Goal: Task Accomplishment & Management: Complete application form

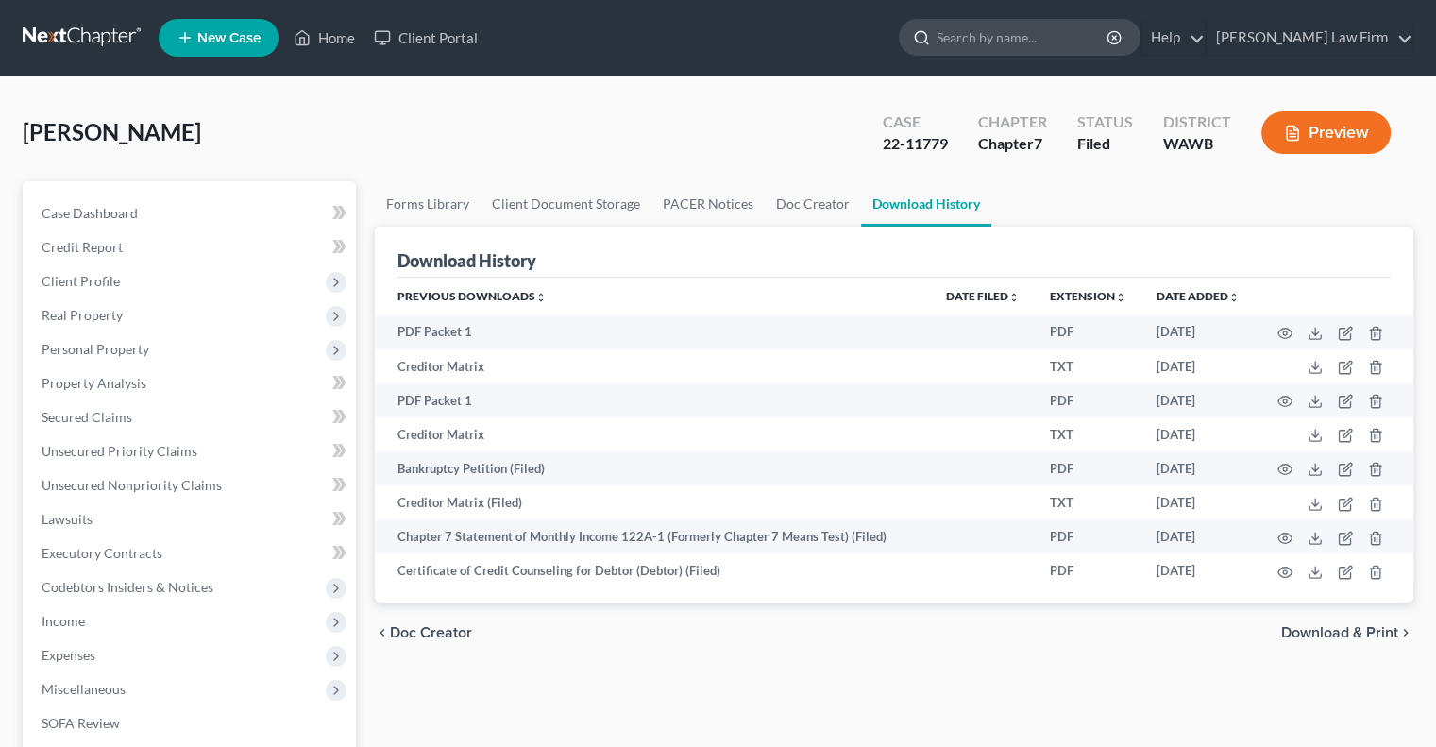
click at [1038, 37] on input "search" at bounding box center [1023, 37] width 173 height 35
type input "[PERSON_NAME]"
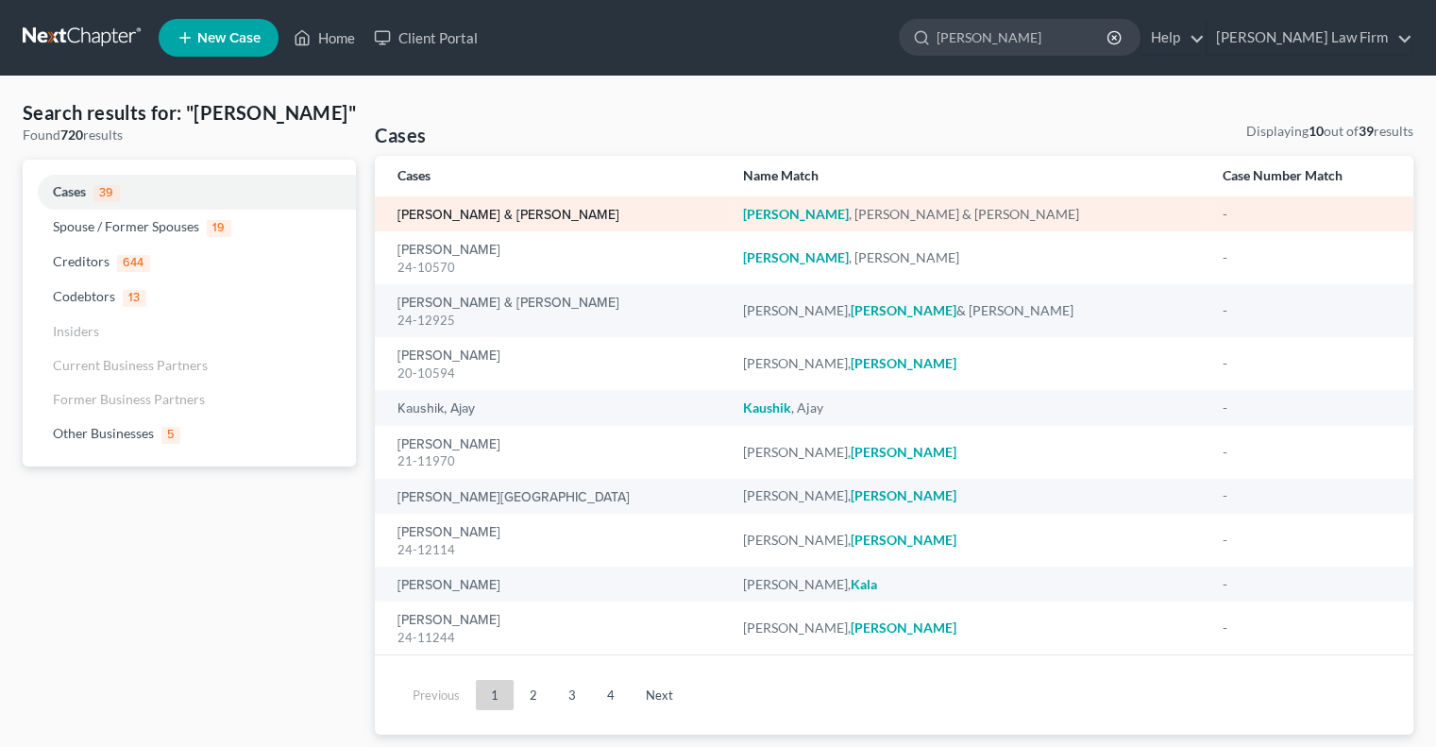
click at [534, 218] on link "[PERSON_NAME] & [PERSON_NAME]" at bounding box center [508, 215] width 222 height 13
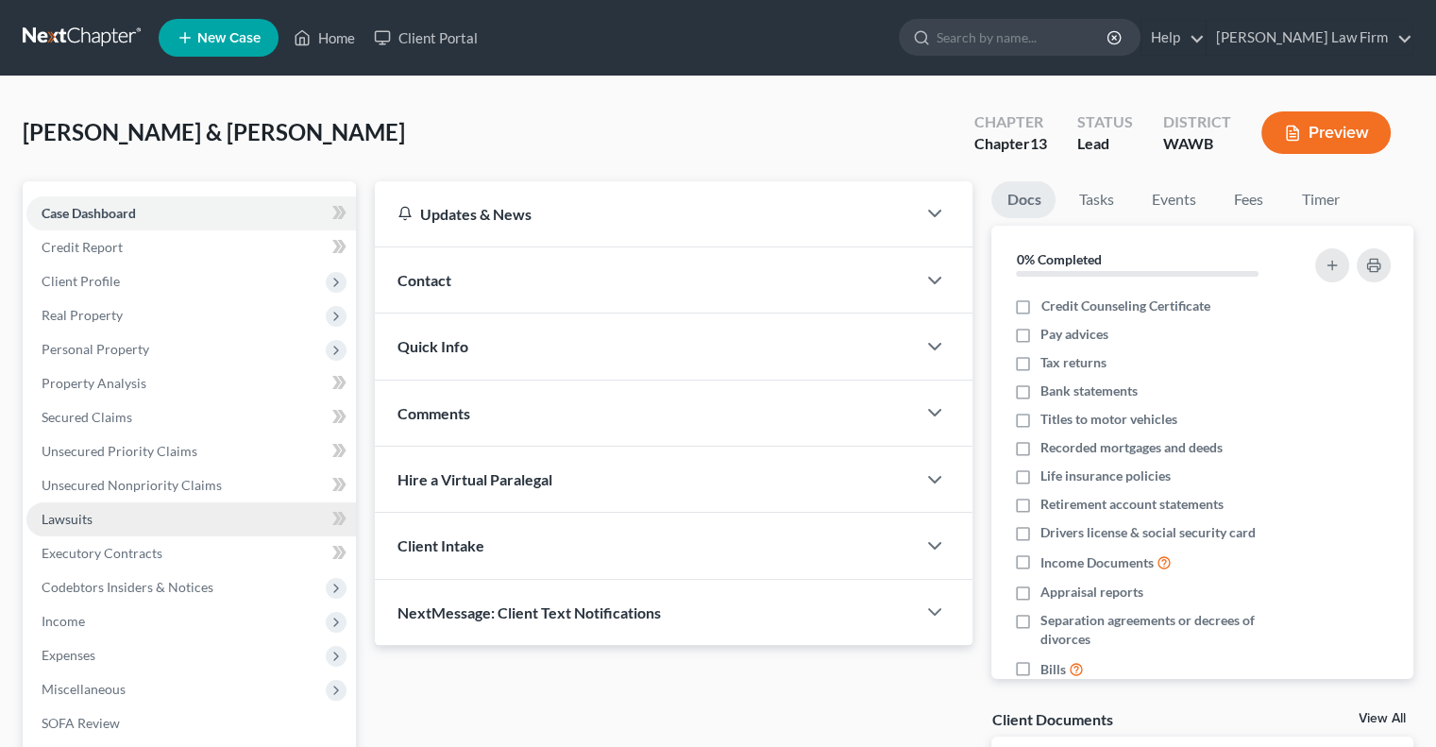
scroll to position [94, 0]
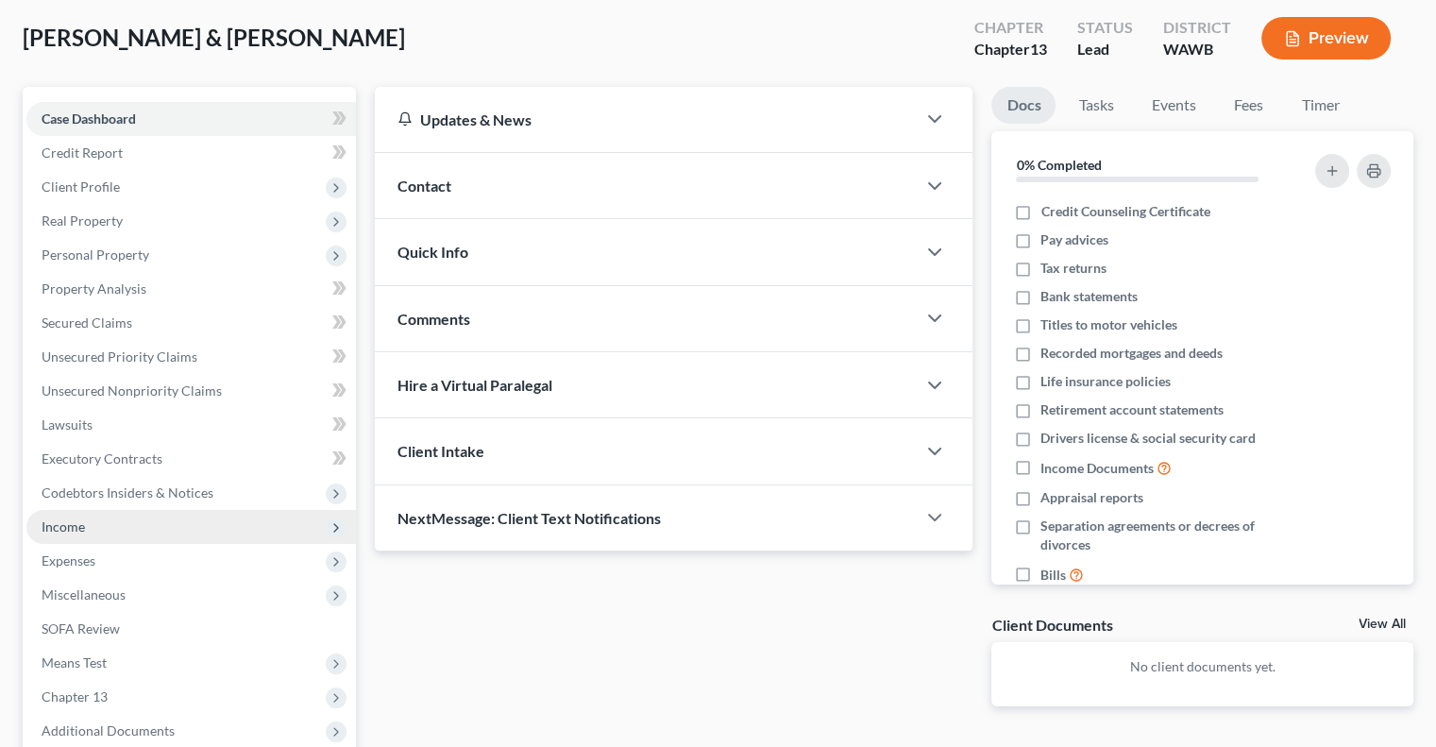
click at [151, 531] on span "Income" at bounding box center [190, 527] width 329 height 34
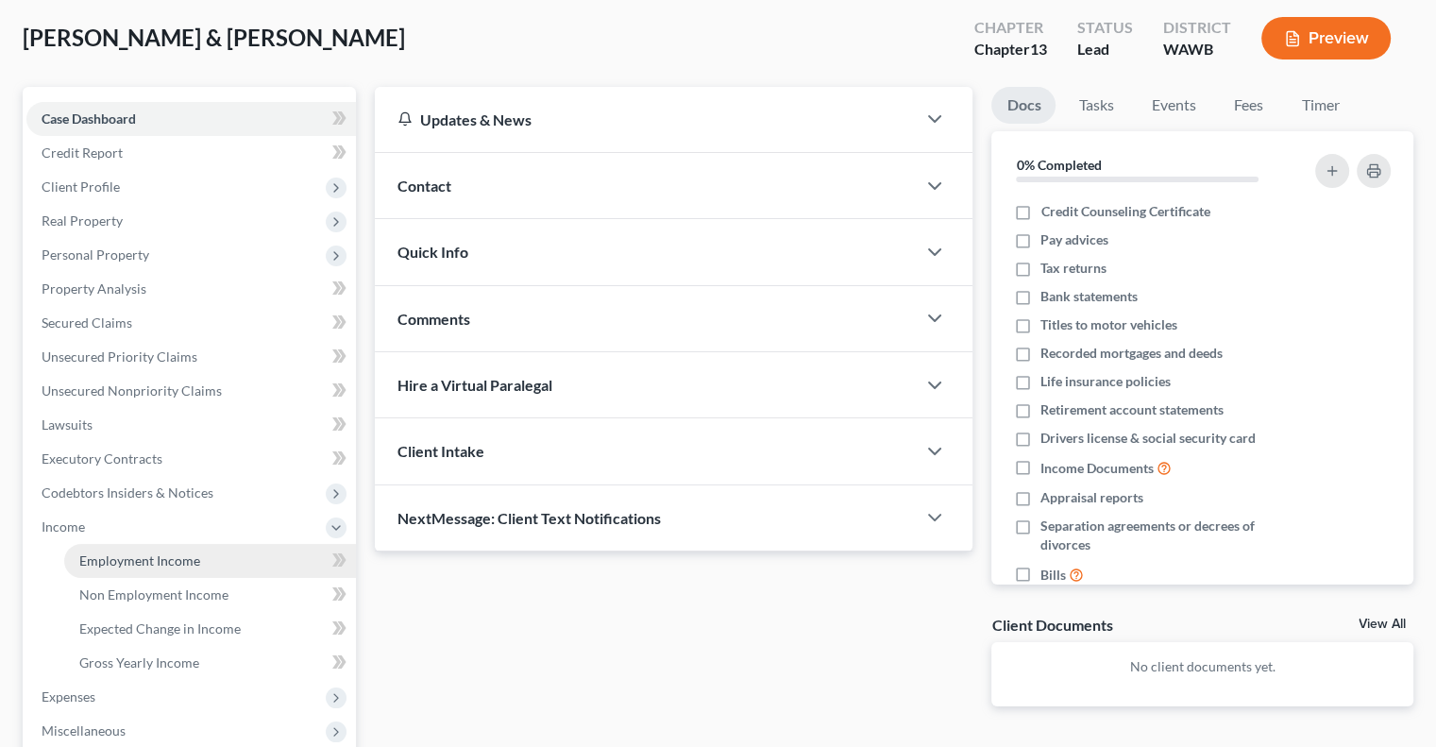
click at [153, 567] on span "Employment Income" at bounding box center [139, 560] width 121 height 16
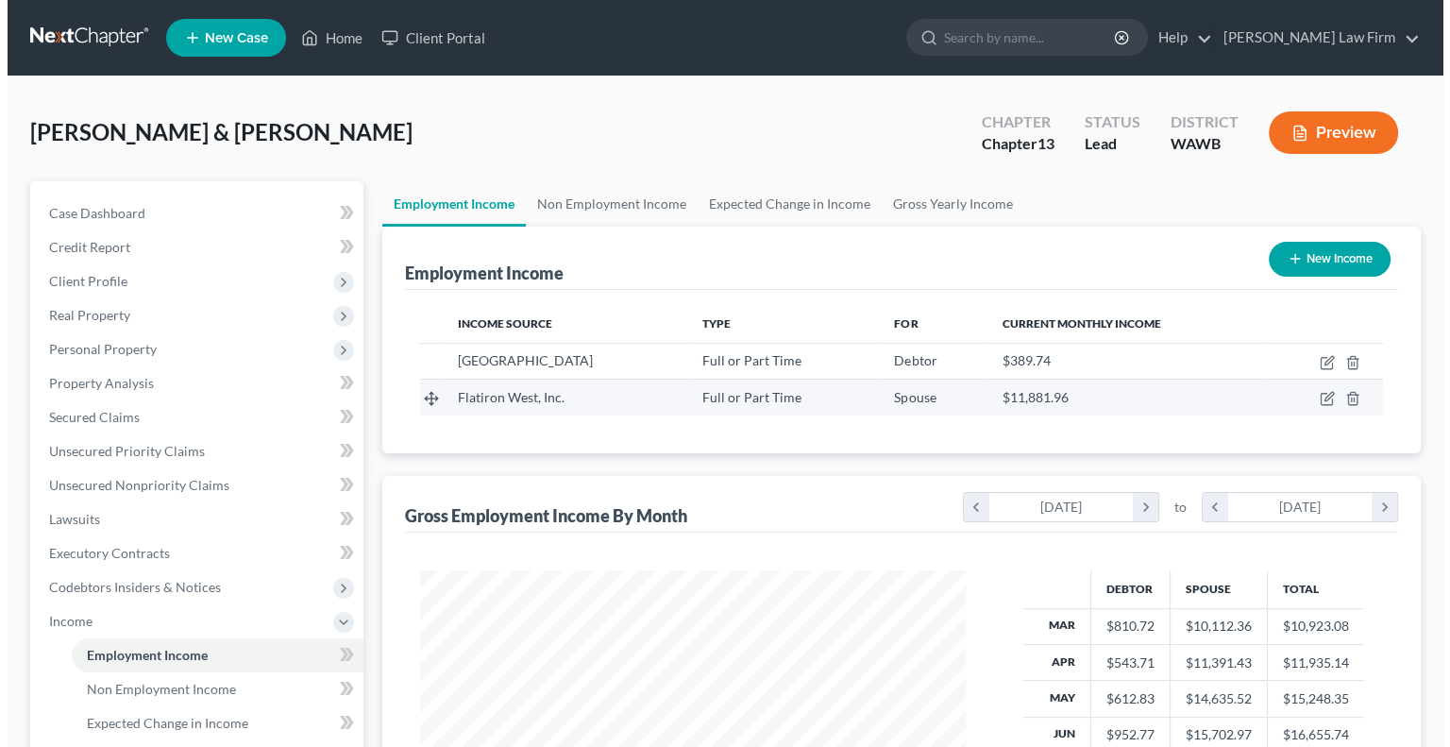
scroll to position [336, 582]
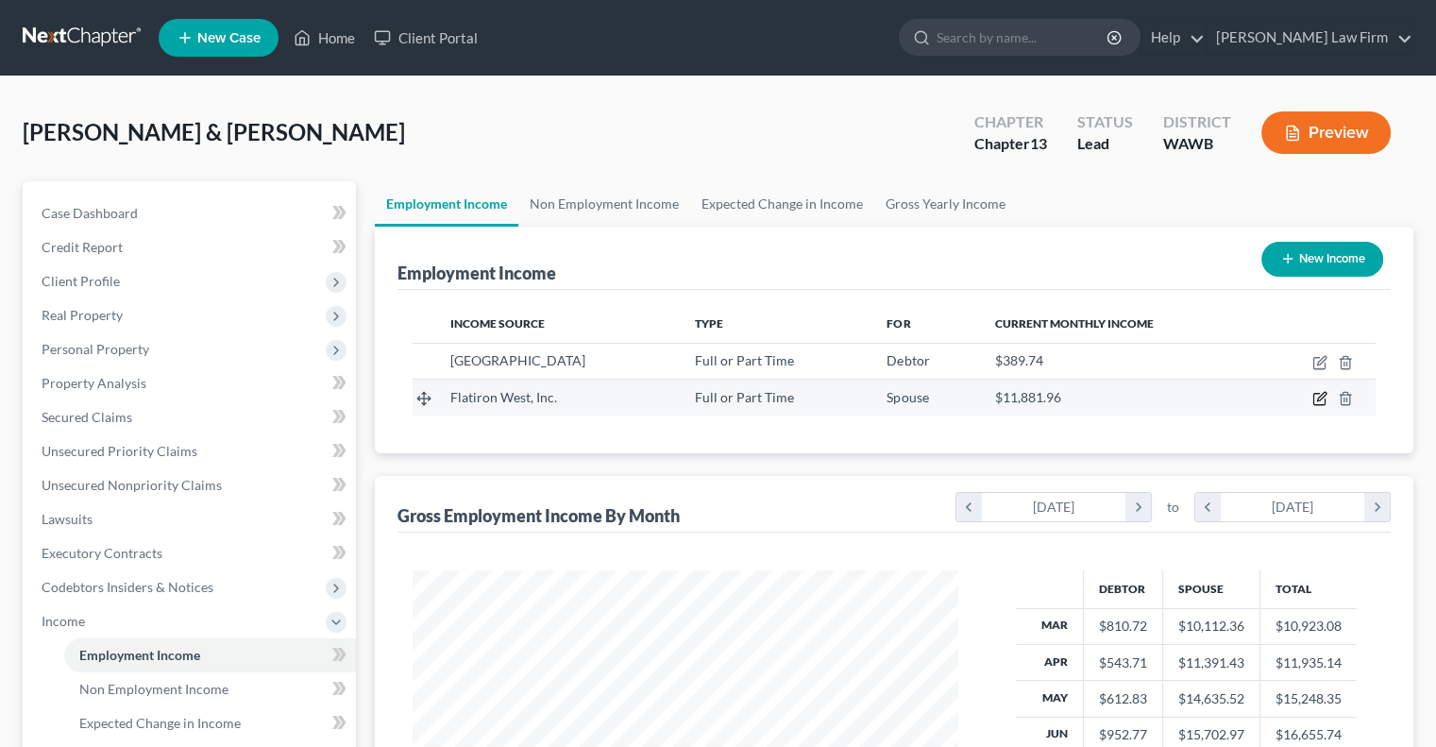
click at [1315, 396] on icon "button" at bounding box center [1319, 398] width 15 height 15
select select "0"
select select "50"
select select "3"
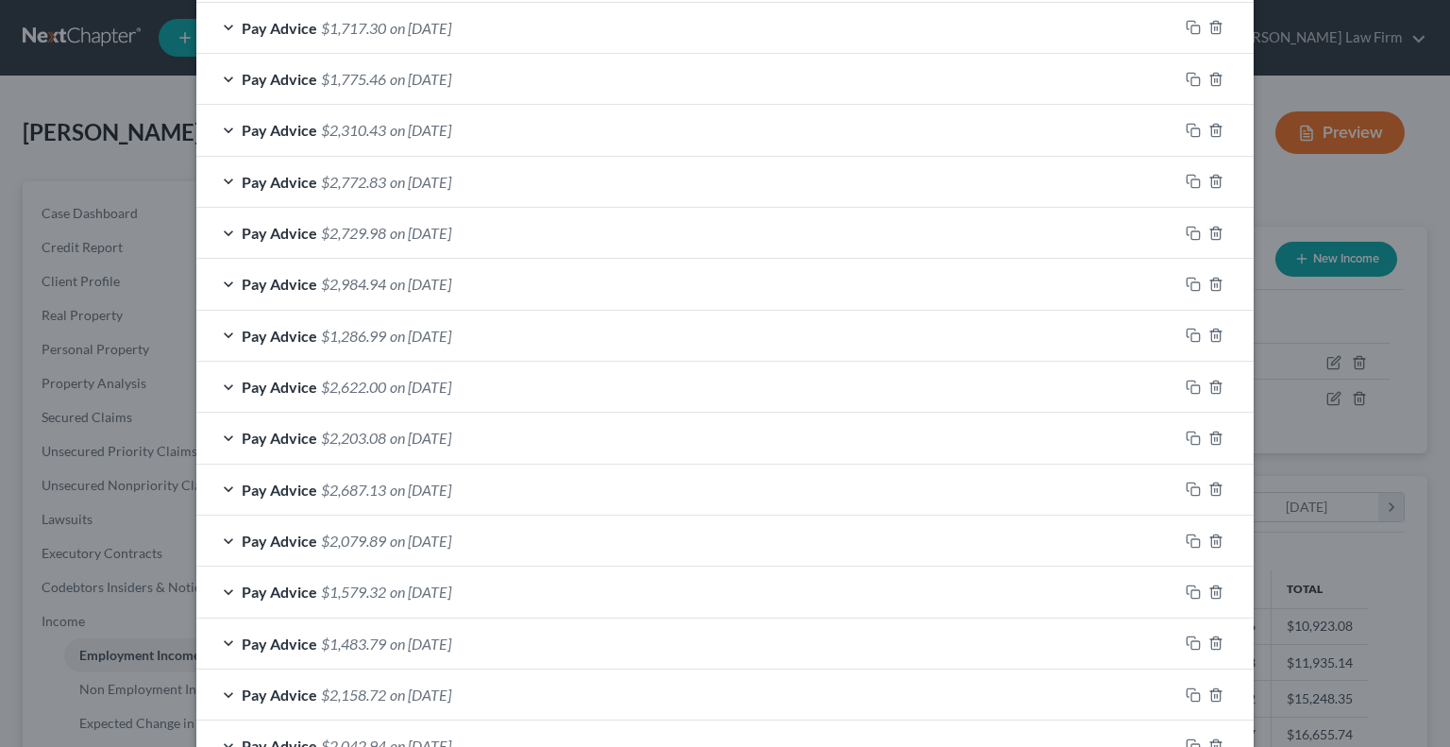
scroll to position [3493, 0]
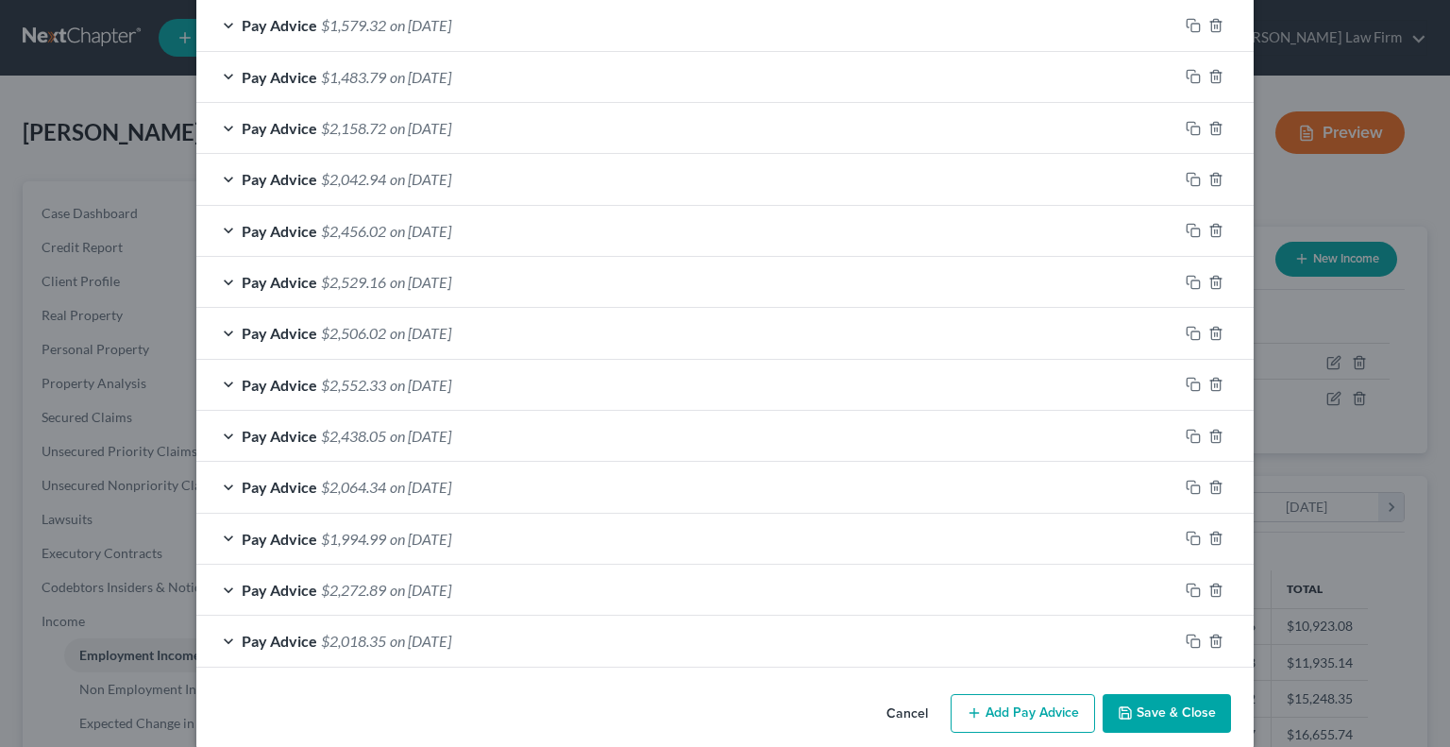
click at [995, 702] on button "Add Pay Advice" at bounding box center [1023, 714] width 144 height 40
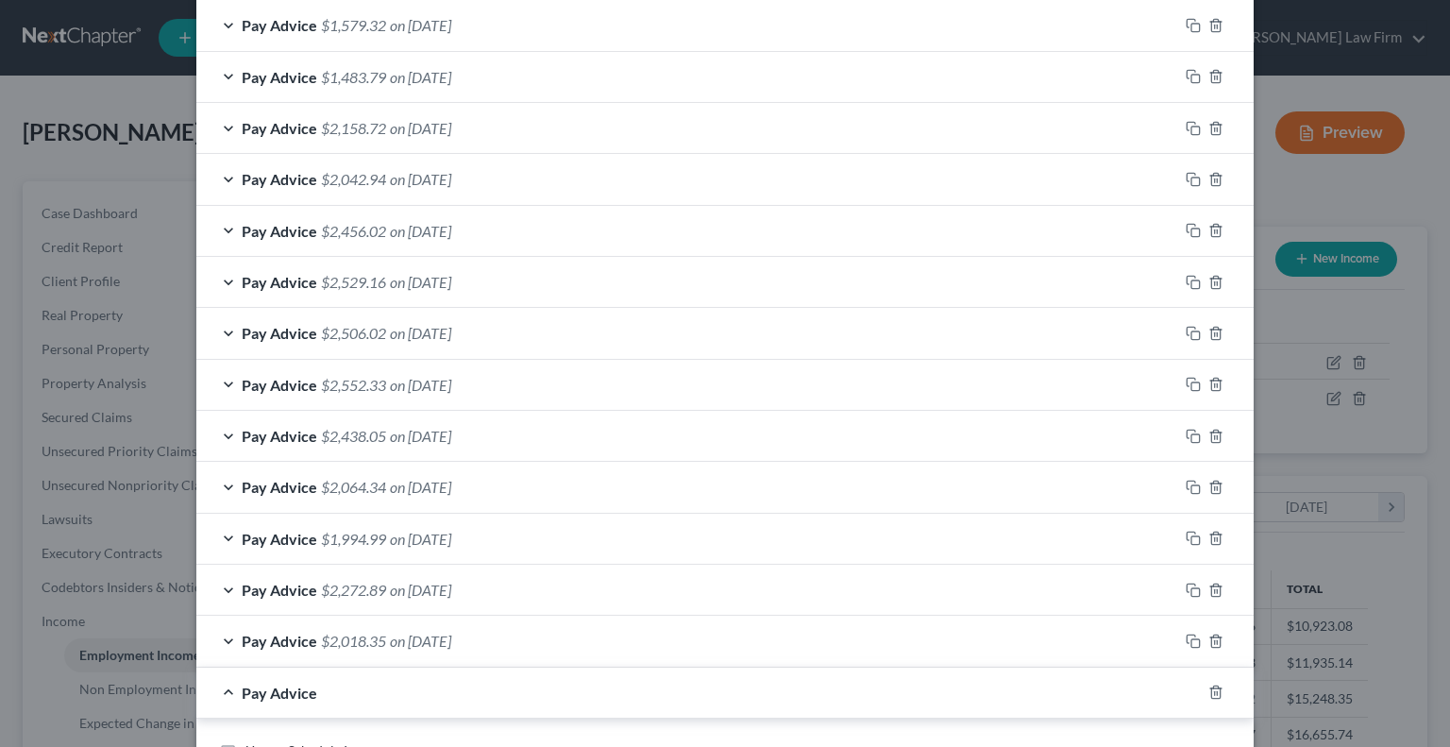
scroll to position [3965, 0]
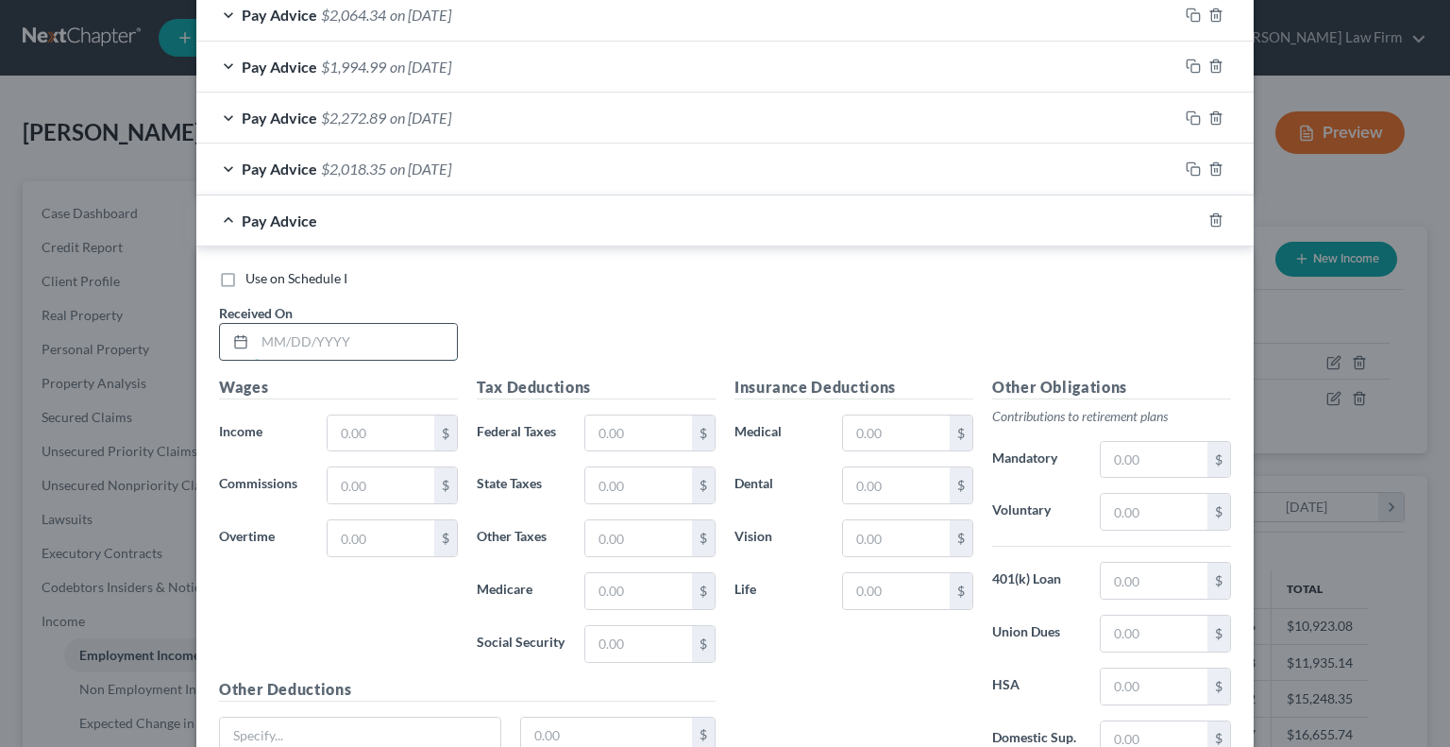
click at [361, 331] on input "text" at bounding box center [356, 342] width 202 height 36
type input "09122025"
type input "3,175.54"
type input "366.51"
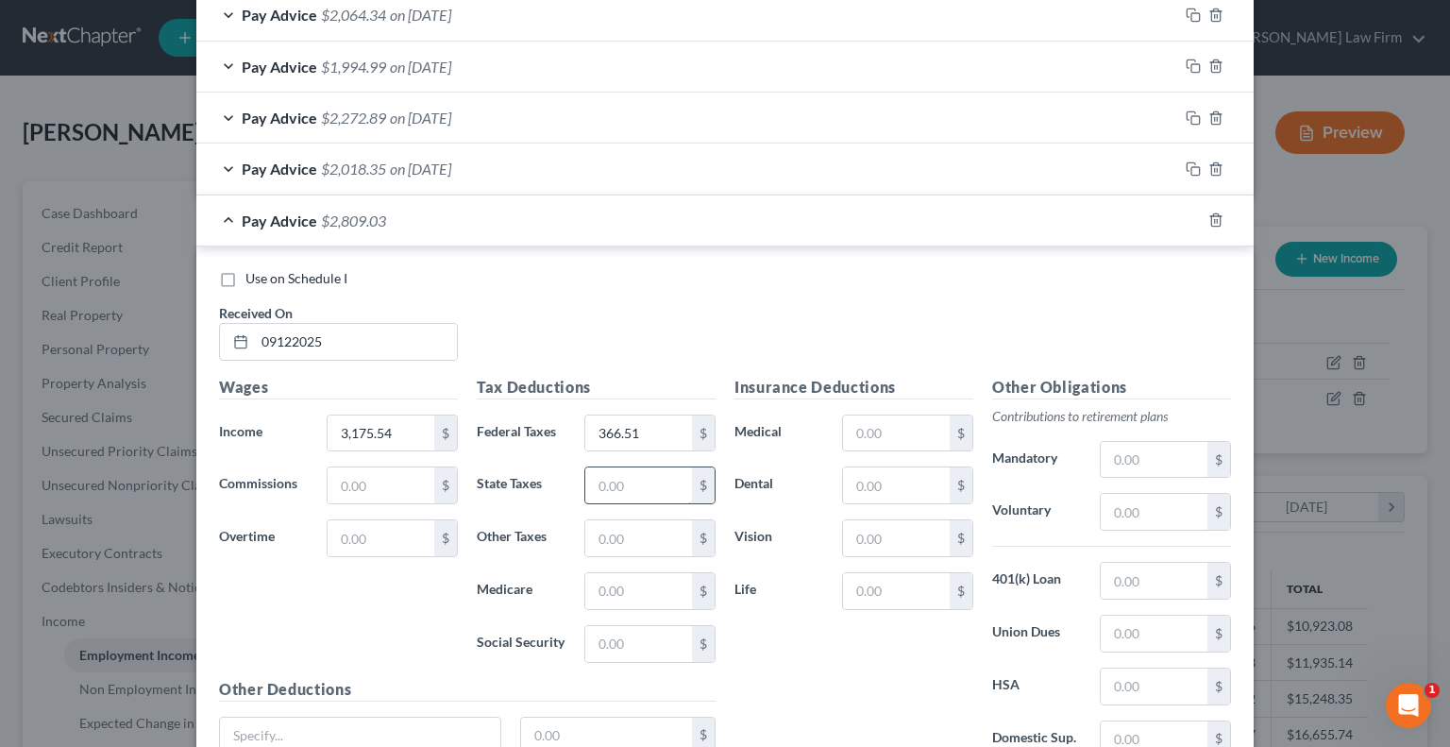
click at [625, 473] on input "text" at bounding box center [638, 485] width 107 height 36
type input "53.38"
type input "6.05"
type input "196.89"
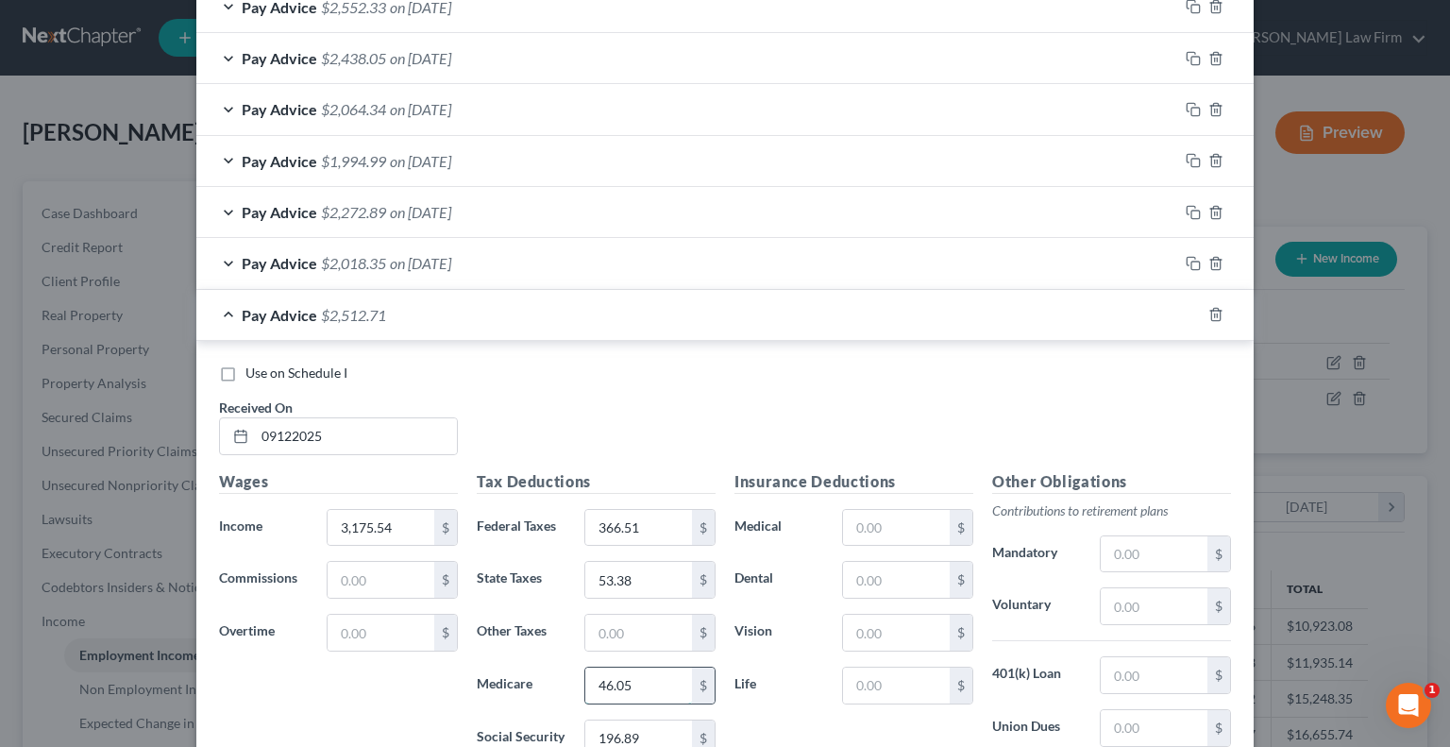
type input "46.05"
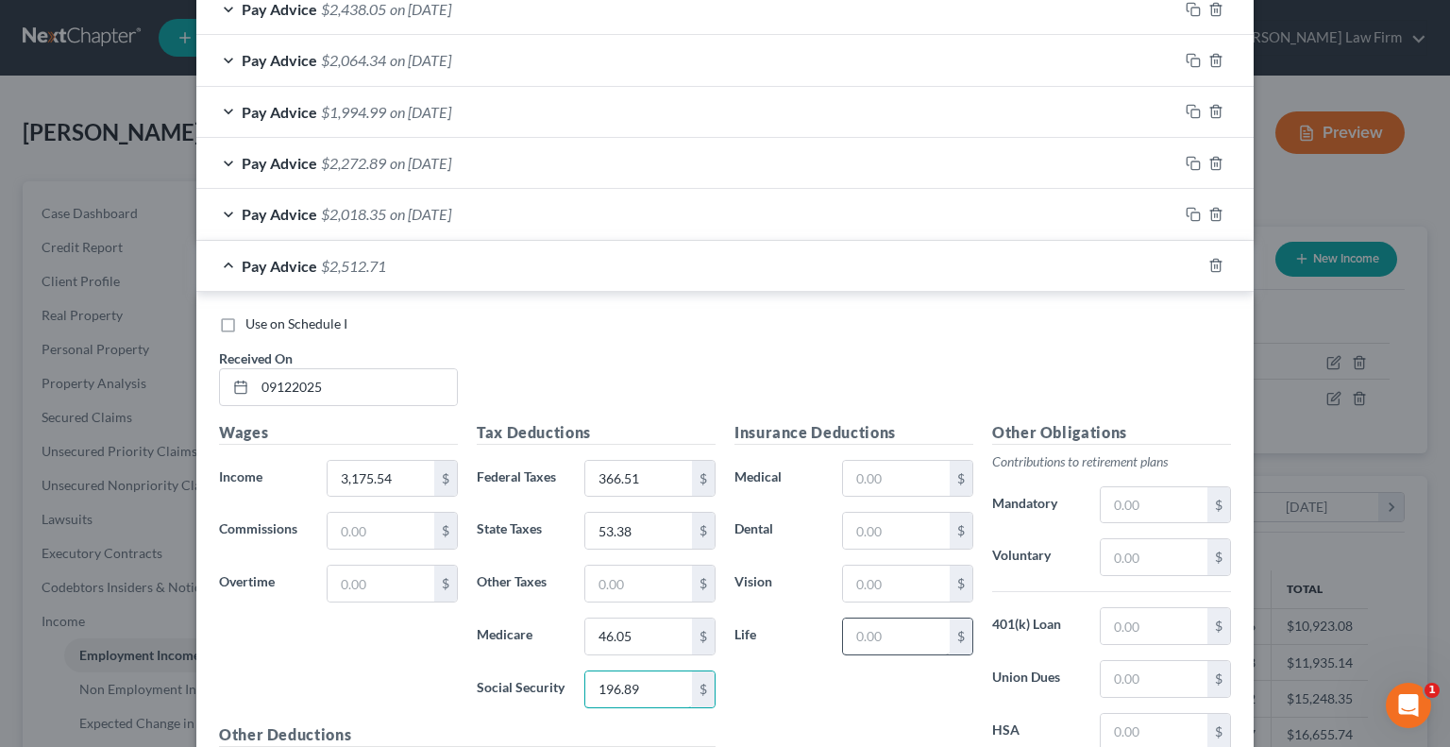
scroll to position [3965, 0]
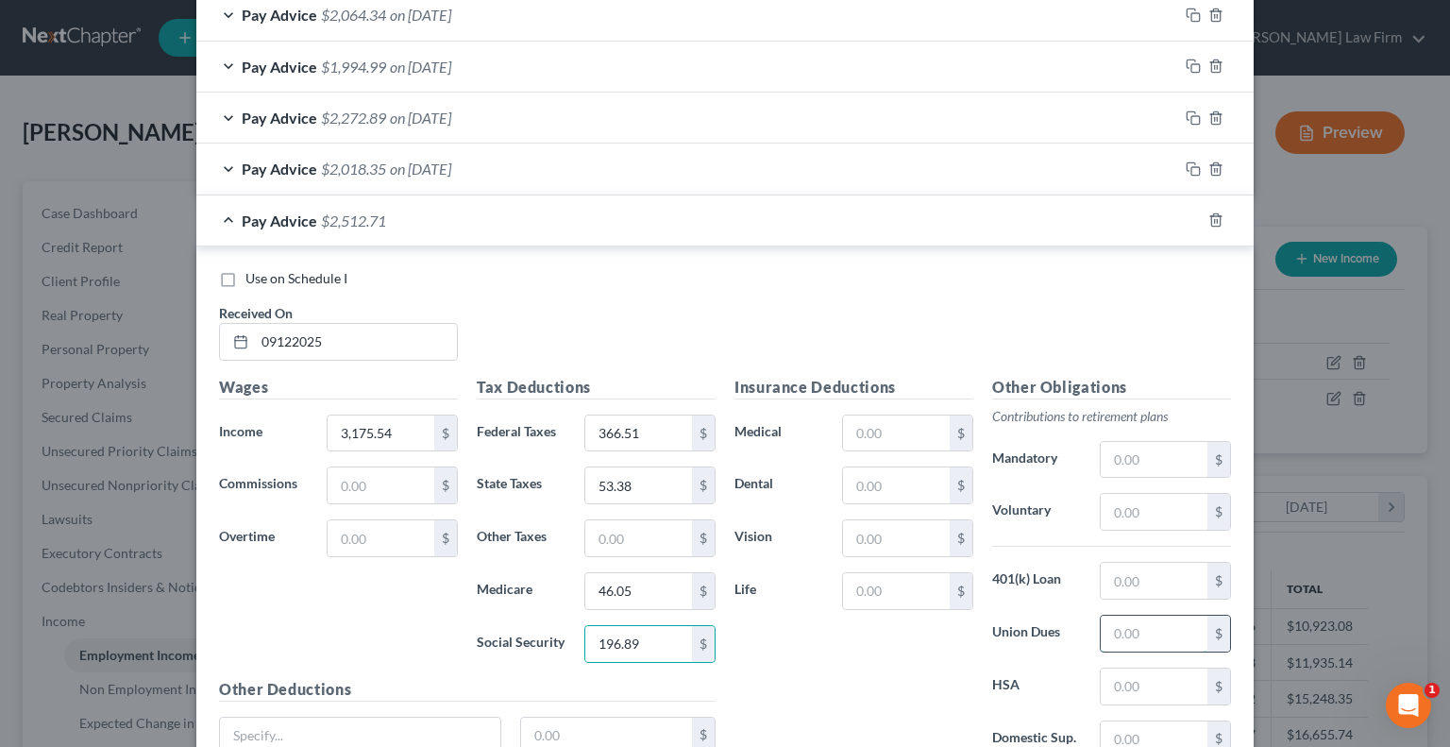
click at [1173, 618] on input "text" at bounding box center [1154, 634] width 107 height 36
type input "103.2"
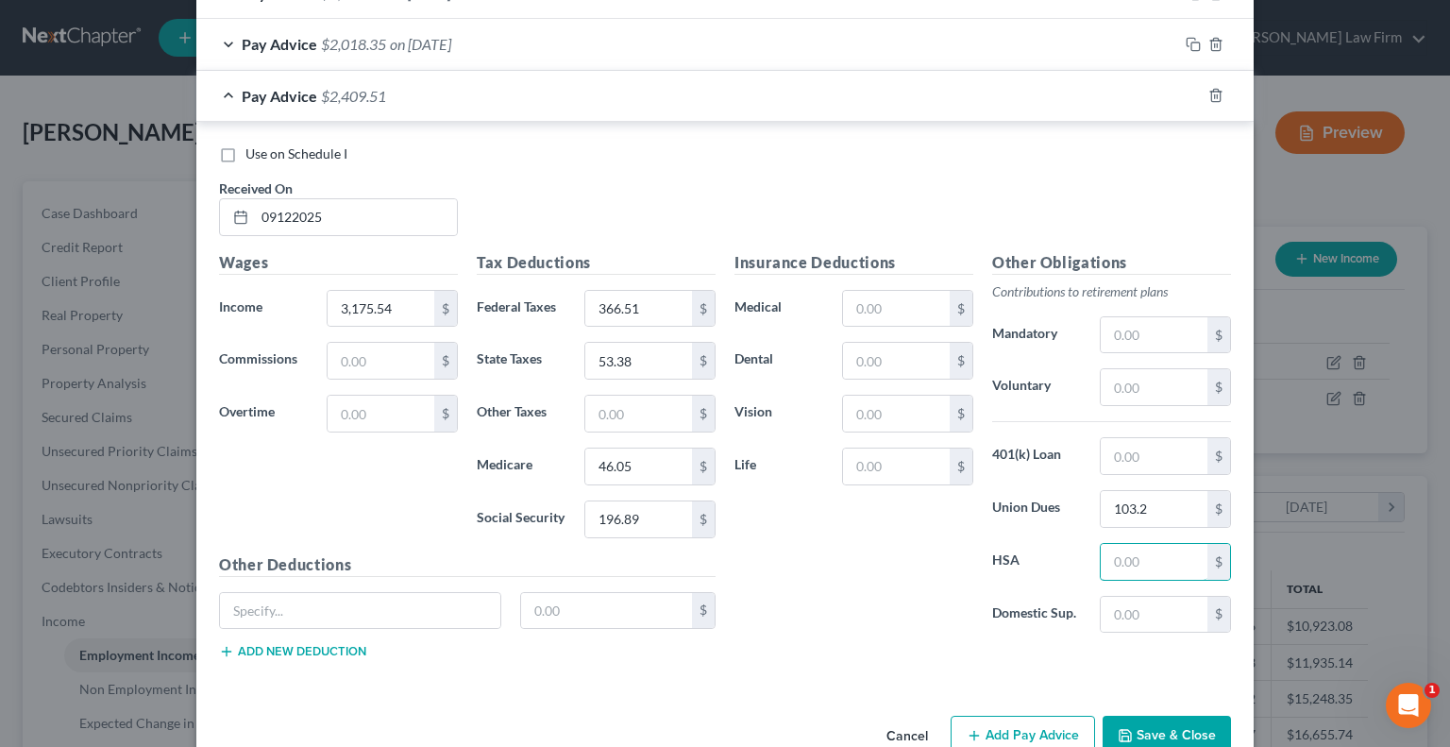
scroll to position [4119, 0]
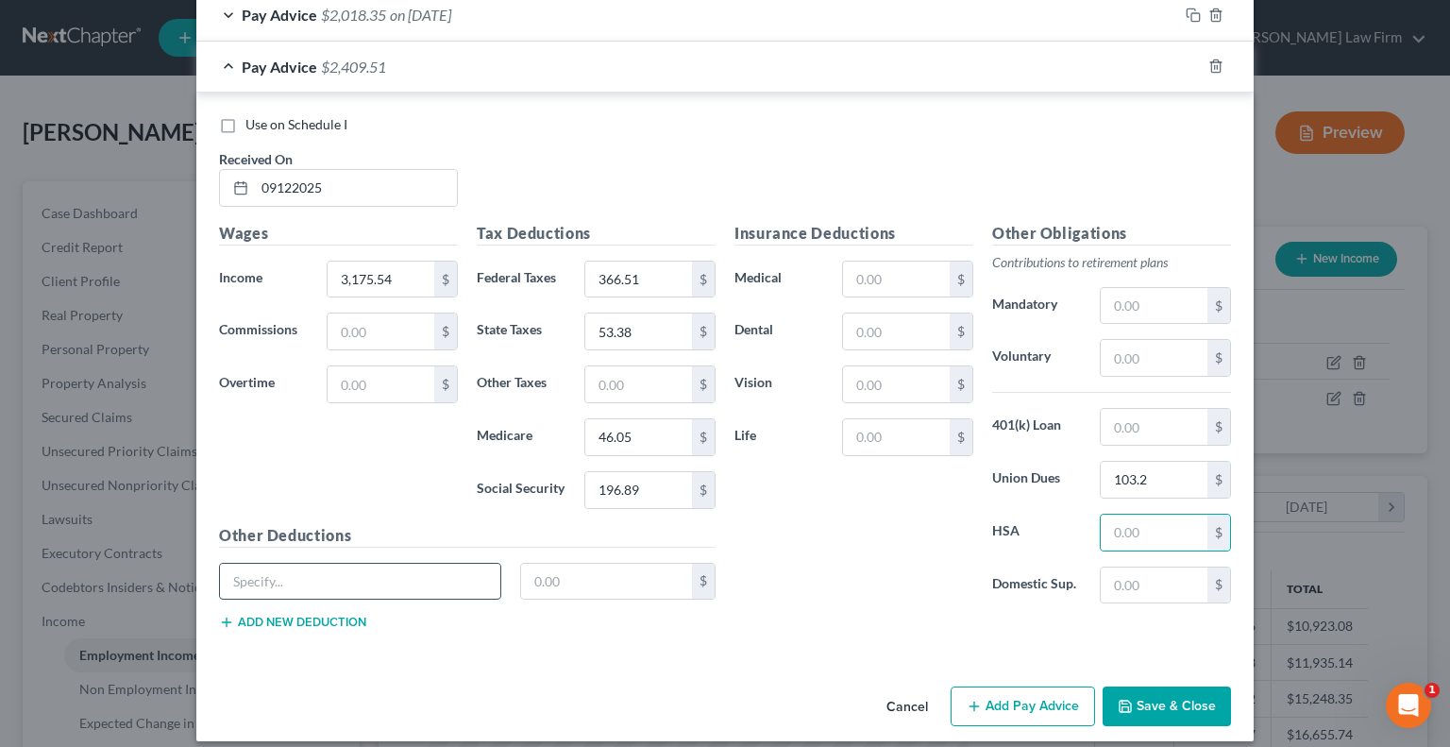
click at [397, 566] on input "text" at bounding box center [360, 582] width 280 height 36
type input "PTO DEDUCT"
type input "66.62"
click at [251, 615] on button "Add new deduction" at bounding box center [292, 622] width 147 height 15
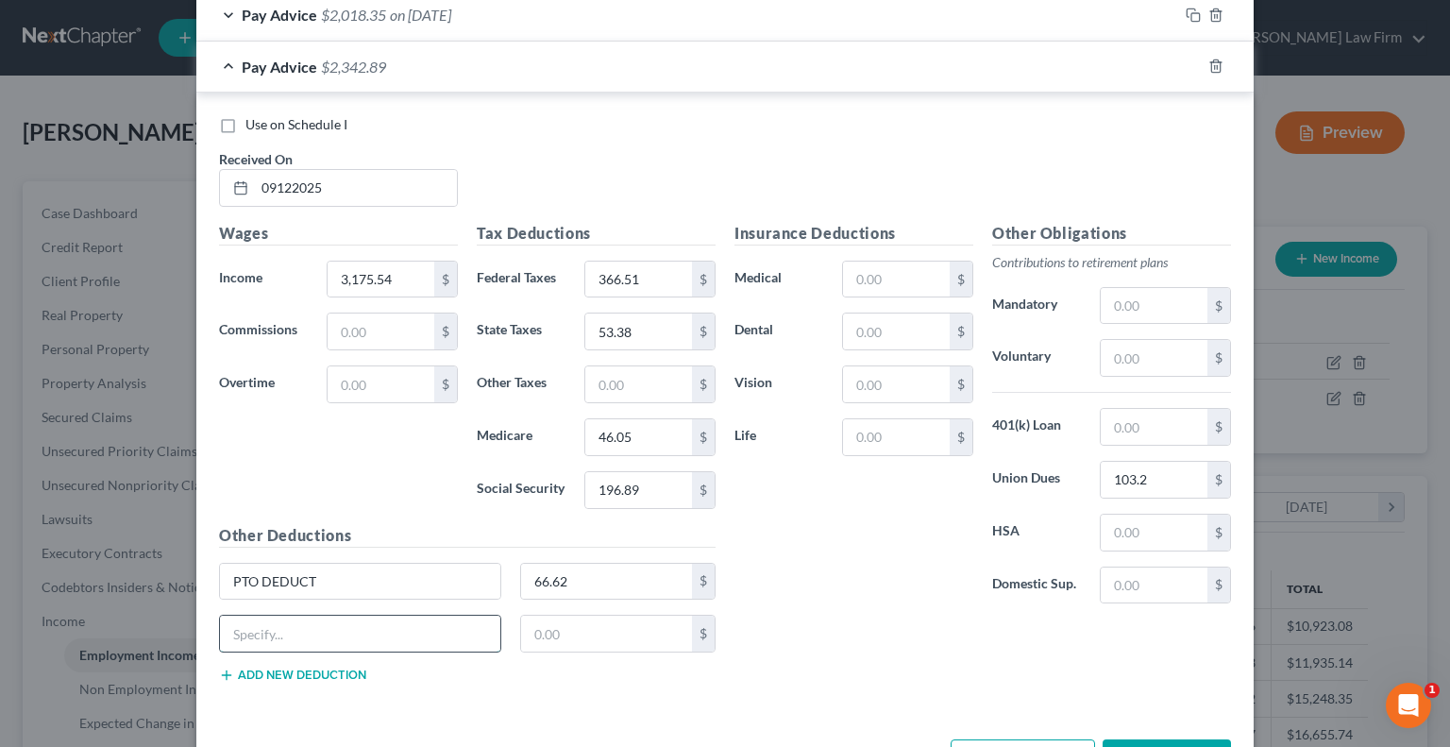
click at [263, 618] on input "text" at bounding box center [360, 634] width 280 height 36
type input "v"
type input "VAC DEDUCT"
click at [544, 616] on input "text" at bounding box center [607, 634] width 172 height 36
type input "50.4"
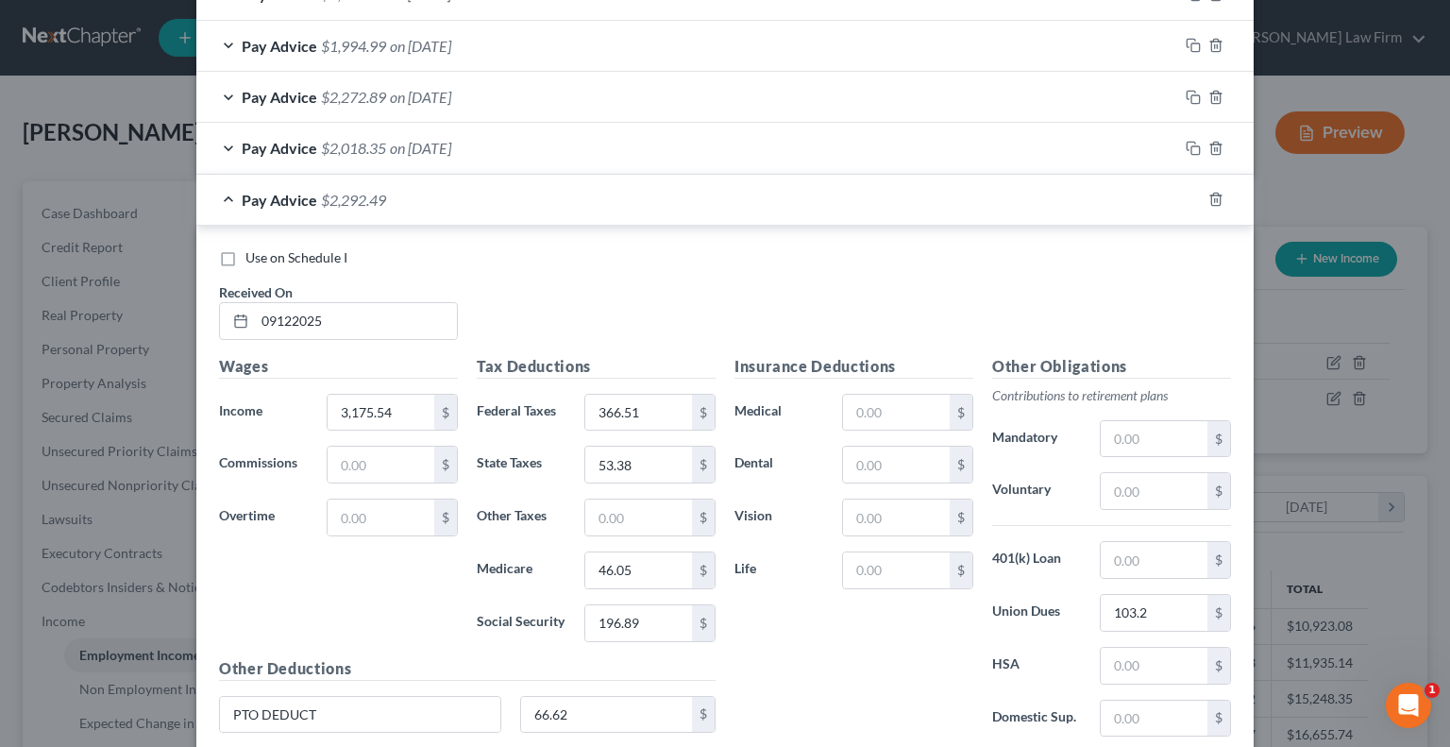
scroll to position [3982, 0]
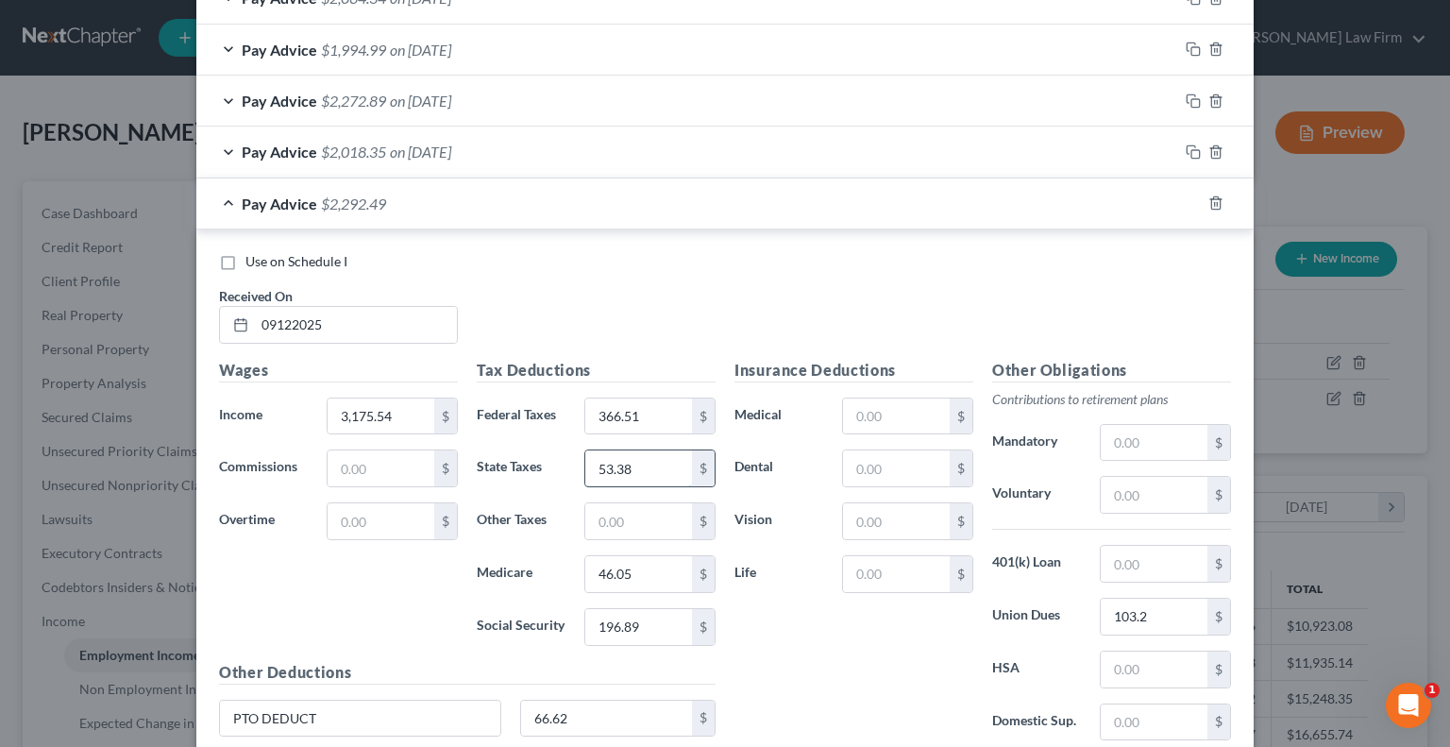
click at [615, 454] on input "53.38" at bounding box center [638, 468] width 107 height 36
type input "53.18"
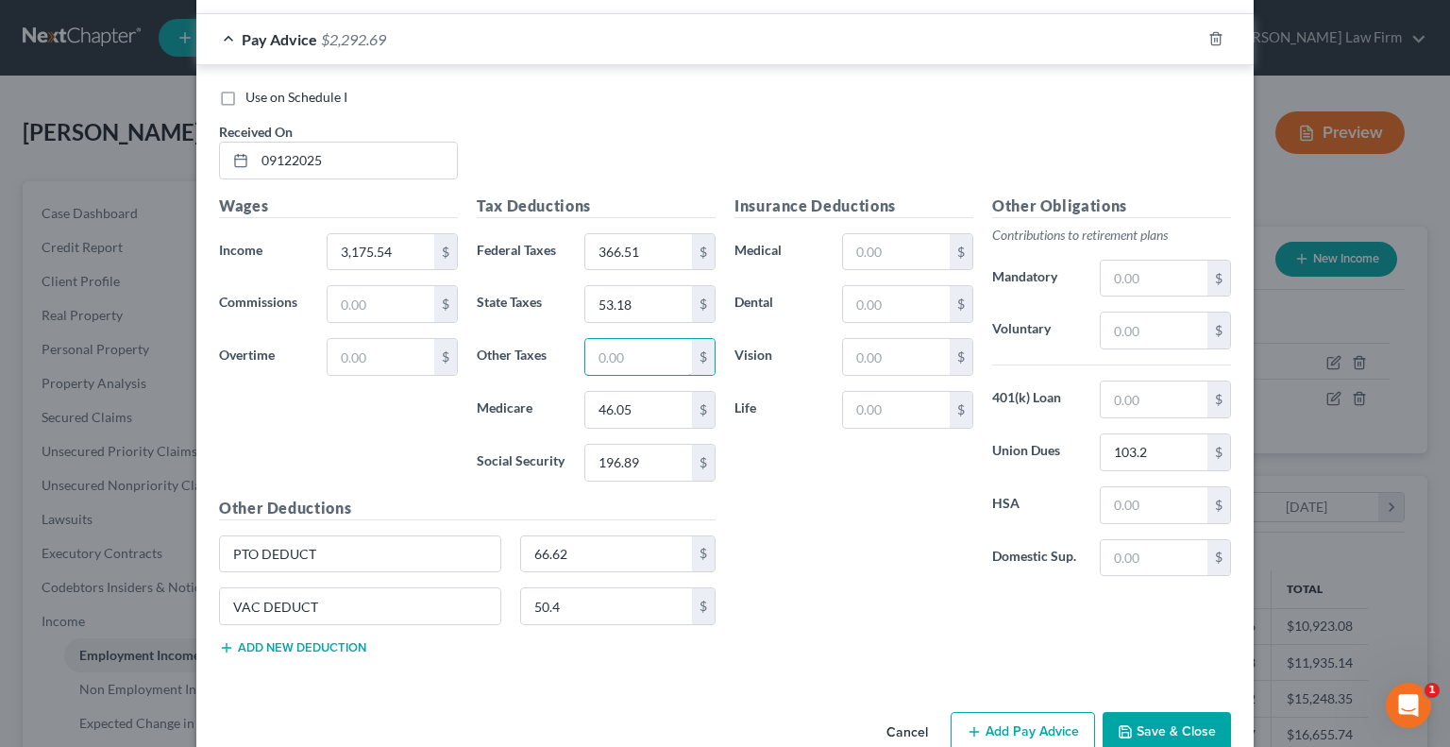
scroll to position [4171, 0]
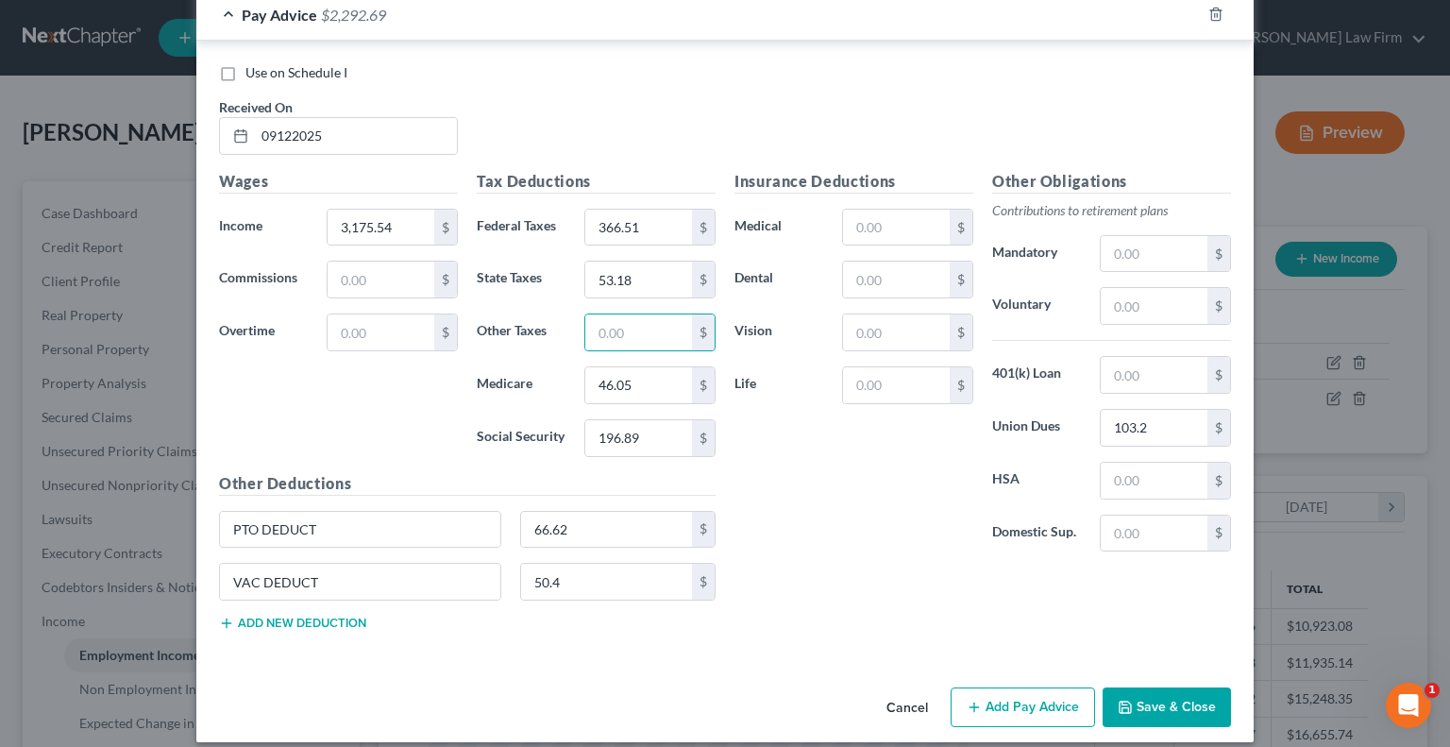
click at [986, 687] on button "Add Pay Advice" at bounding box center [1023, 707] width 144 height 40
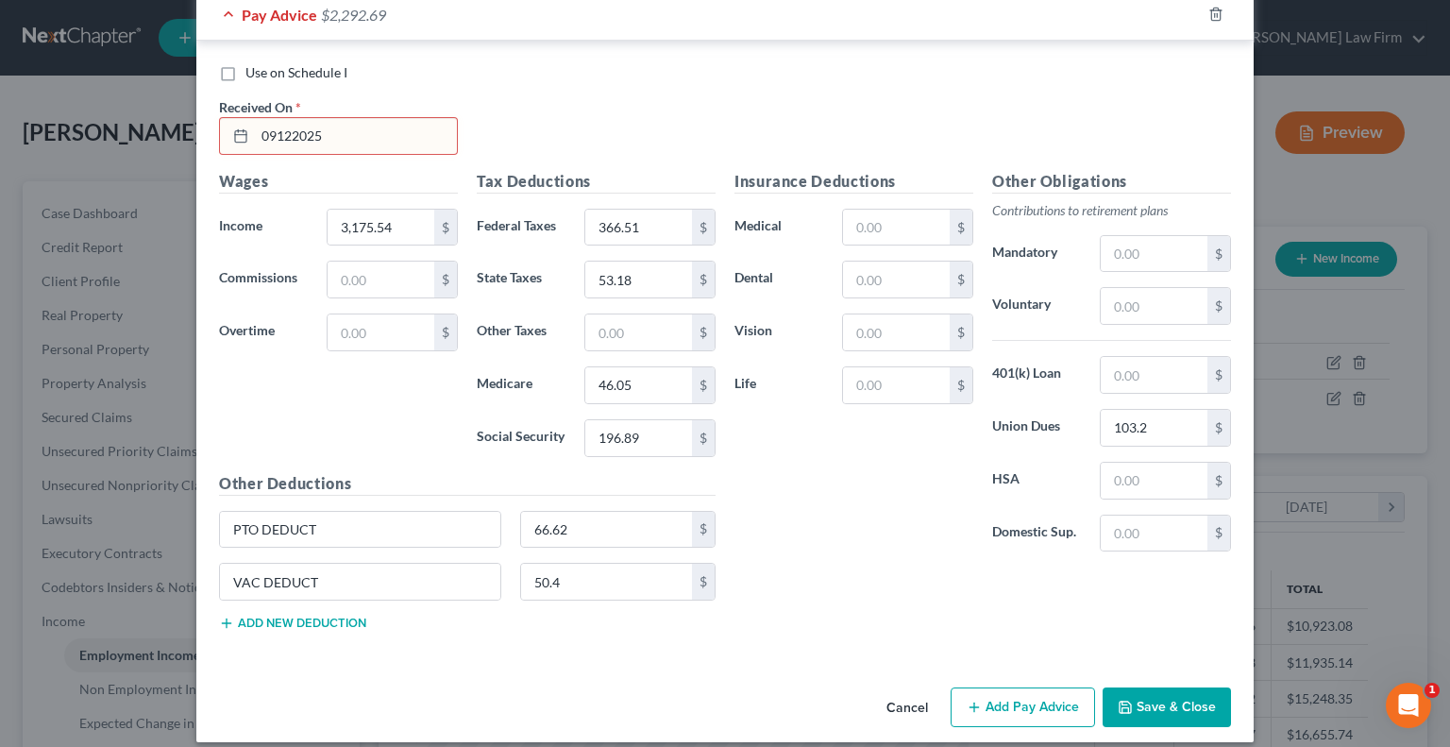
drag, startPoint x: 317, startPoint y: 115, endPoint x: 236, endPoint y: 117, distance: 81.2
click at [236, 117] on div "09122025" at bounding box center [338, 136] width 239 height 38
type input "[DATE]"
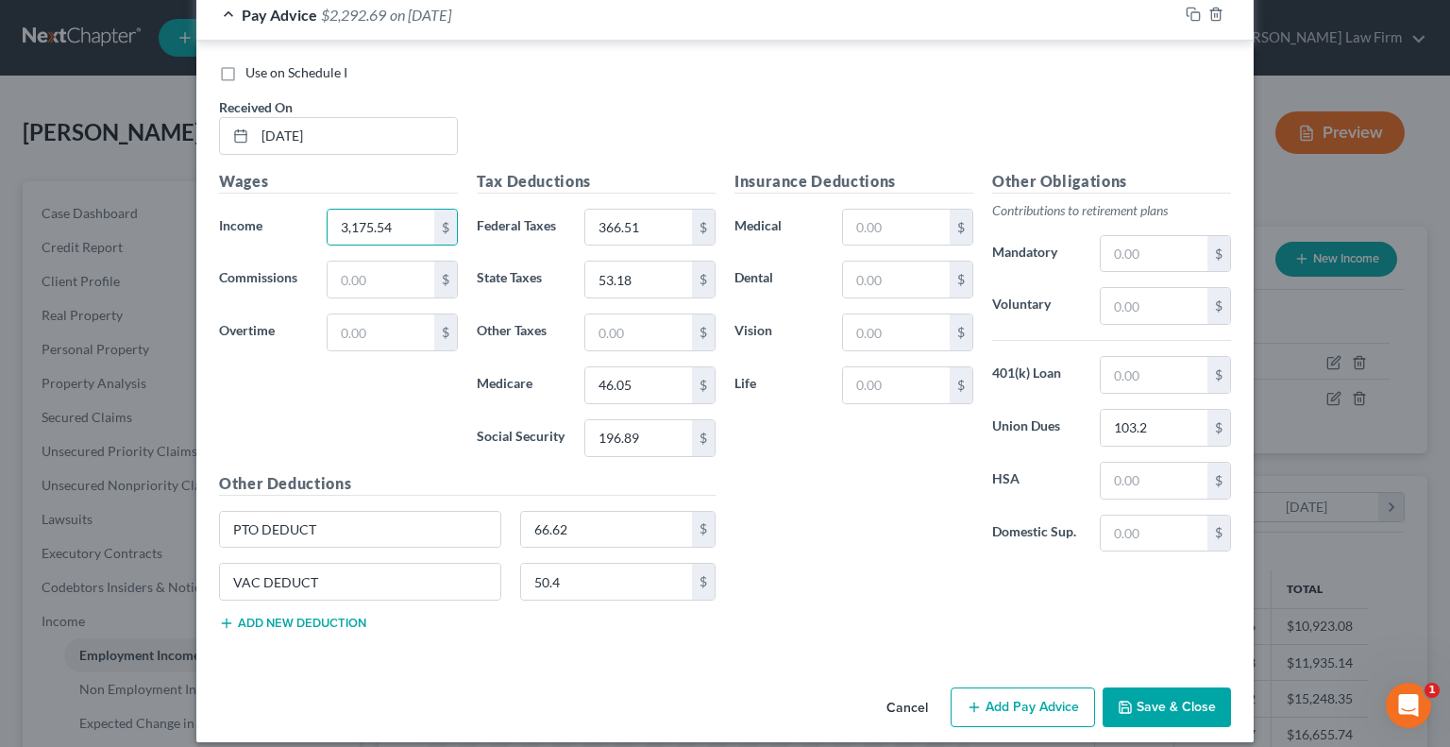
click at [1023, 687] on button "Add Pay Advice" at bounding box center [1023, 707] width 144 height 40
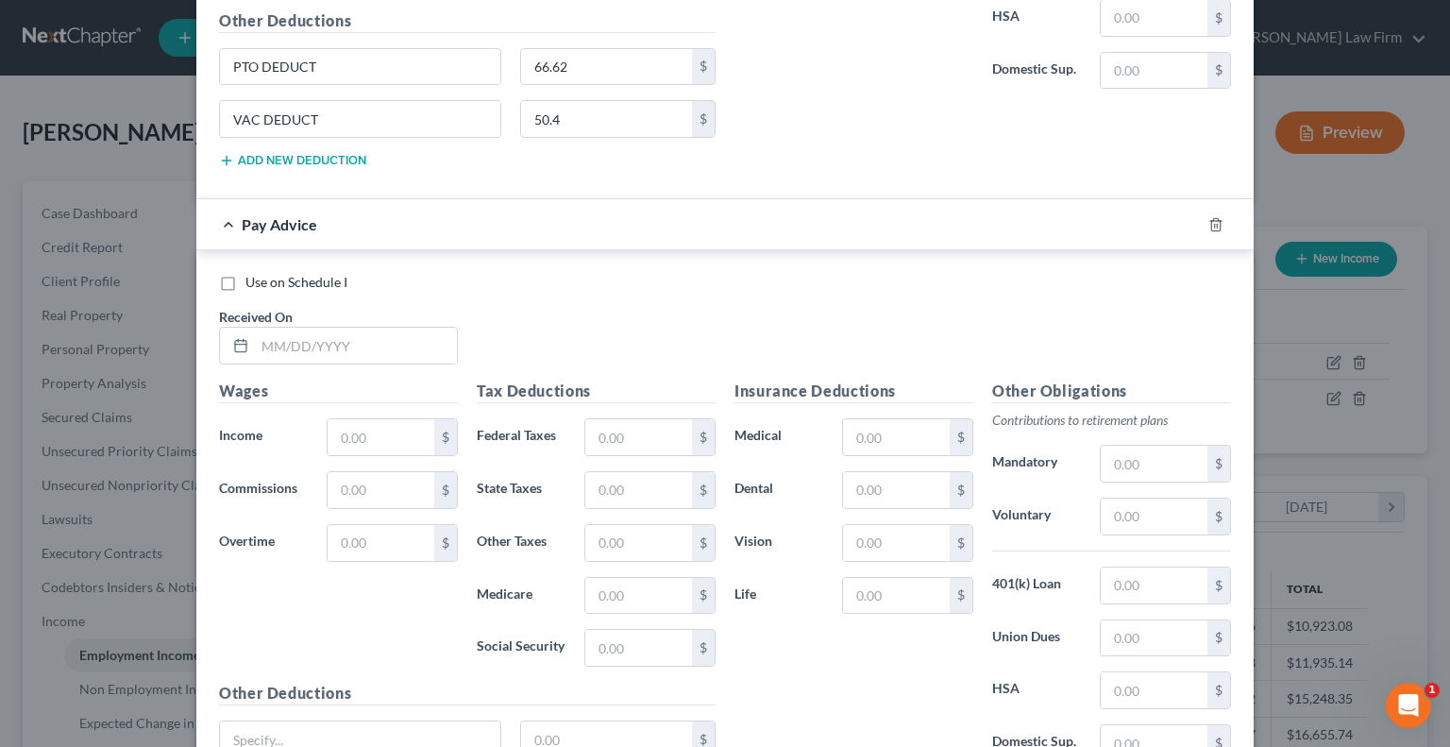
scroll to position [4643, 0]
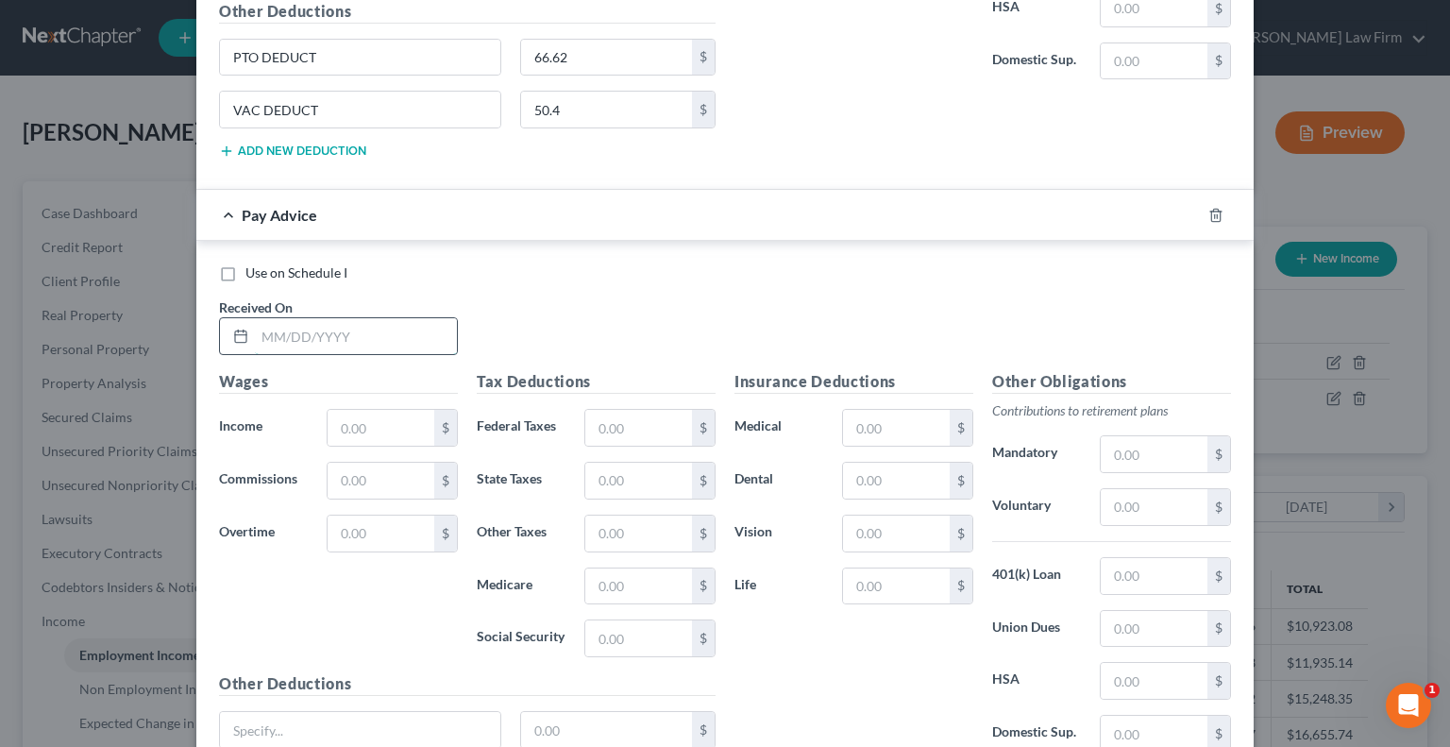
click at [331, 331] on input "text" at bounding box center [356, 336] width 202 height 36
type input "[DATE]"
click at [332, 410] on input "text" at bounding box center [381, 428] width 107 height 36
type input "3,937.76"
click at [589, 417] on input "text" at bounding box center [638, 428] width 107 height 36
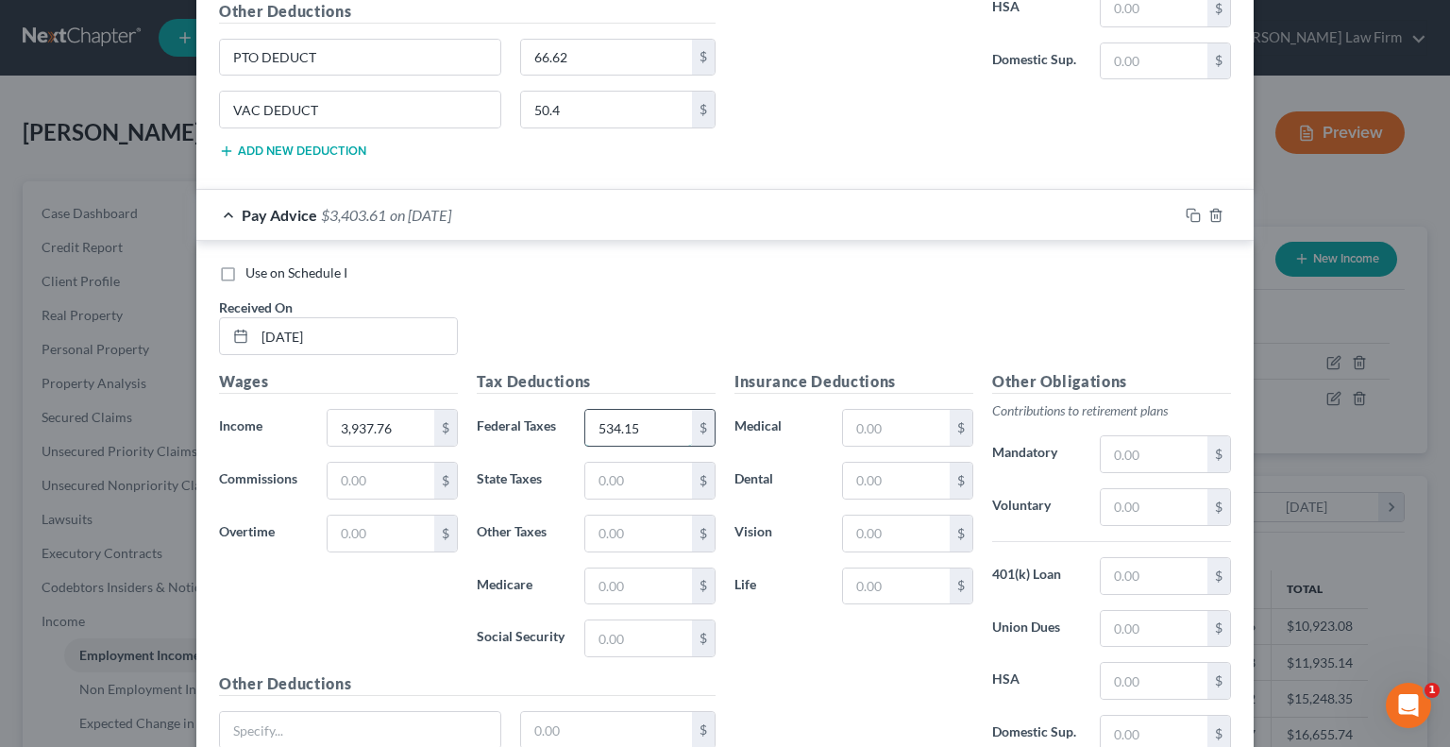
type input "534.15"
click at [604, 463] on input "text" at bounding box center [638, 481] width 107 height 36
type input "65.44"
type input "57.09"
type input "244.15"
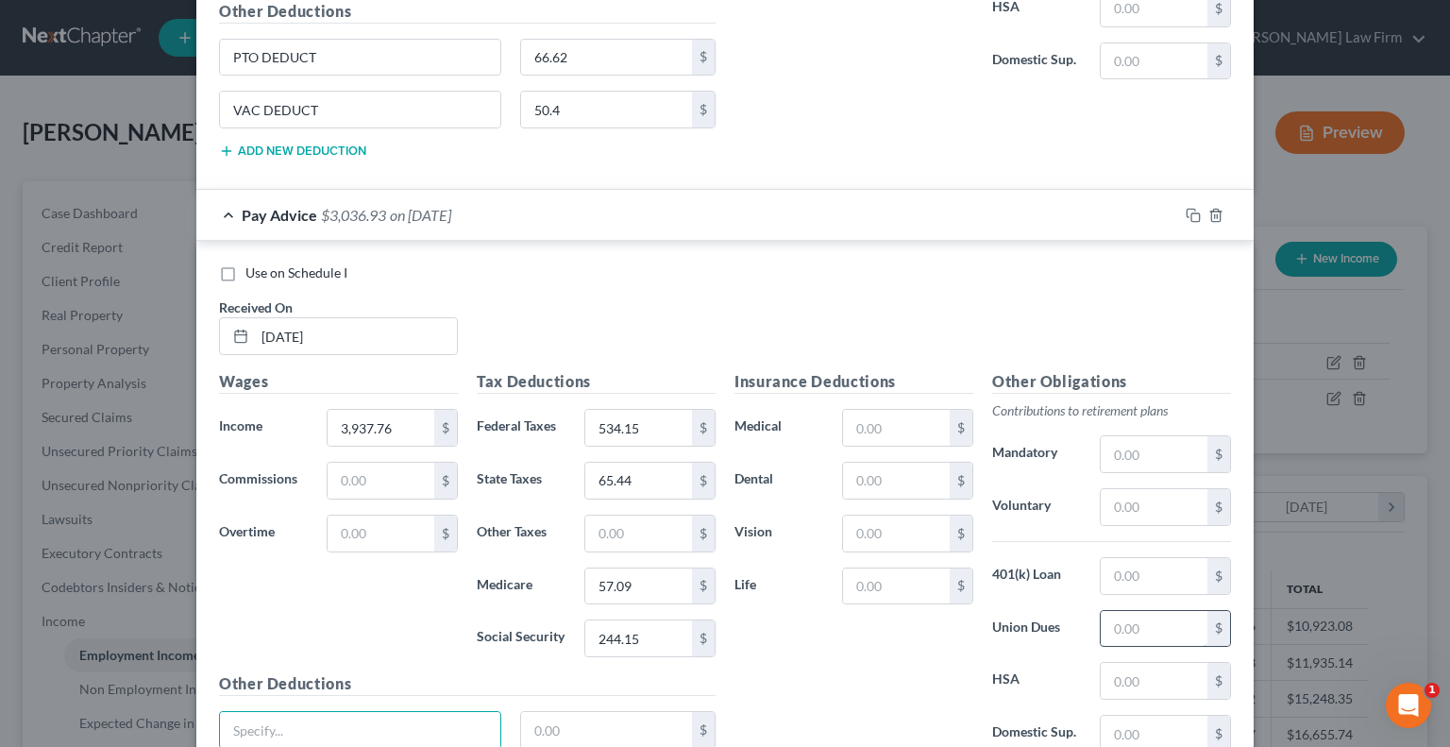
click at [1123, 611] on input "text" at bounding box center [1154, 629] width 107 height 36
type input "122.55"
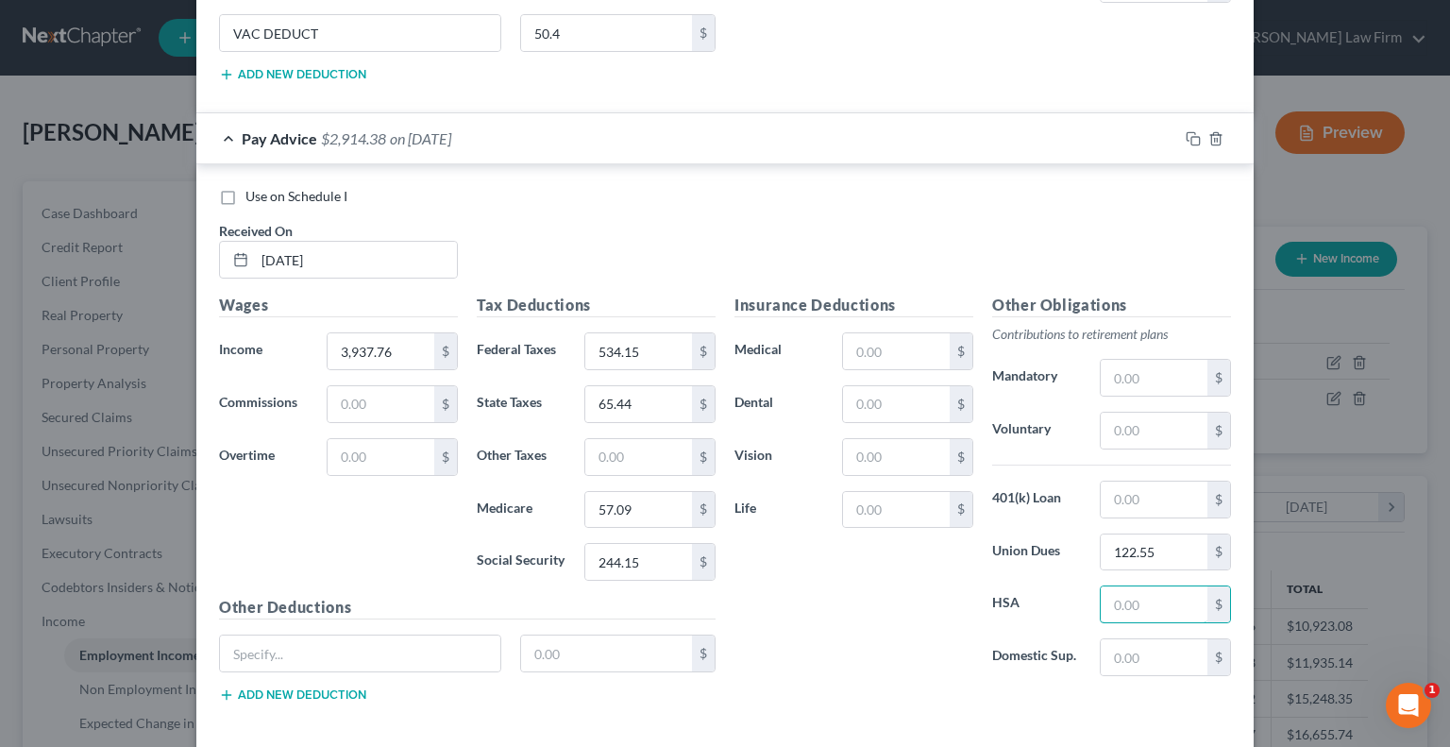
scroll to position [4788, 0]
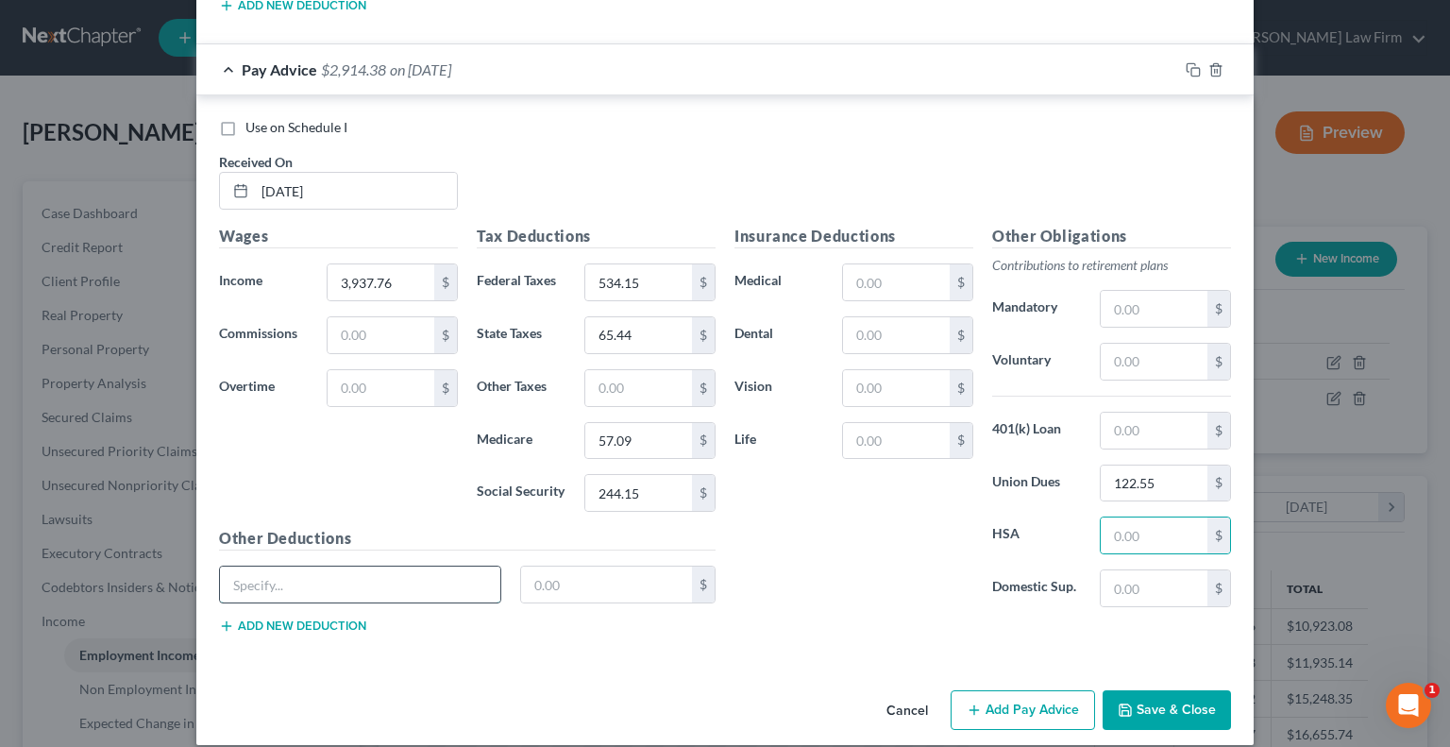
click at [373, 567] on input "text" at bounding box center [360, 584] width 280 height 36
type input "PTO DEDUCT"
type input "79.12"
click at [296, 618] on button "Add new deduction" at bounding box center [292, 625] width 147 height 15
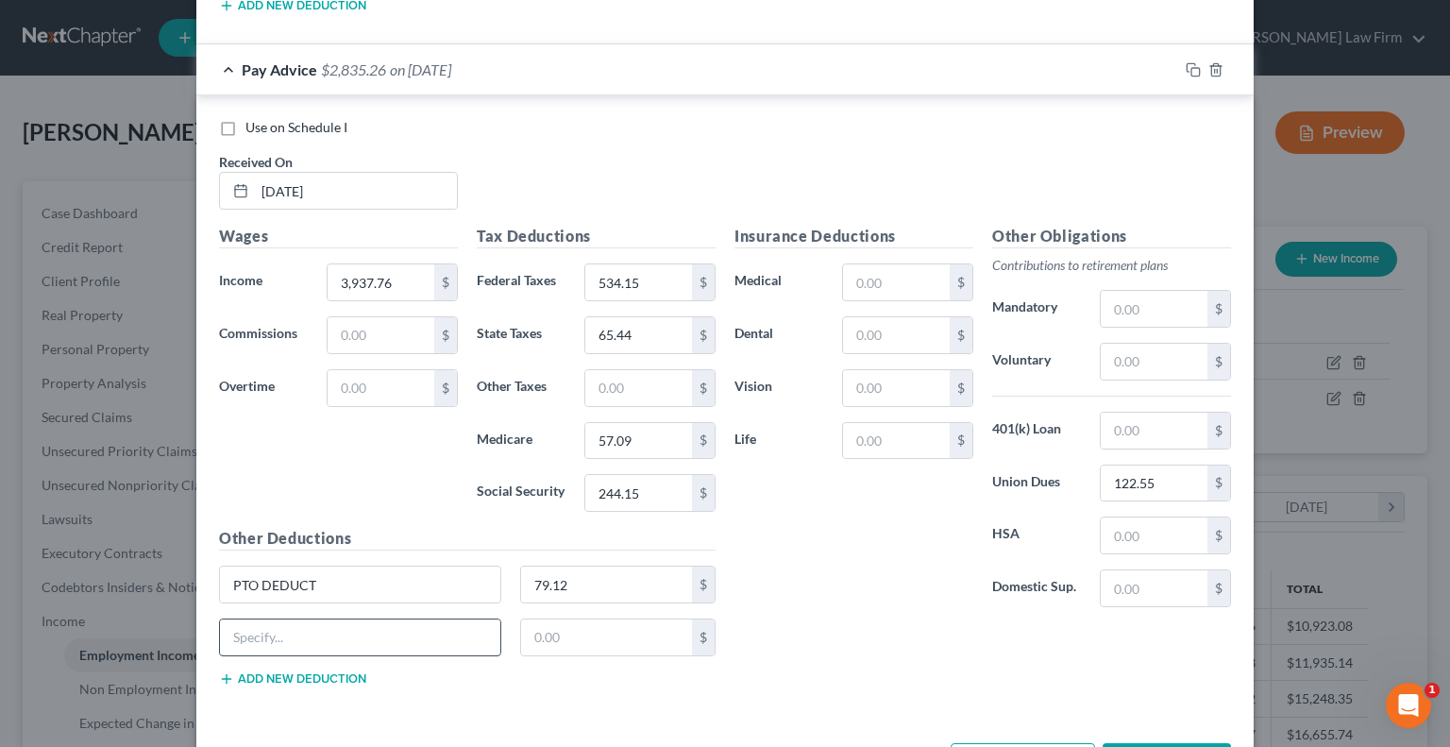
click at [295, 619] on input "text" at bounding box center [360, 637] width 280 height 36
type input "VAC DEDUCT"
type input "59.85"
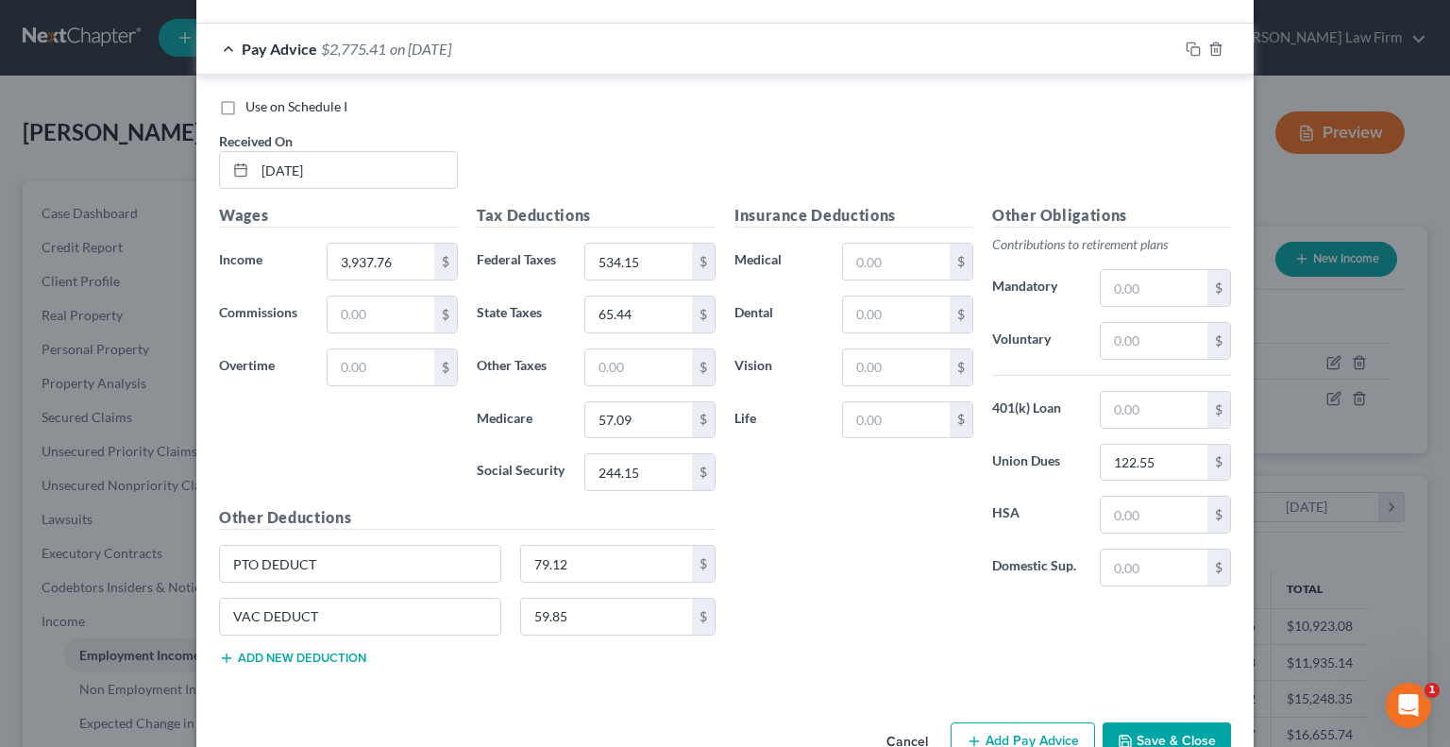
scroll to position [4840, 0]
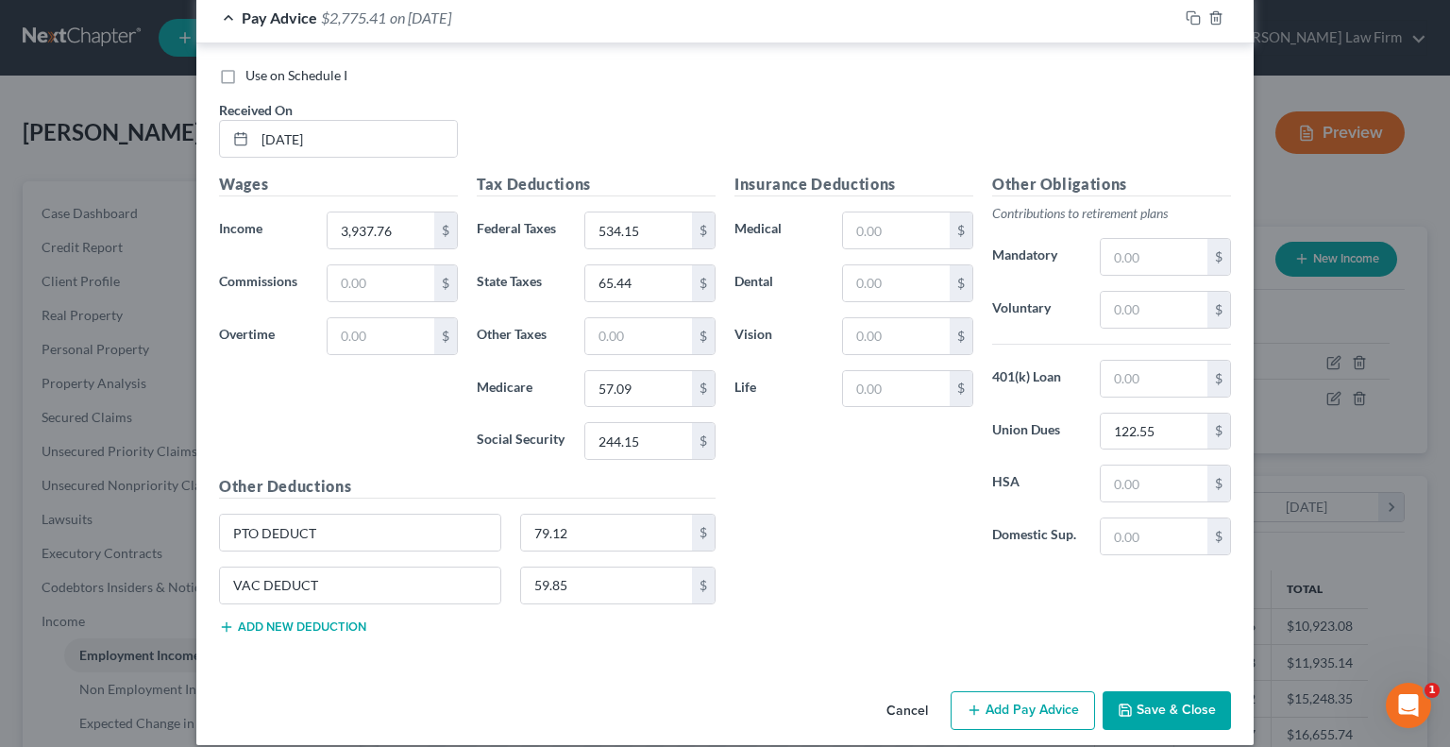
click at [1041, 691] on button "Add Pay Advice" at bounding box center [1023, 711] width 144 height 40
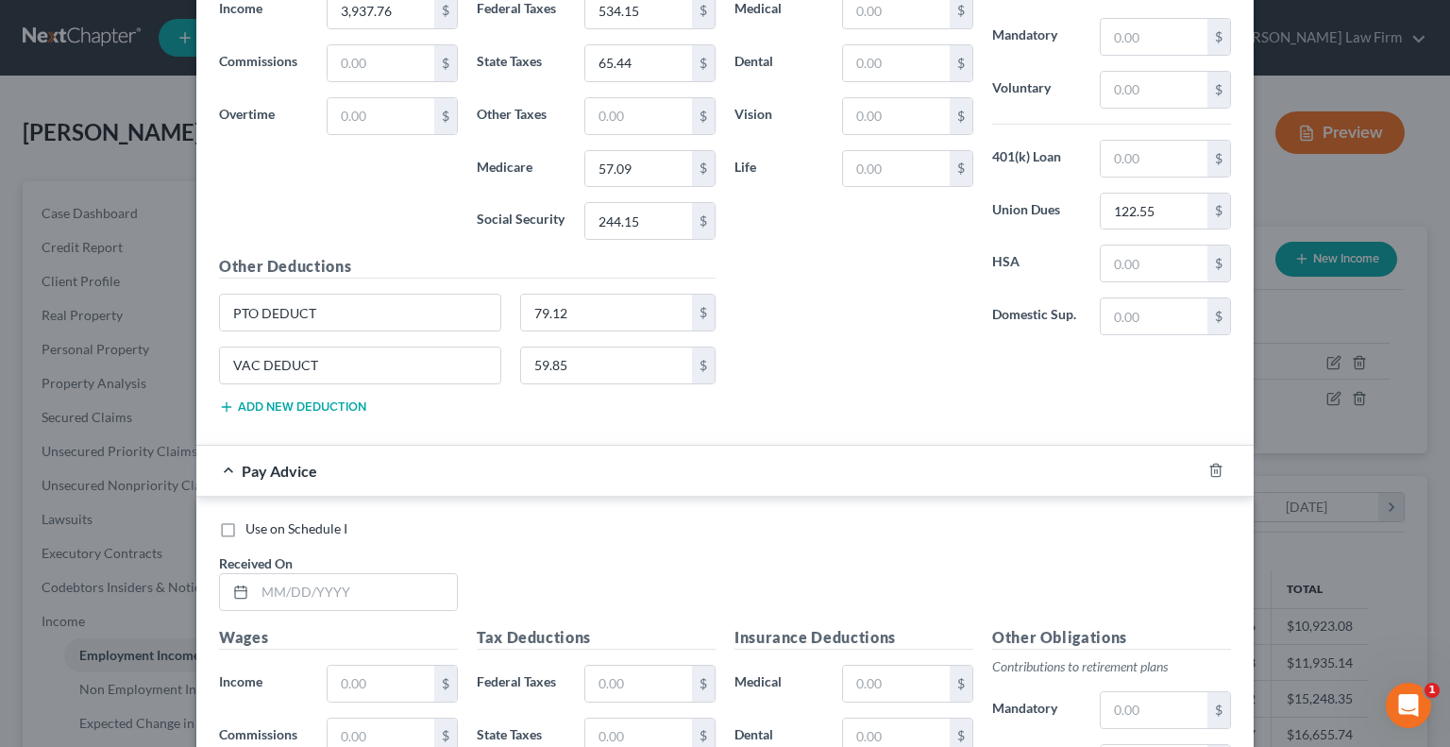
scroll to position [5218, 0]
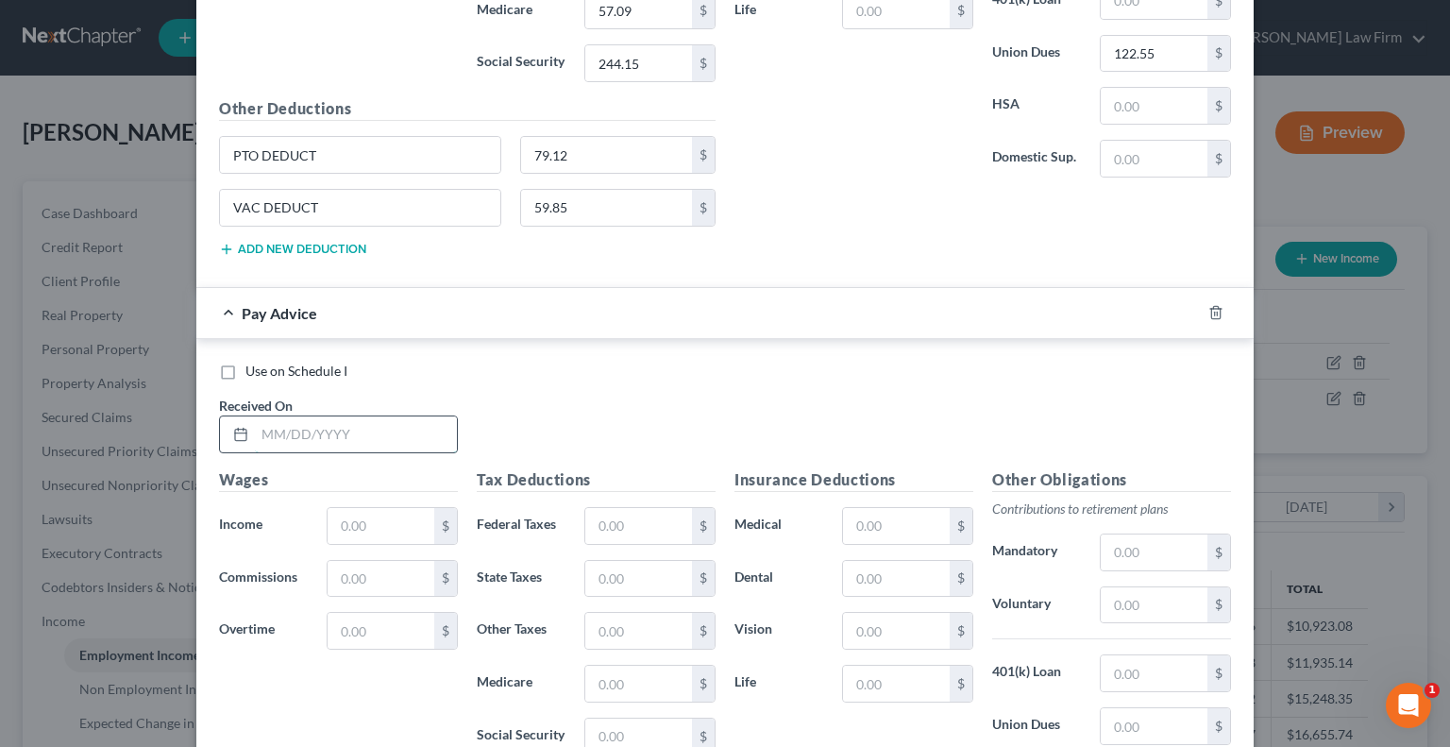
click at [361, 417] on input "text" at bounding box center [356, 434] width 202 height 36
type input "[DATE]"
type input "3,969.68"
click at [623, 508] on input "text" at bounding box center [638, 526] width 107 height 36
type input "541.18"
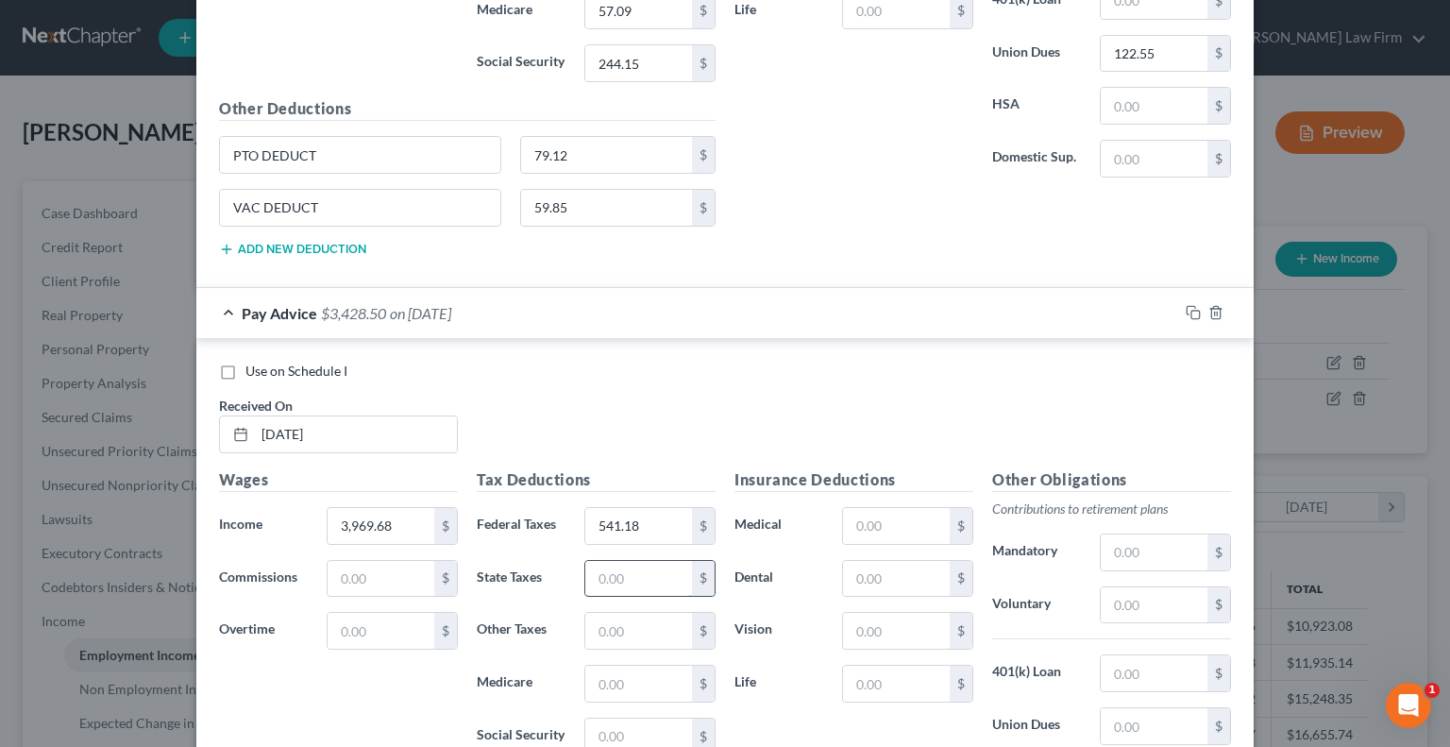
click at [627, 561] on input "text" at bounding box center [638, 579] width 107 height 36
type input "66.74"
type input "57.56"
type input "246.12"
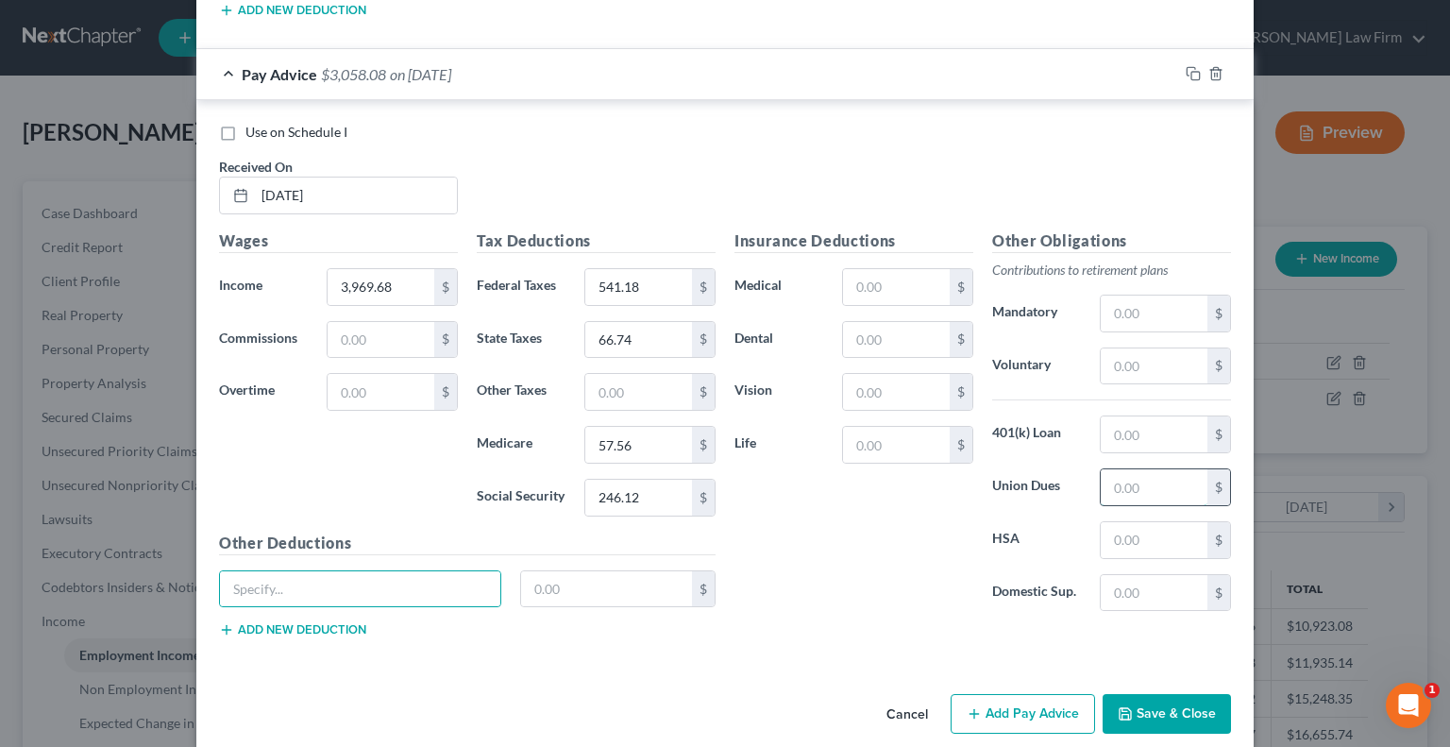
click at [1119, 469] on input "text" at bounding box center [1154, 487] width 107 height 36
type input "129"
click at [381, 574] on input "text" at bounding box center [360, 589] width 280 height 36
type input "PTO DEDUCT"
type input "83.28"
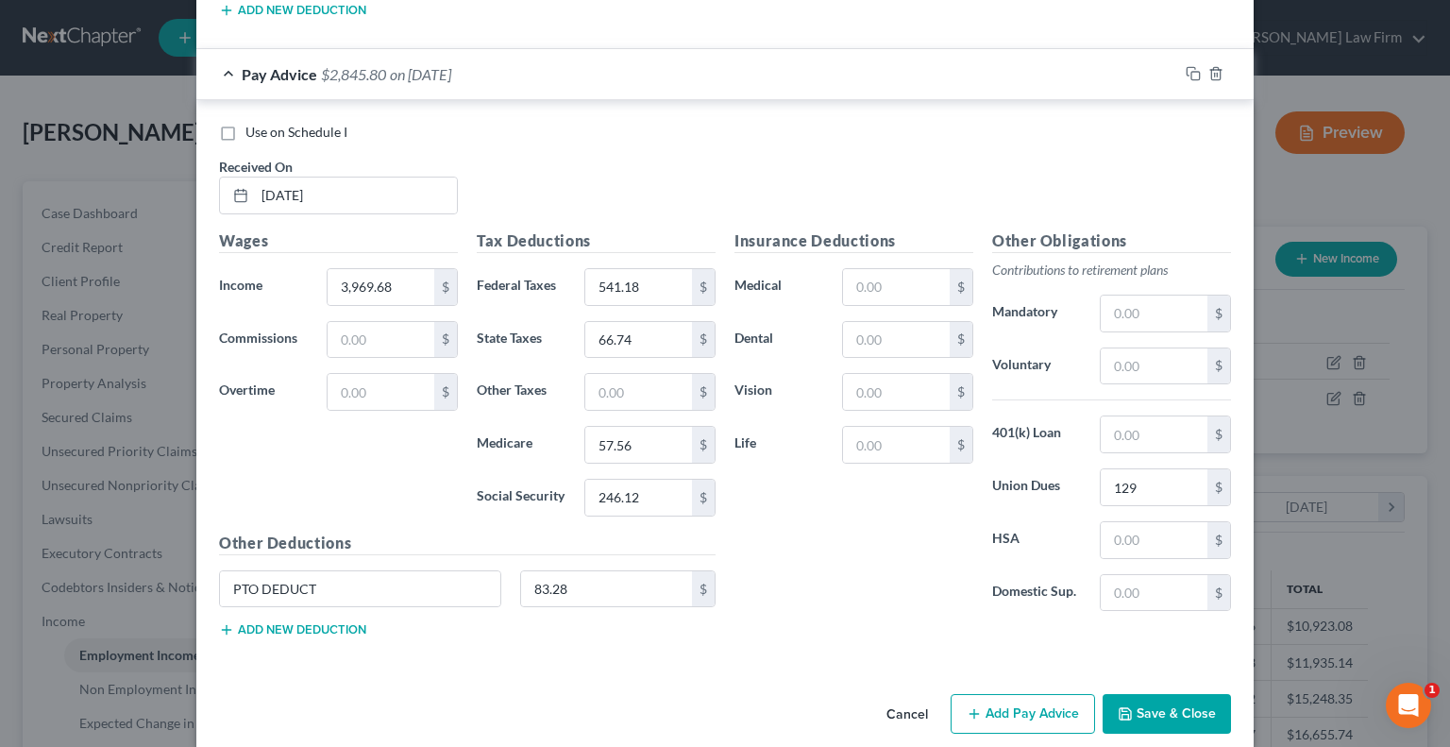
click at [321, 622] on button "Add new deduction" at bounding box center [292, 629] width 147 height 15
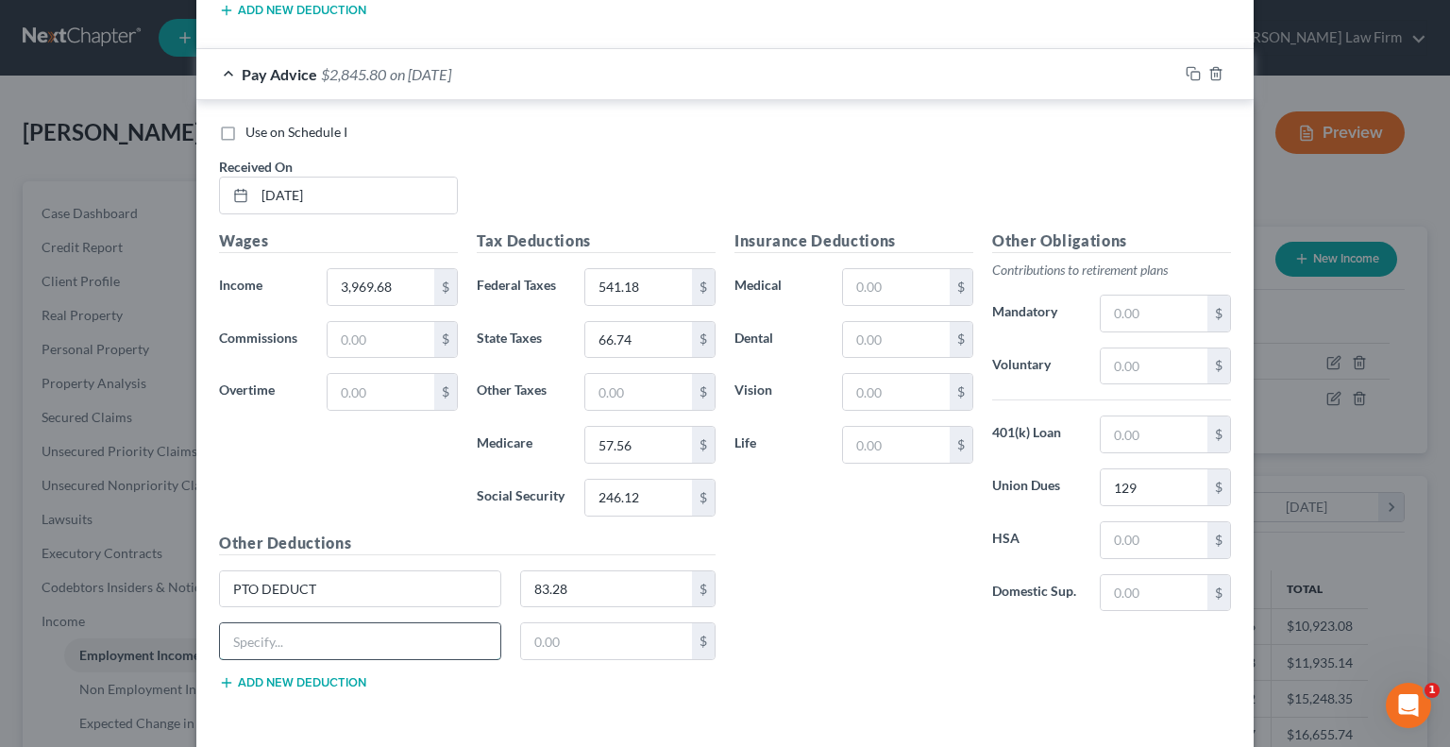
click at [306, 623] on input "text" at bounding box center [360, 641] width 280 height 36
type input "VAC DEDUCT"
type input "63"
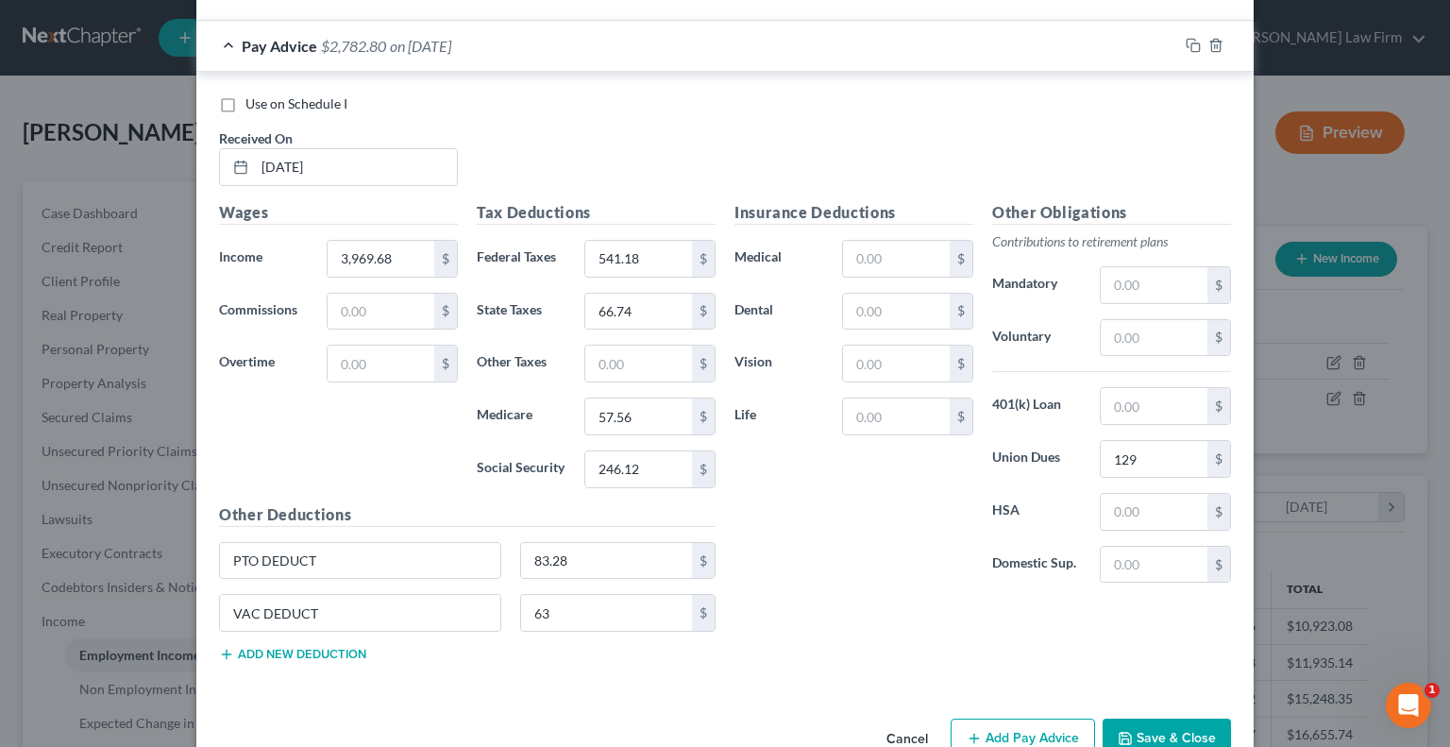
scroll to position [5510, 0]
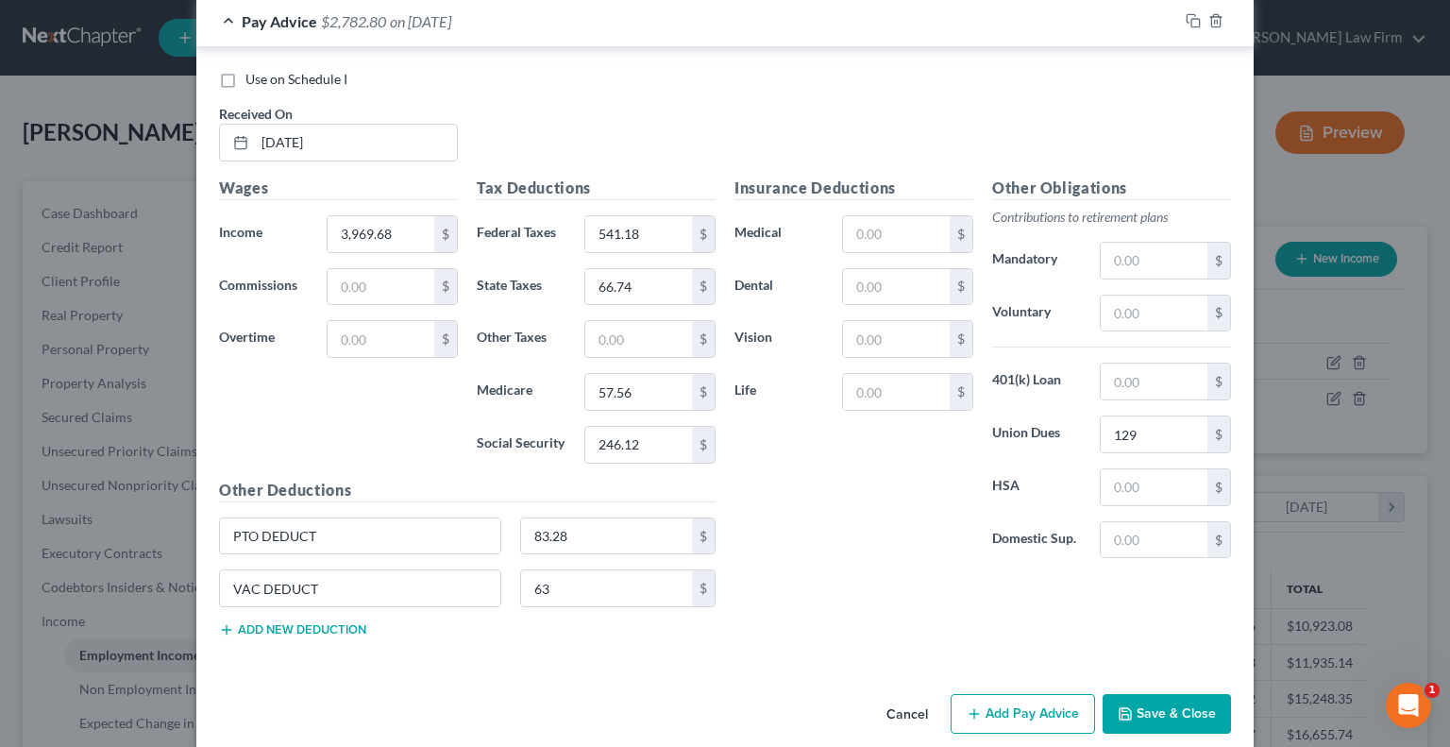
click at [1000, 694] on button "Add Pay Advice" at bounding box center [1023, 714] width 144 height 40
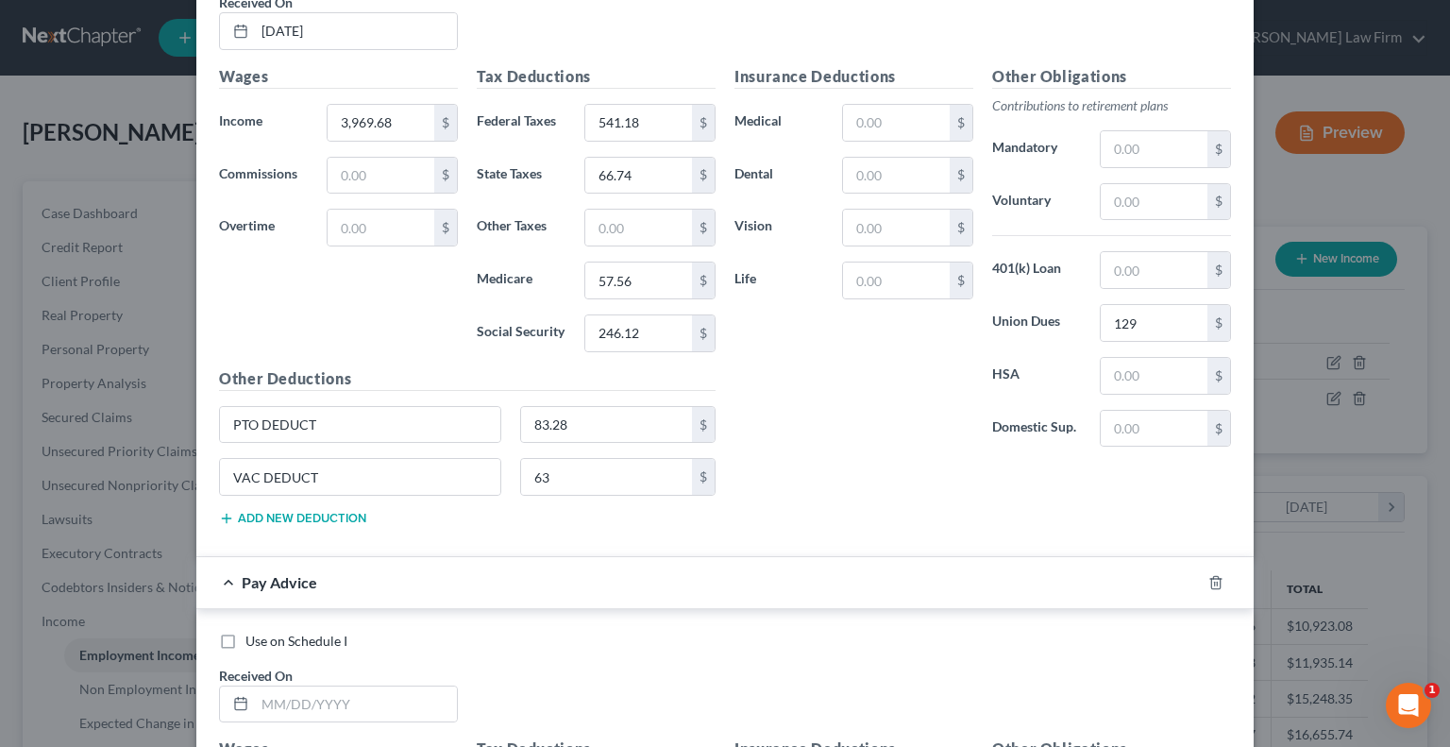
scroll to position [5982, 0]
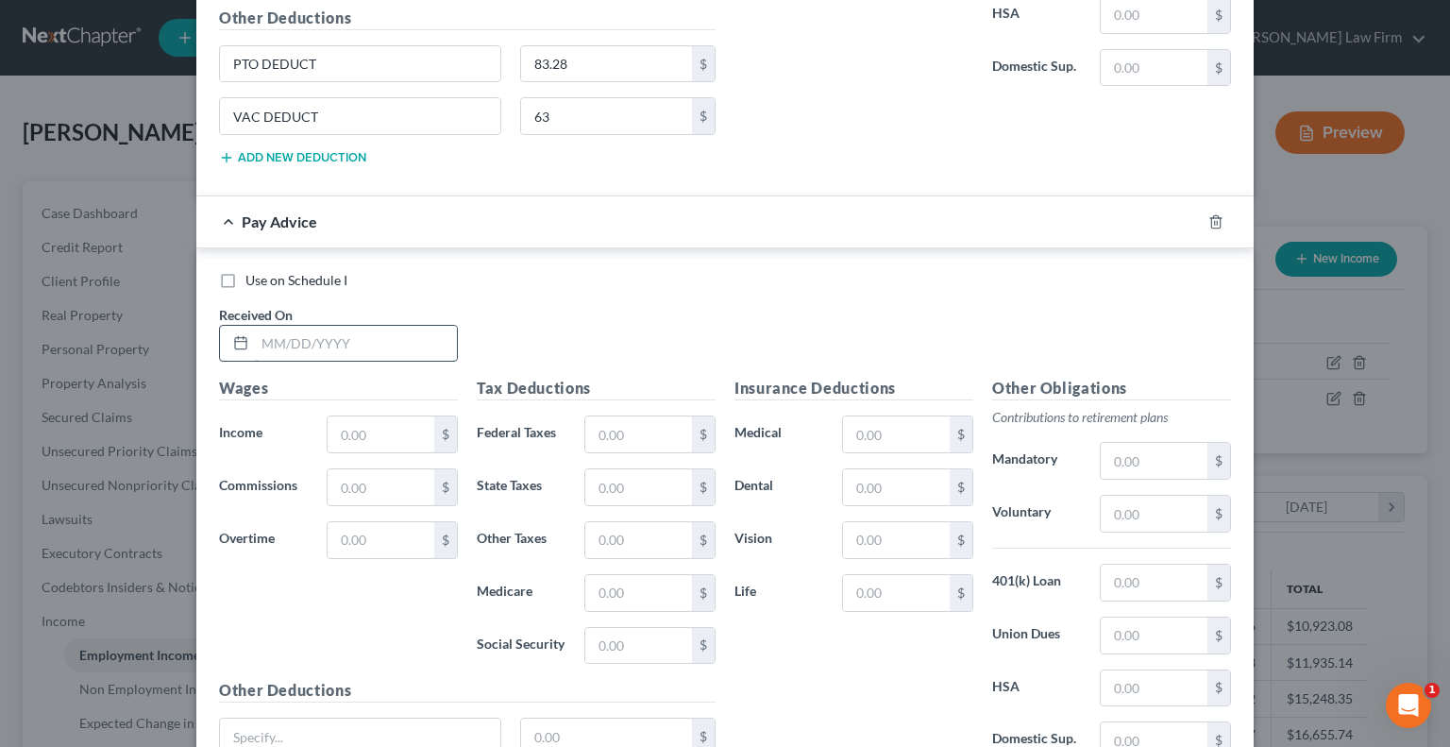
click at [338, 329] on input "text" at bounding box center [356, 344] width 202 height 36
type input "[DATE]"
type input "5,080.77"
type input "796.19"
click at [653, 471] on input "text" at bounding box center [638, 487] width 107 height 36
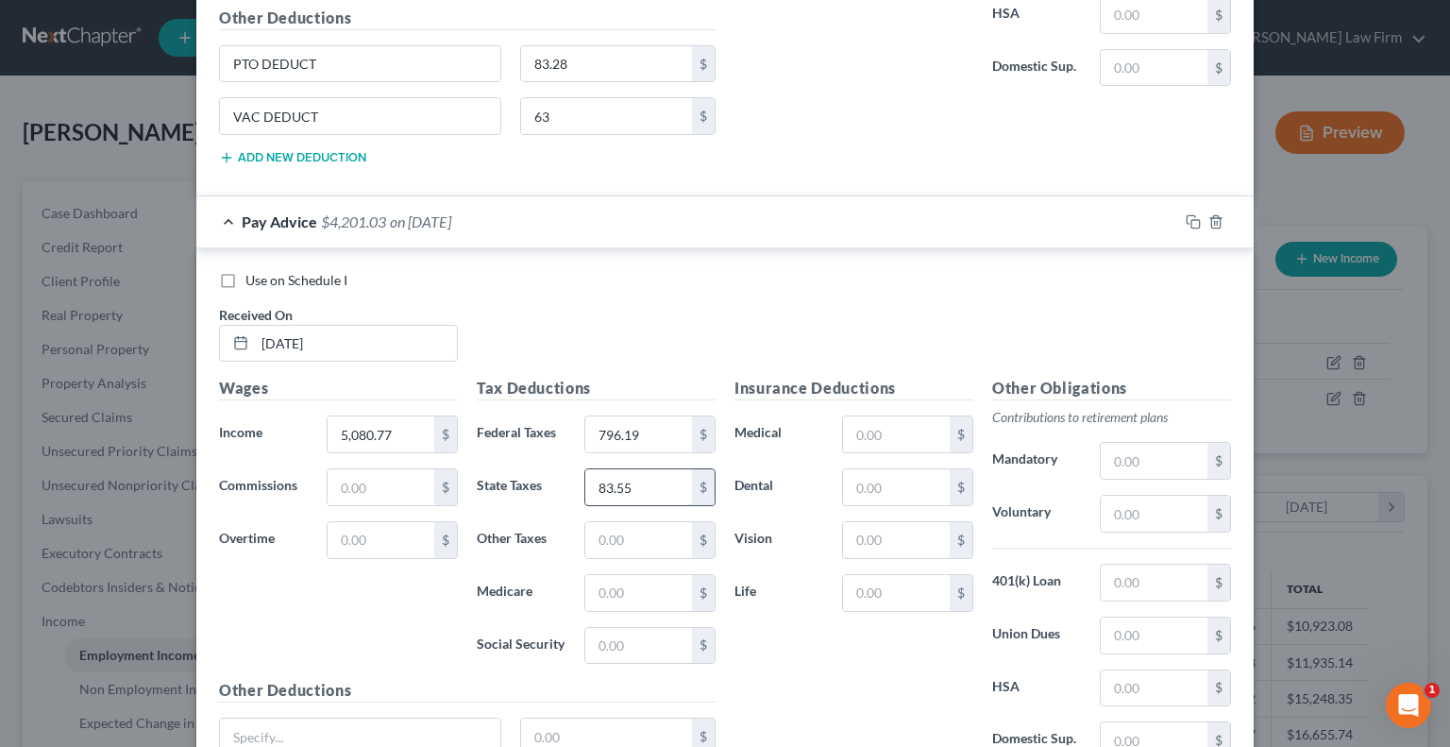
type input "83.55"
type input "73.67"
type input "315"
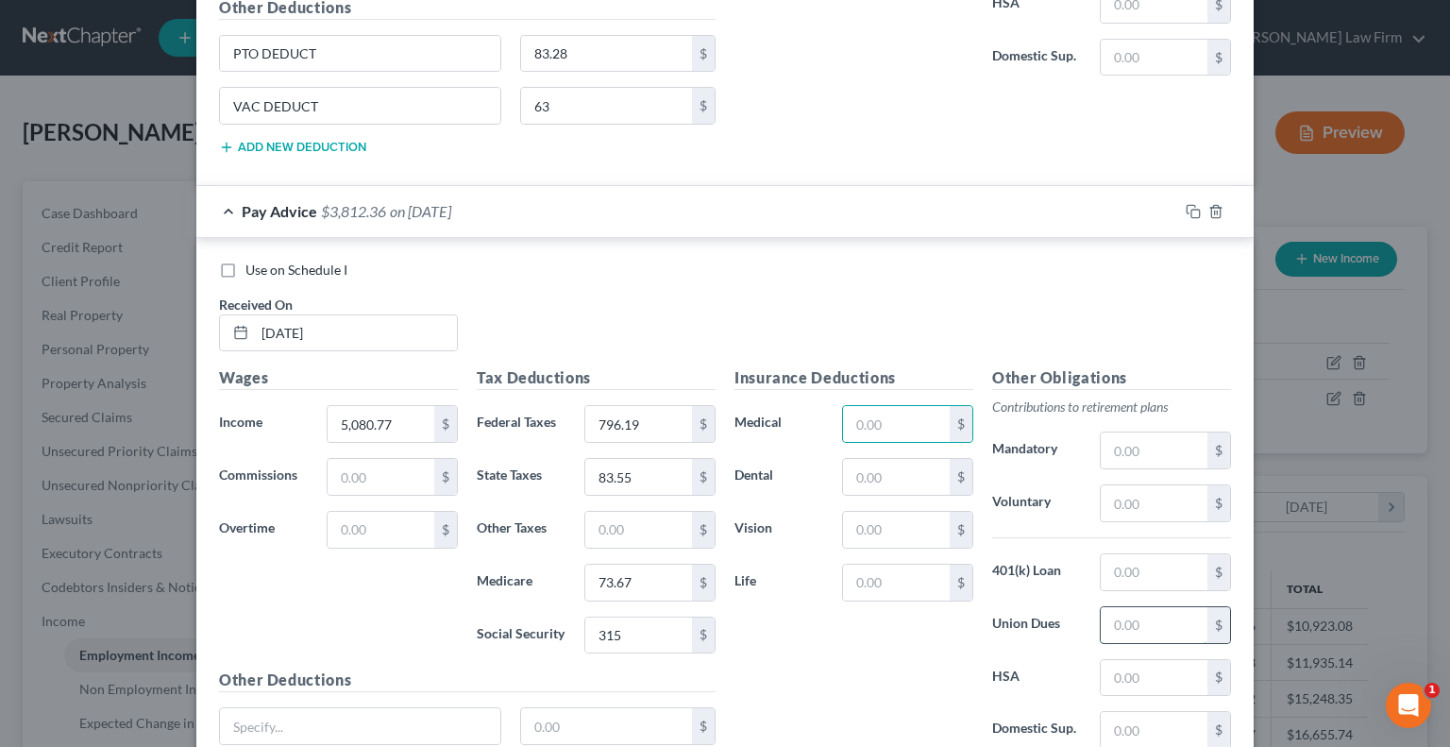
click at [1110, 607] on input "text" at bounding box center [1154, 625] width 107 height 36
type input "151.58"
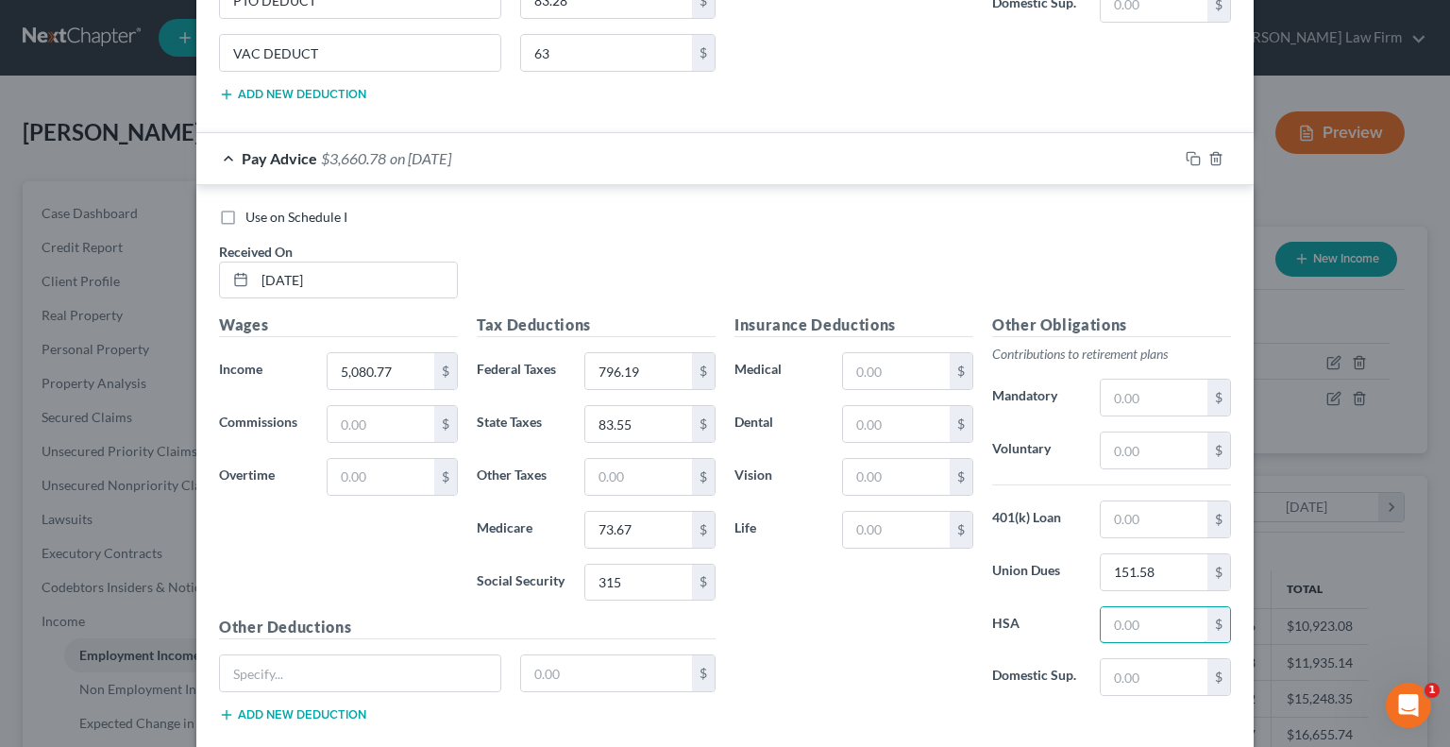
scroll to position [6125, 0]
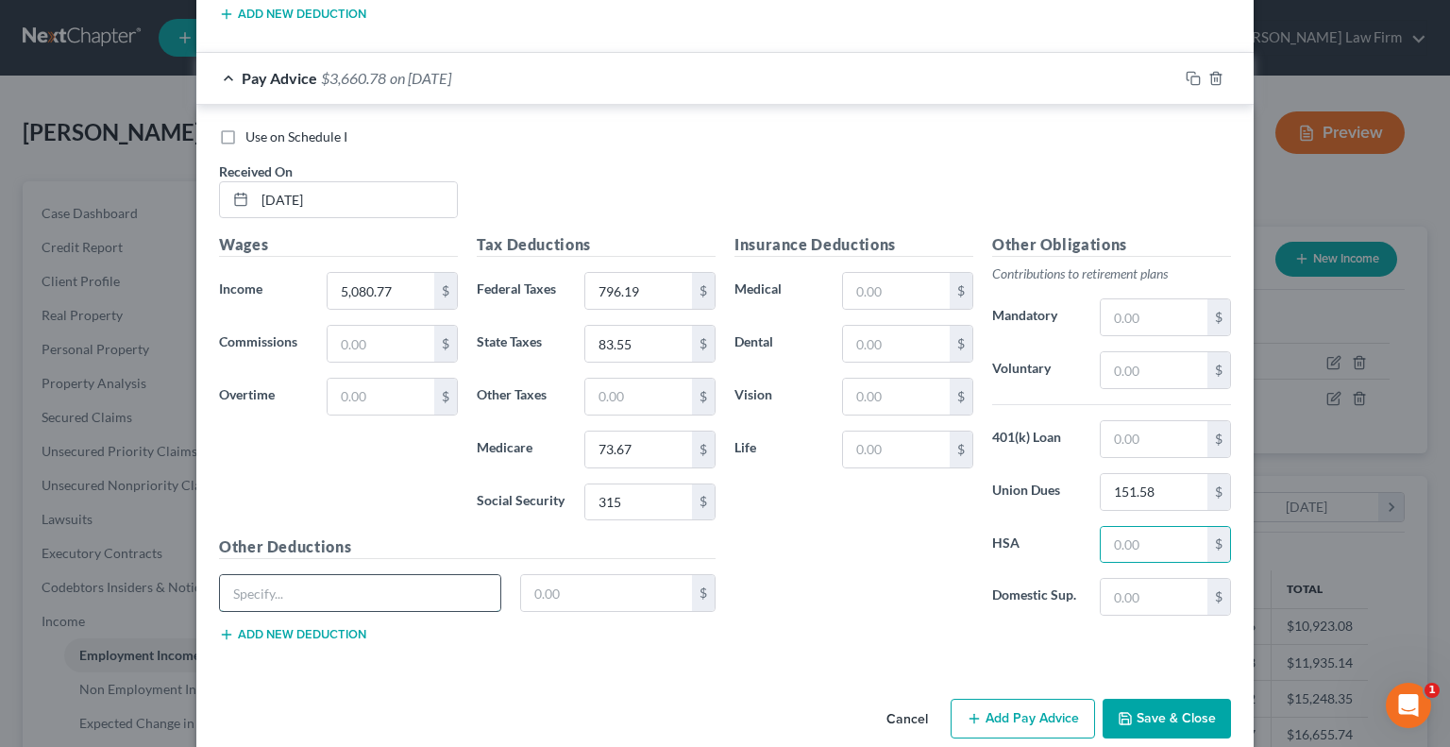
click at [333, 575] on input "text" at bounding box center [360, 593] width 280 height 36
type input "PTO DEDUCT"
type input "97.85"
click at [261, 627] on button "Add new deduction" at bounding box center [292, 634] width 147 height 15
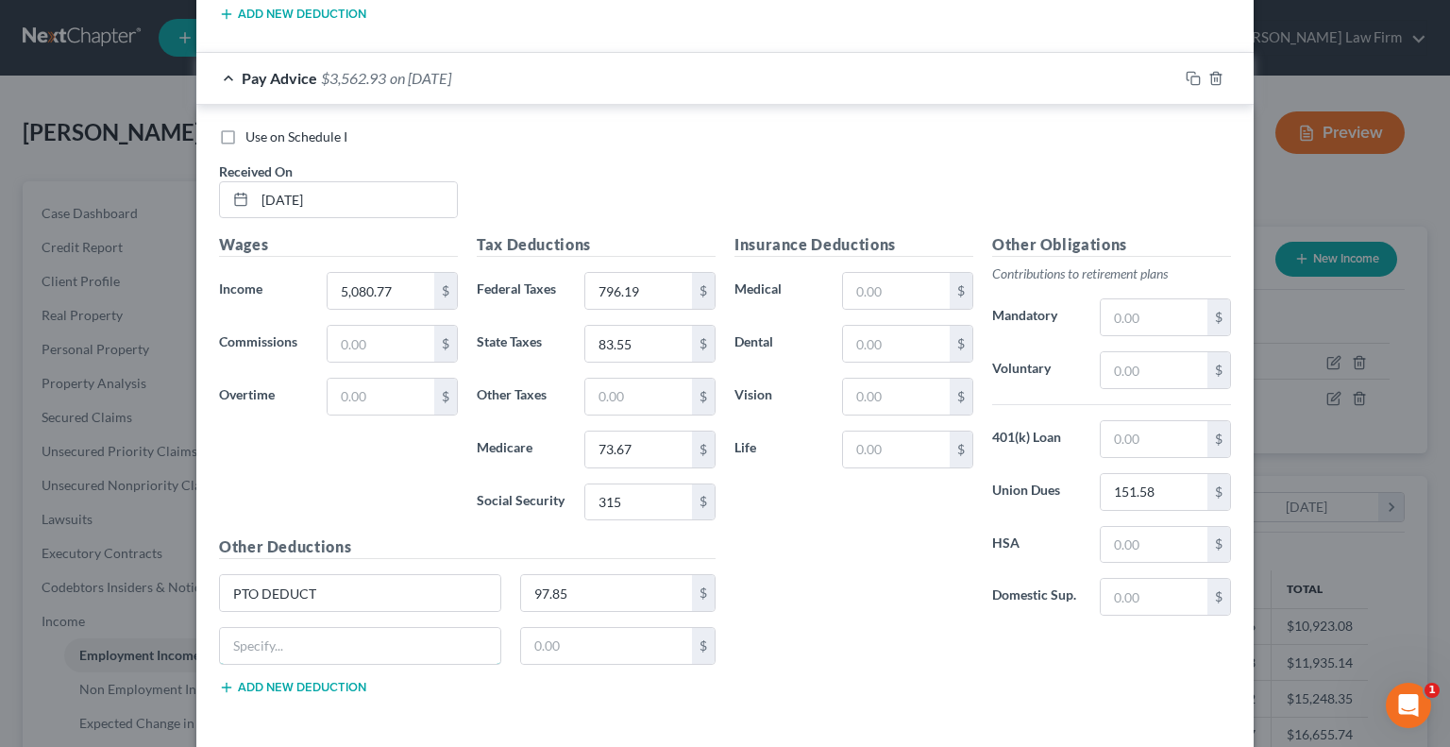
click at [261, 628] on input "text" at bounding box center [360, 646] width 280 height 36
type input "VAC DEDUCT"
type input "74.03"
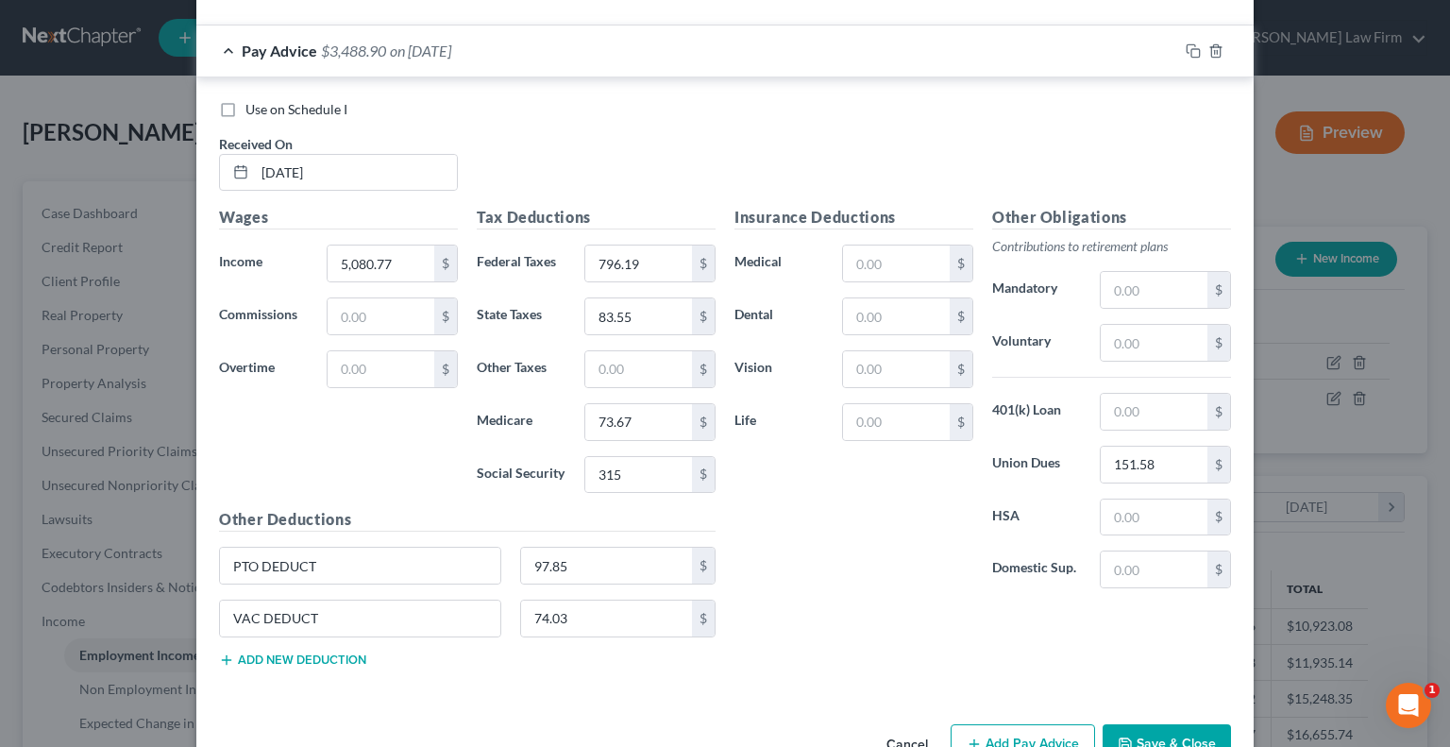
scroll to position [6178, 0]
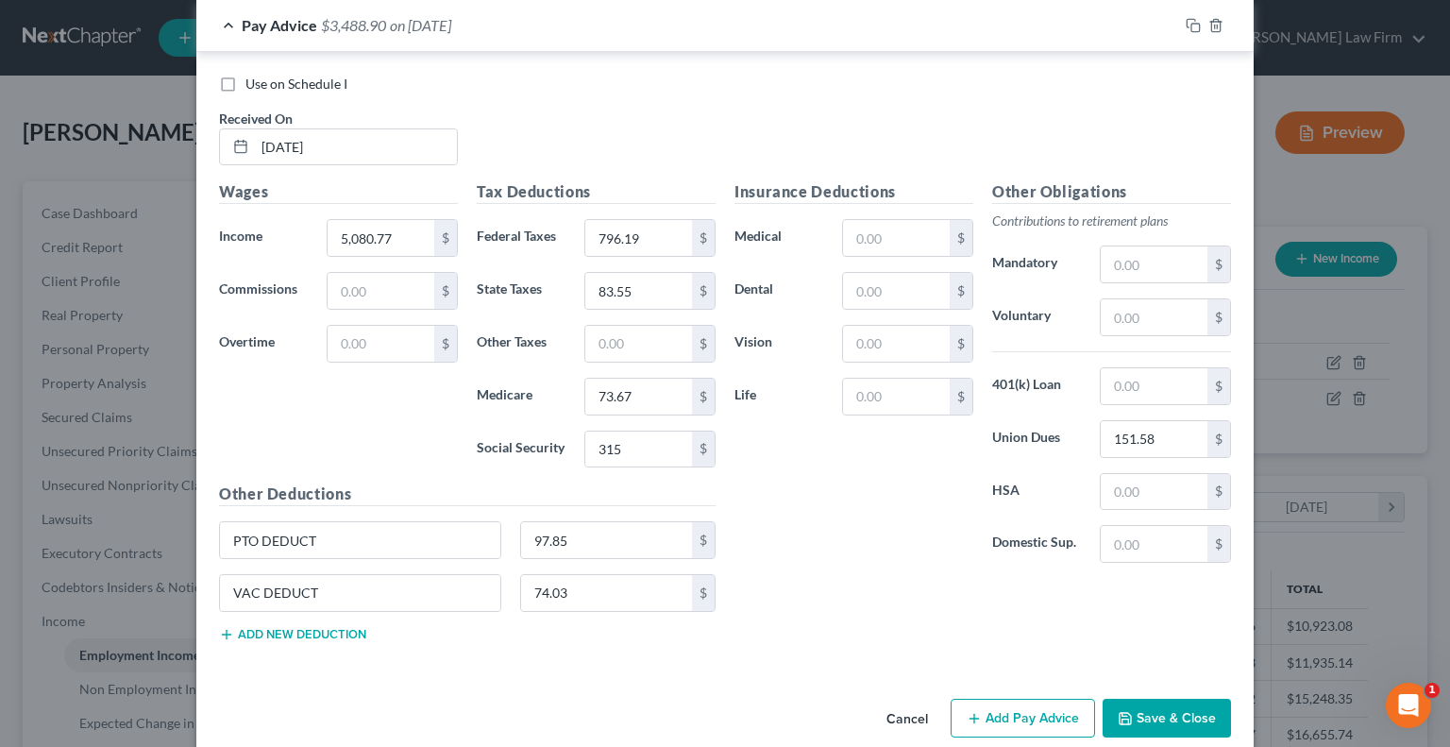
click at [993, 699] on button "Add Pay Advice" at bounding box center [1023, 719] width 144 height 40
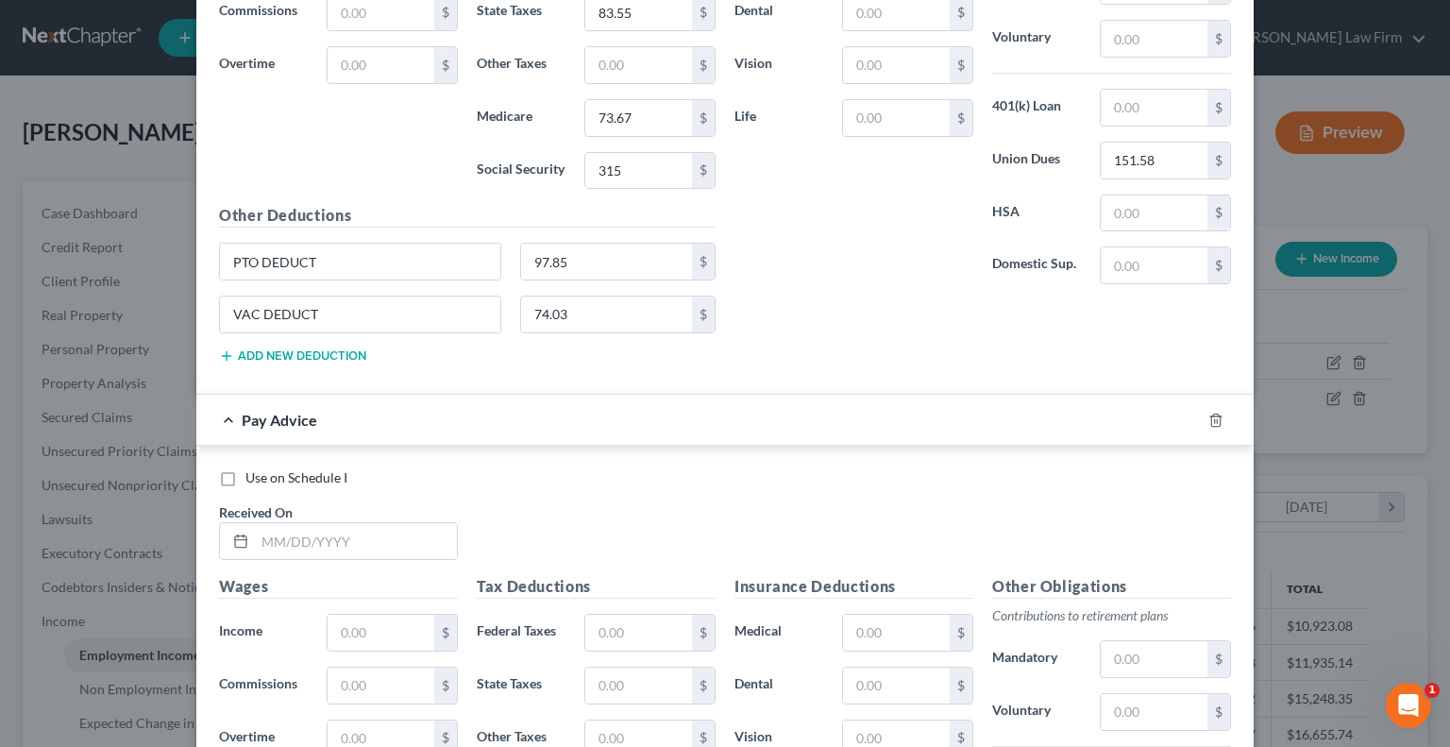
scroll to position [6461, 0]
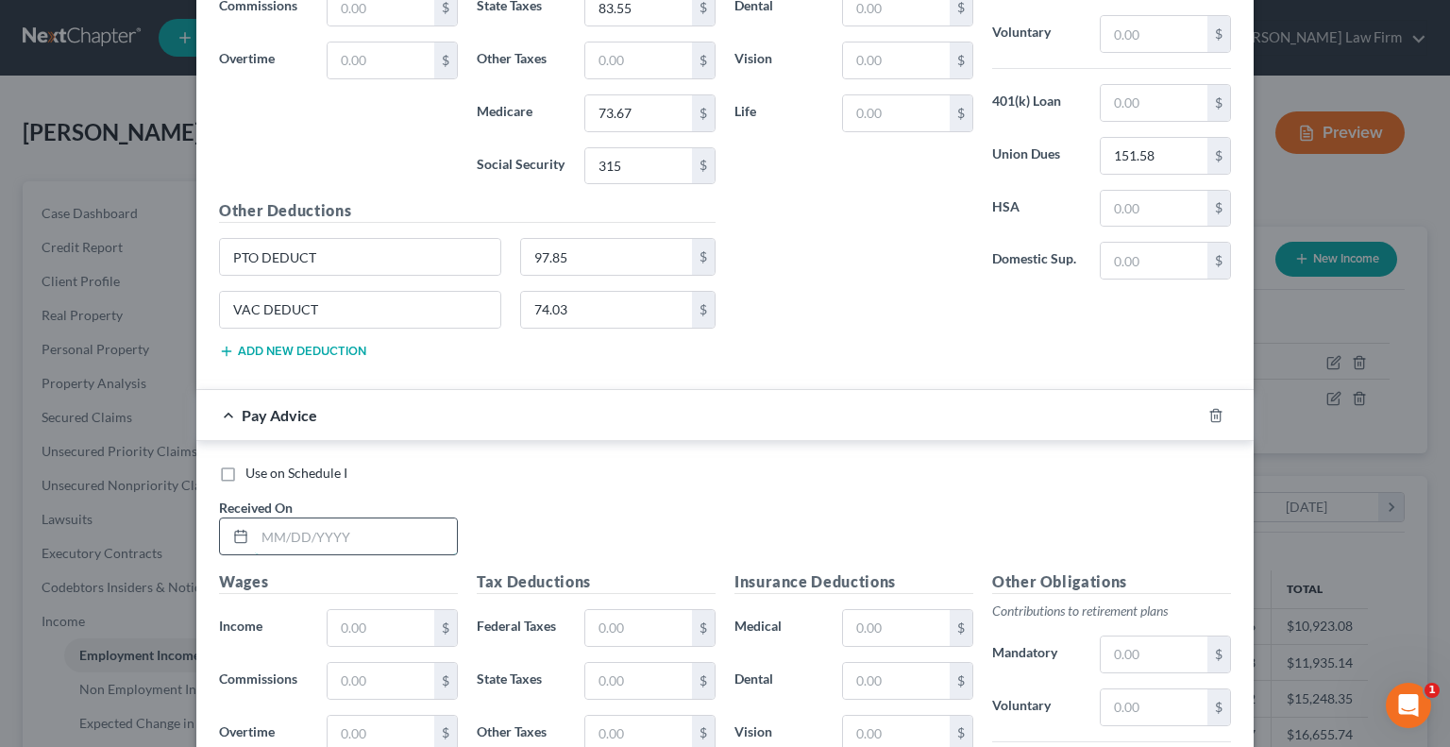
click at [310, 518] on input "text" at bounding box center [356, 536] width 202 height 36
type input "[DATE]"
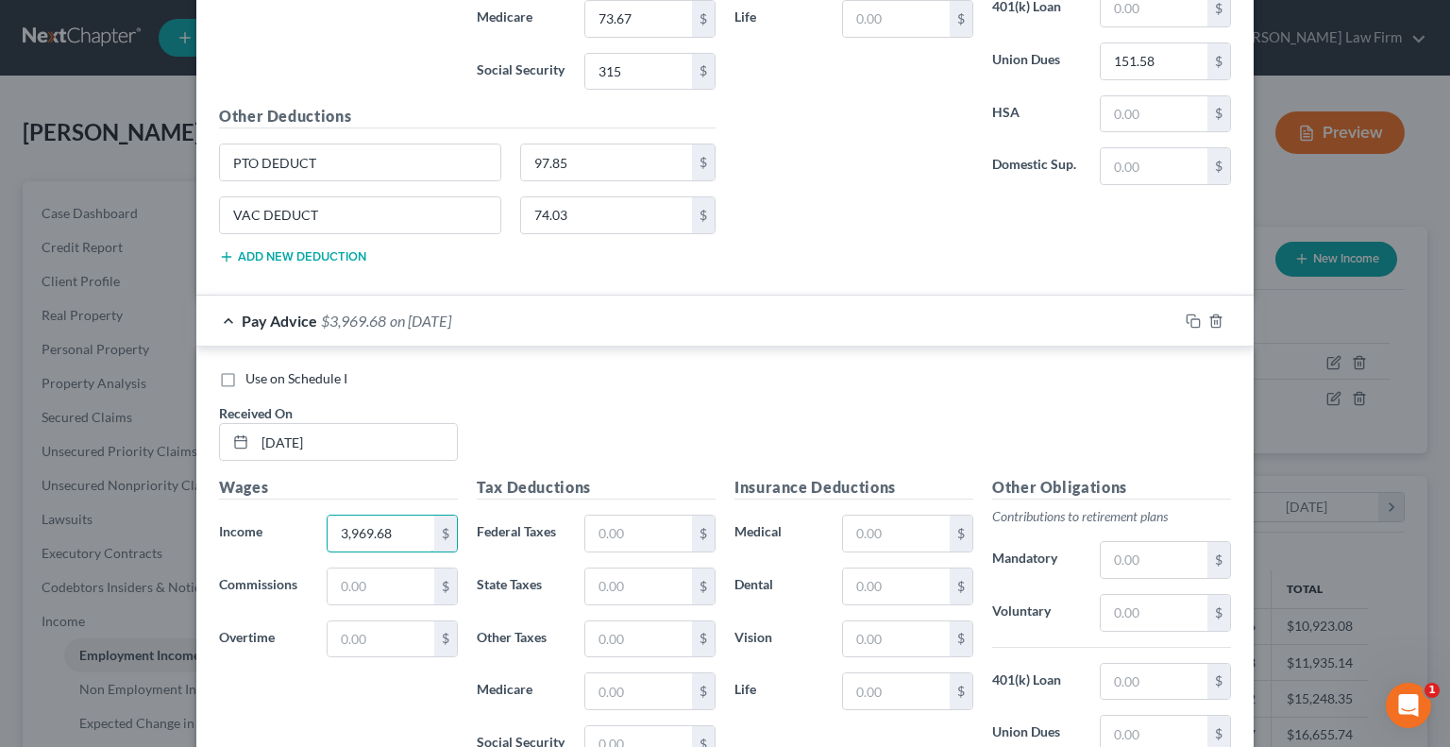
scroll to position [6795, 0]
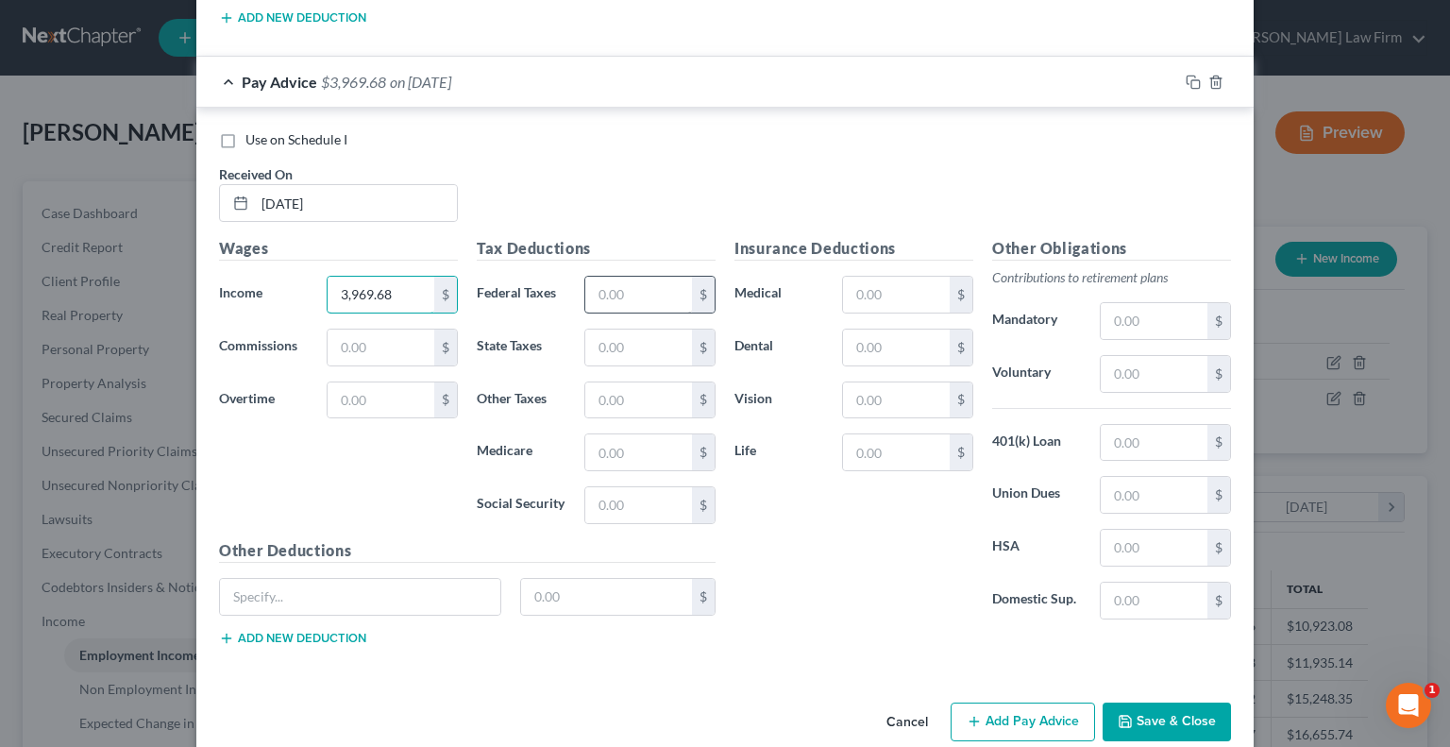
type input "3,969.68"
click at [597, 277] on input "text" at bounding box center [638, 295] width 107 height 36
type input "541.18"
click at [596, 329] on input "text" at bounding box center [638, 347] width 107 height 36
type input "66.72"
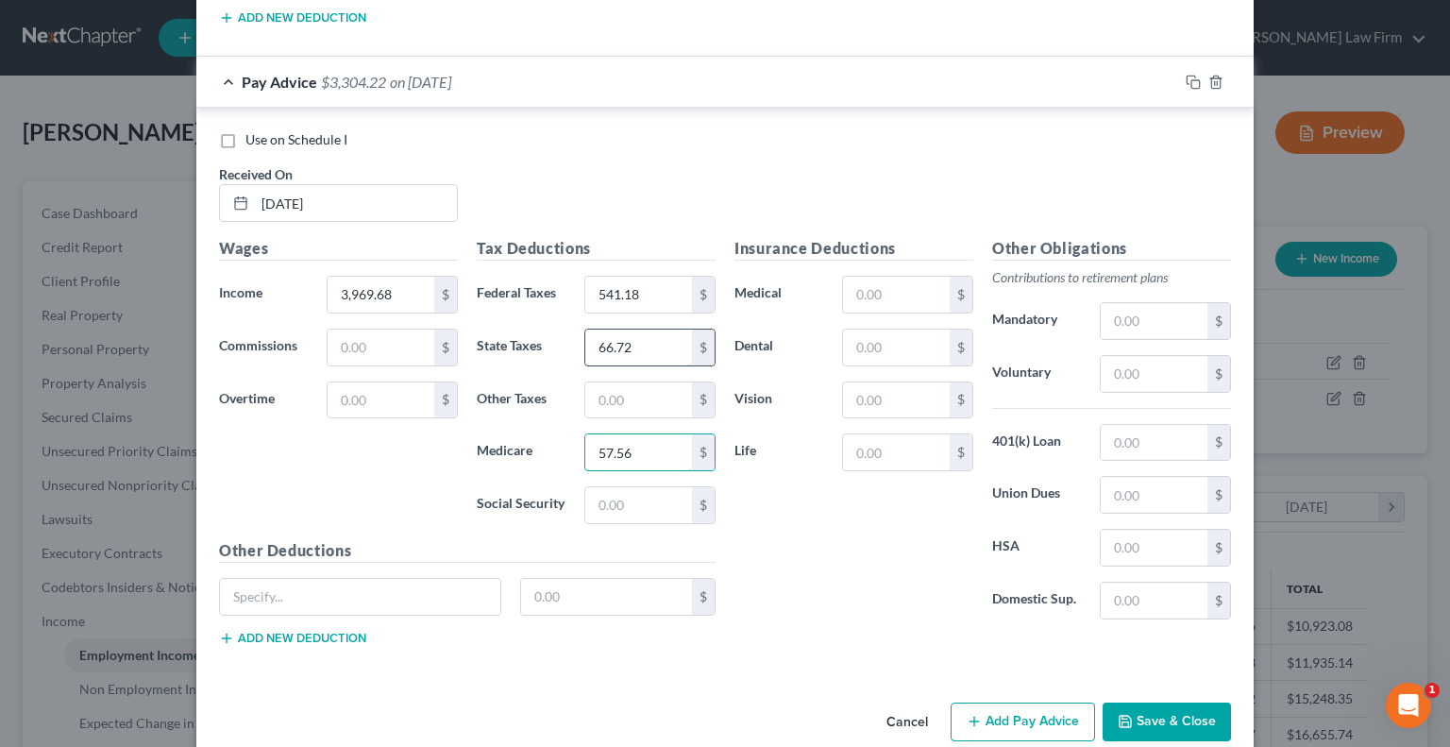
type input "57.56"
type input "246.12"
click at [1101, 477] on input "text" at bounding box center [1154, 495] width 107 height 36
type input "129"
click at [408, 579] on input "text" at bounding box center [360, 597] width 280 height 36
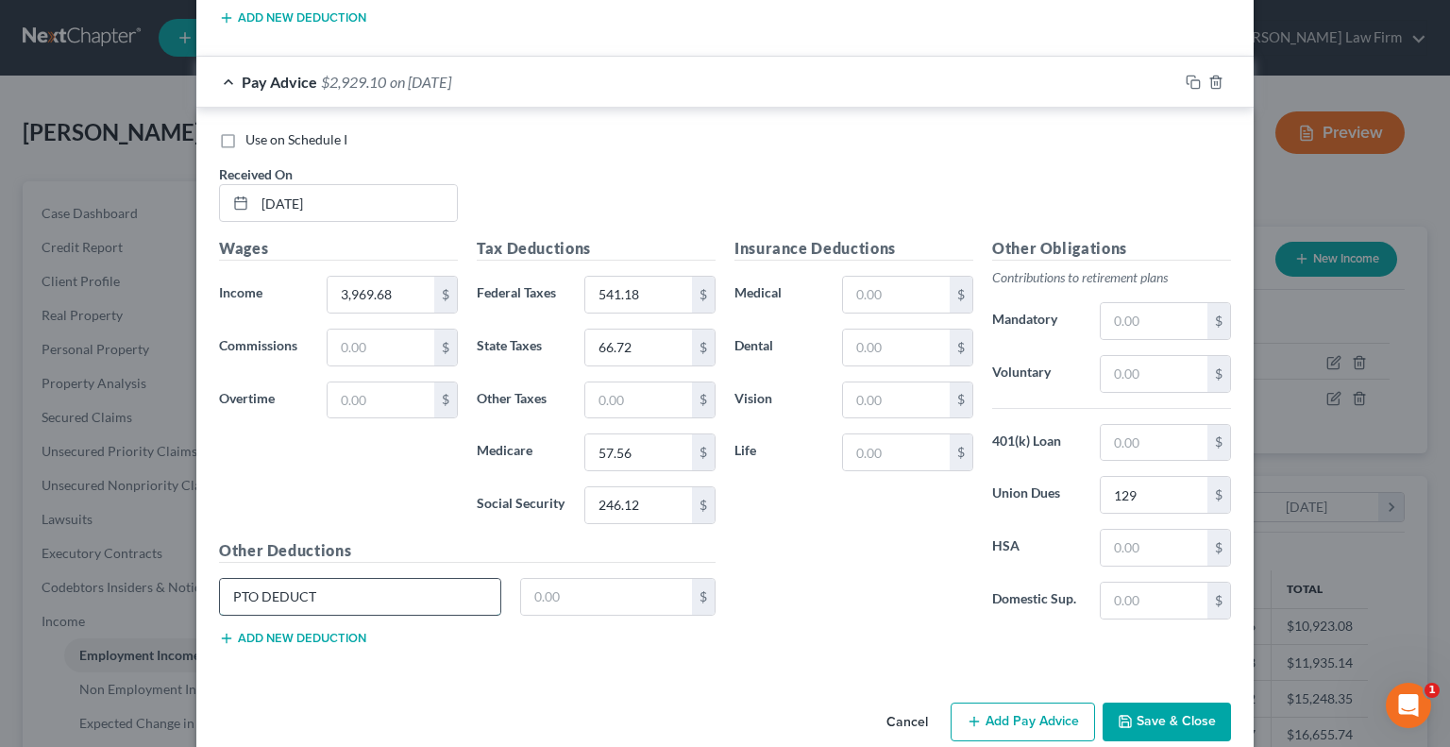
type input "PTO DEDUCT"
type input "83.28"
click at [334, 631] on button "Add new deduction" at bounding box center [292, 638] width 147 height 15
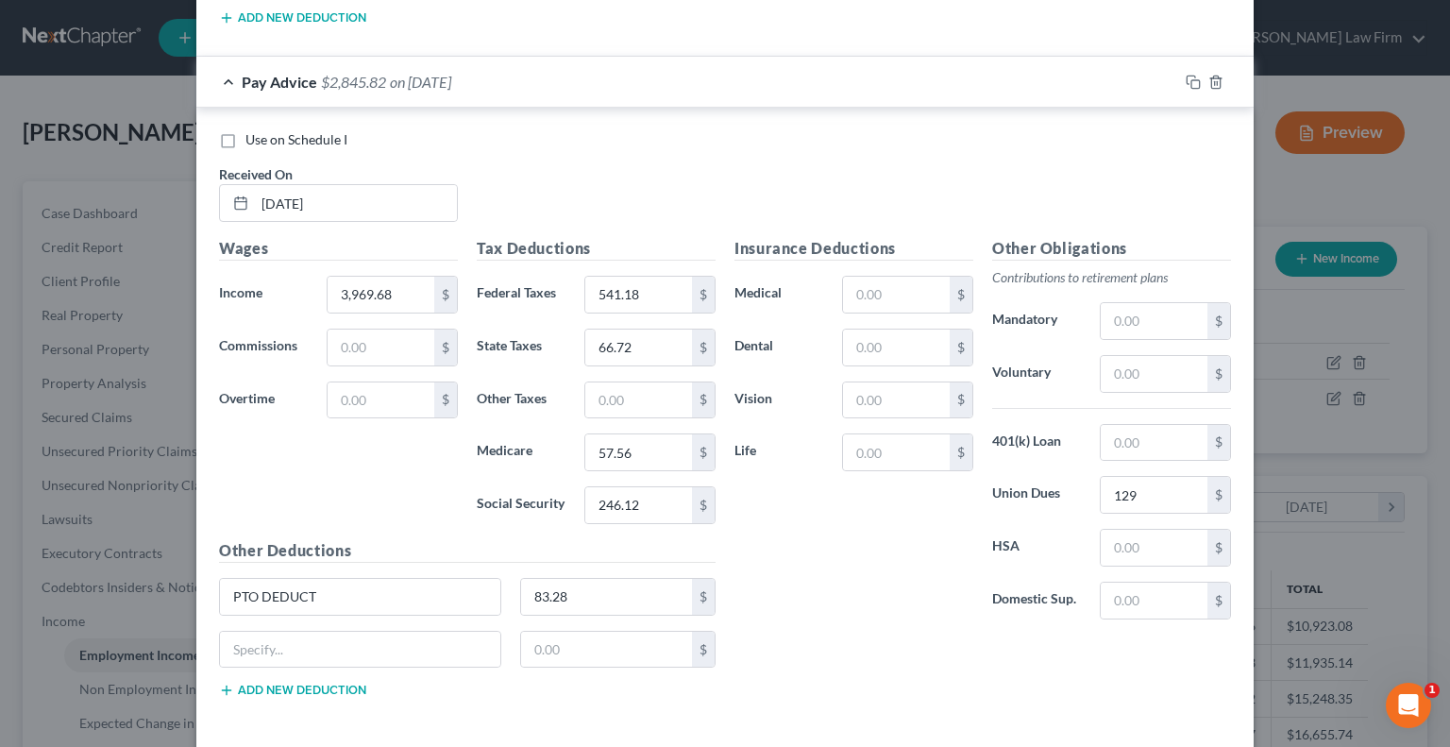
click at [219, 683] on button "Add new deduction" at bounding box center [292, 690] width 147 height 15
click at [334, 632] on input "text" at bounding box center [360, 650] width 280 height 36
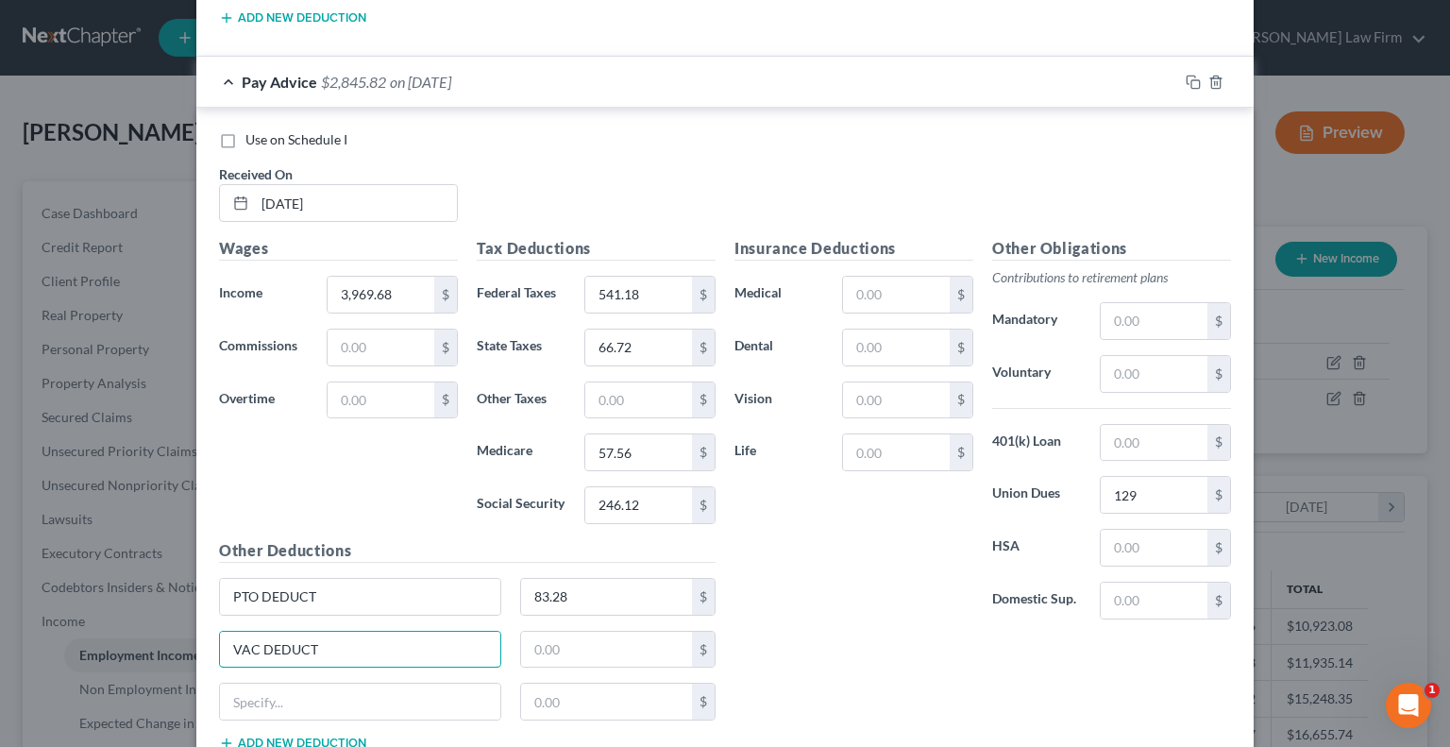
type input "VAC DEDUCT"
type input "63"
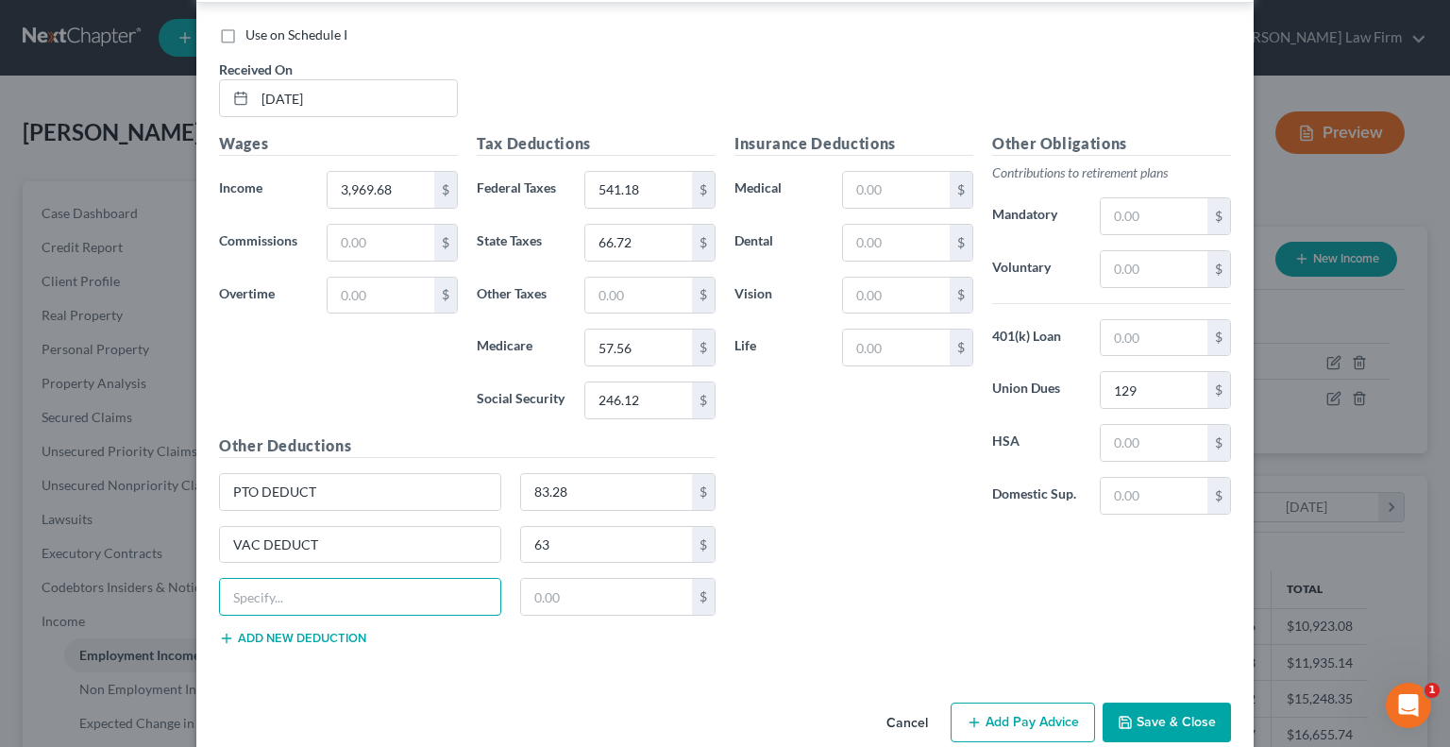
scroll to position [6899, 0]
click at [1026, 702] on button "Add Pay Advice" at bounding box center [1023, 722] width 144 height 40
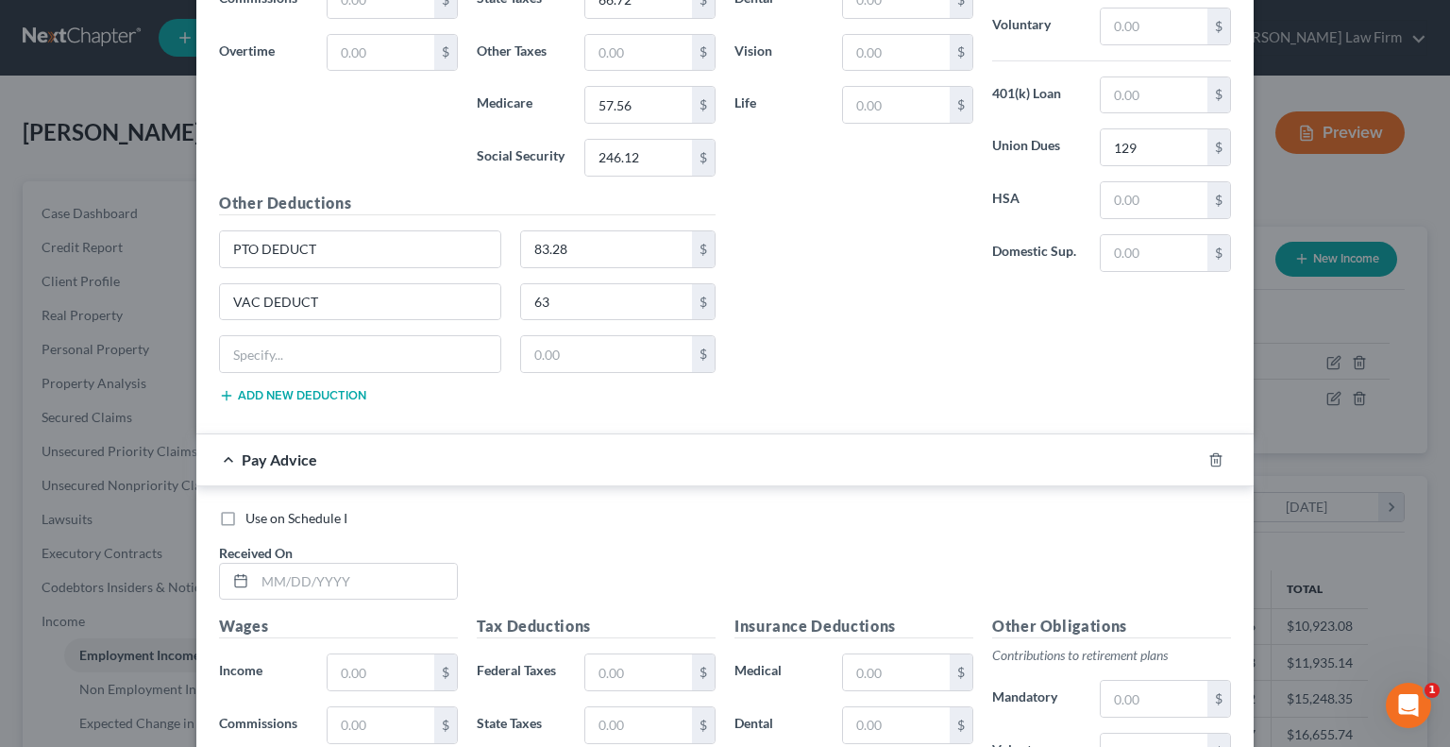
scroll to position [7371, 0]
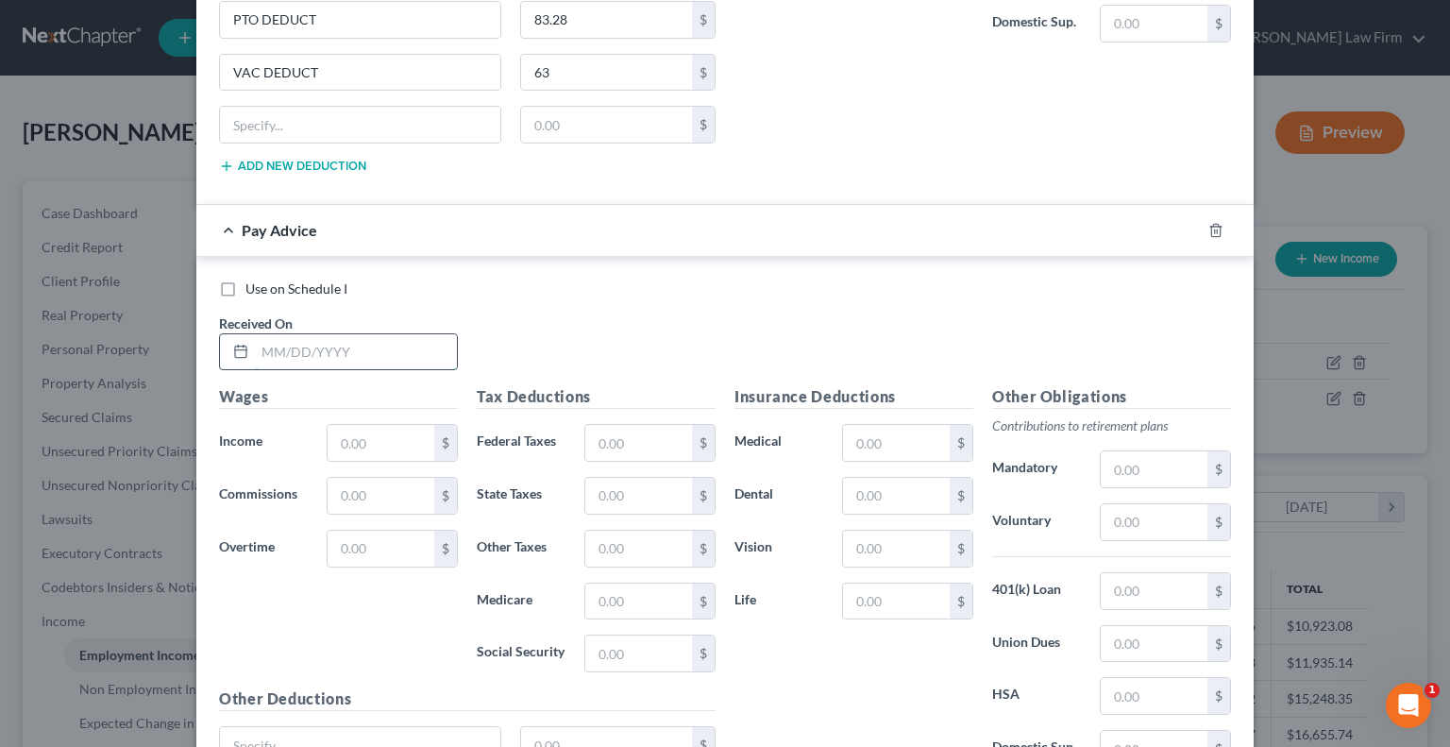
click at [327, 334] on input "text" at bounding box center [356, 352] width 202 height 36
type input "[DATE]"
type input "3,800.34"
type input "503.92"
click at [600, 478] on input "text" at bounding box center [638, 496] width 107 height 36
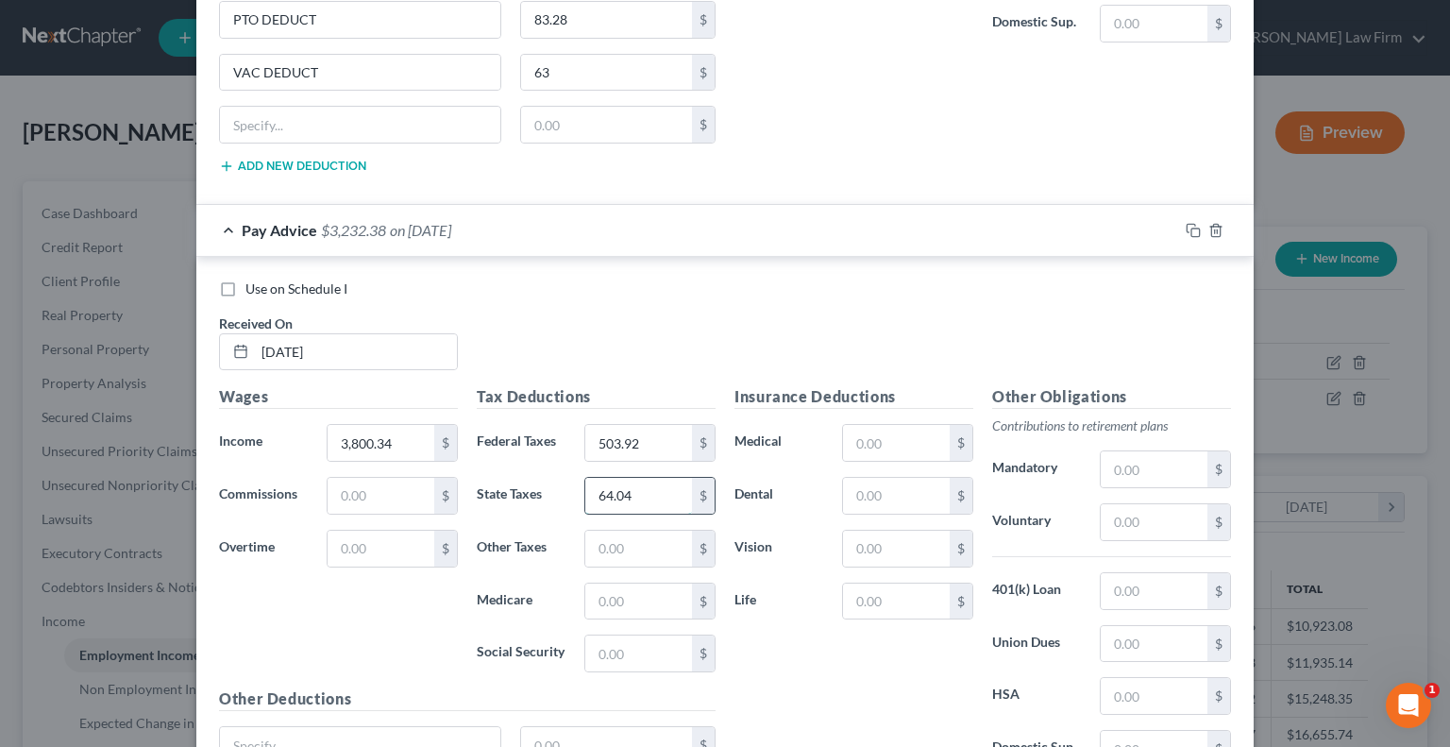
type input "64.04"
type input "55.11"
type input "235.62"
click at [1129, 626] on input "text" at bounding box center [1154, 644] width 107 height 36
type input "124.7"
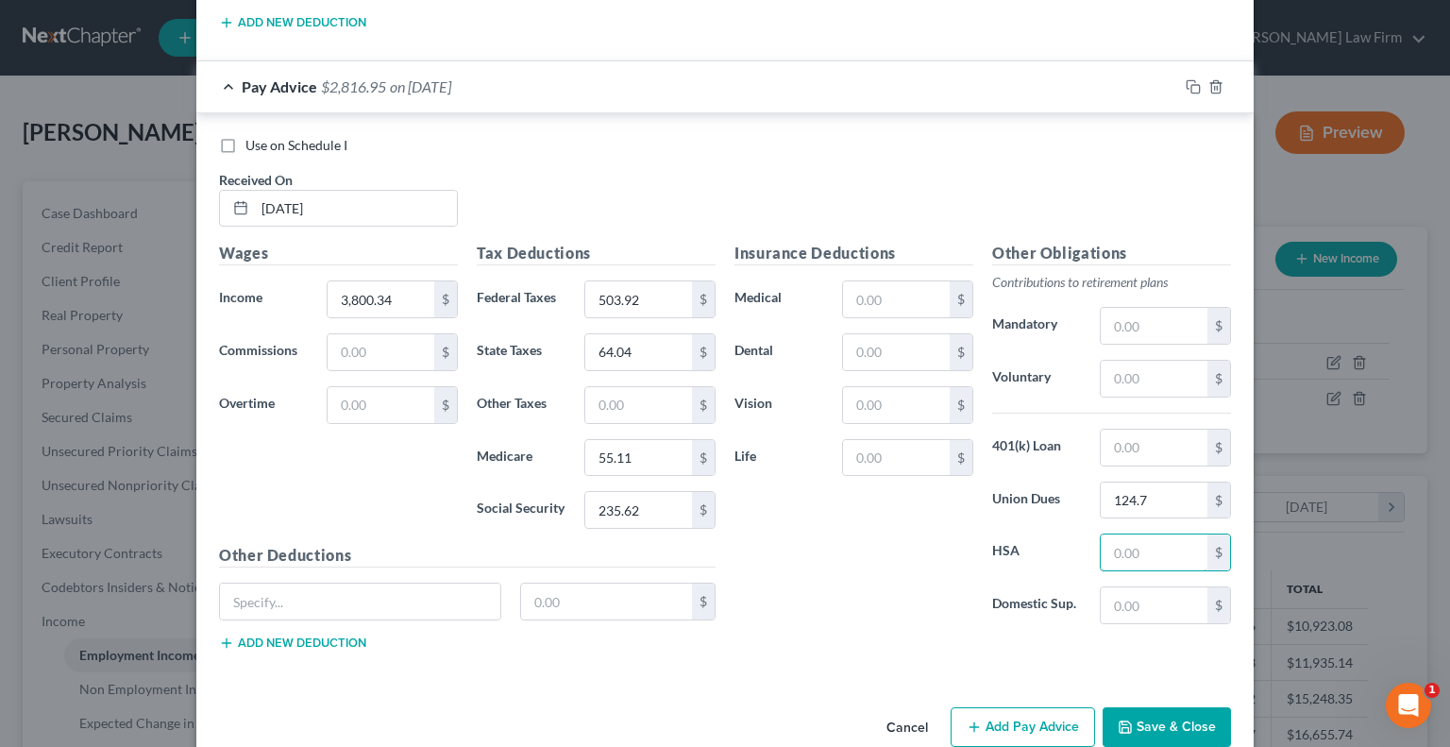
scroll to position [7516, 0]
click at [323, 582] on input "text" at bounding box center [360, 600] width 280 height 36
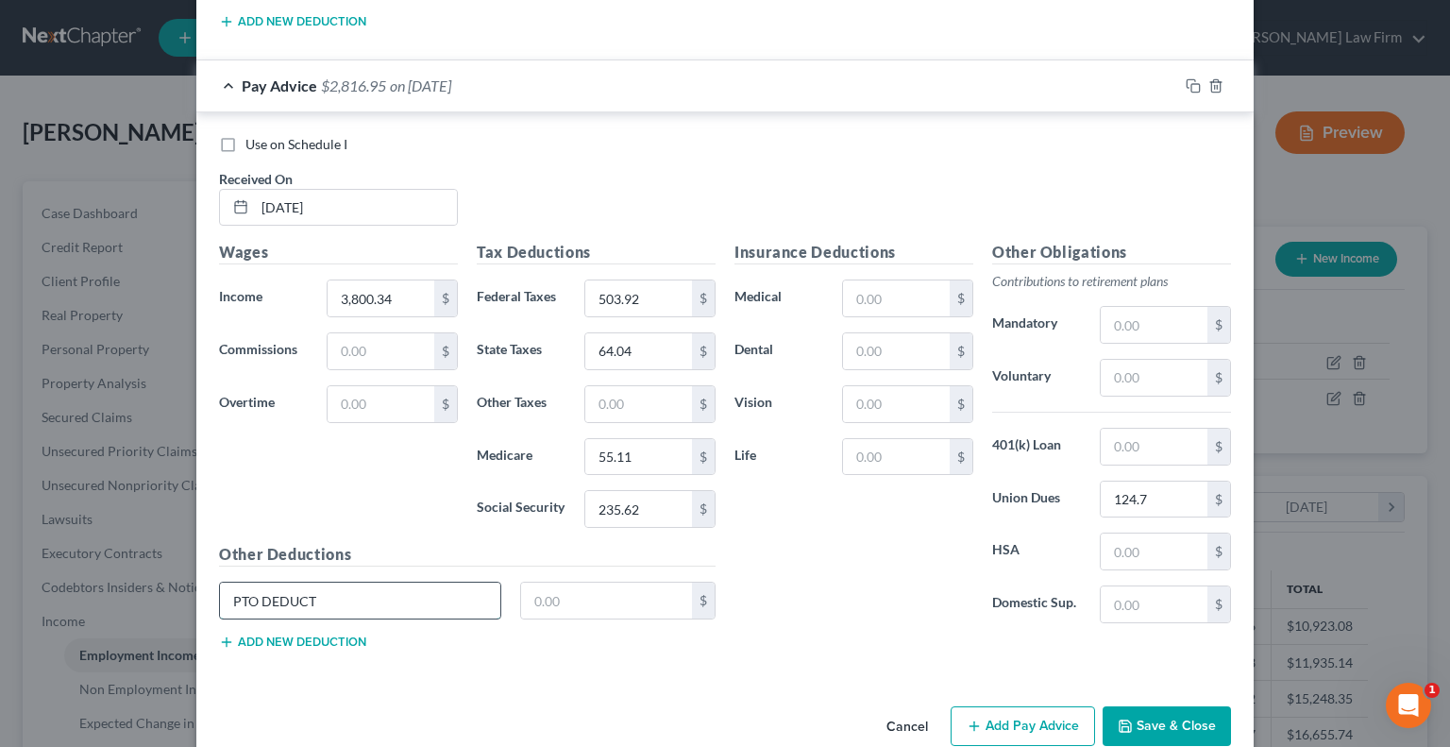
type input "PTO DEDUCT"
type input "9"
type input "80.5"
click at [292, 634] on button "Add new deduction" at bounding box center [292, 641] width 147 height 15
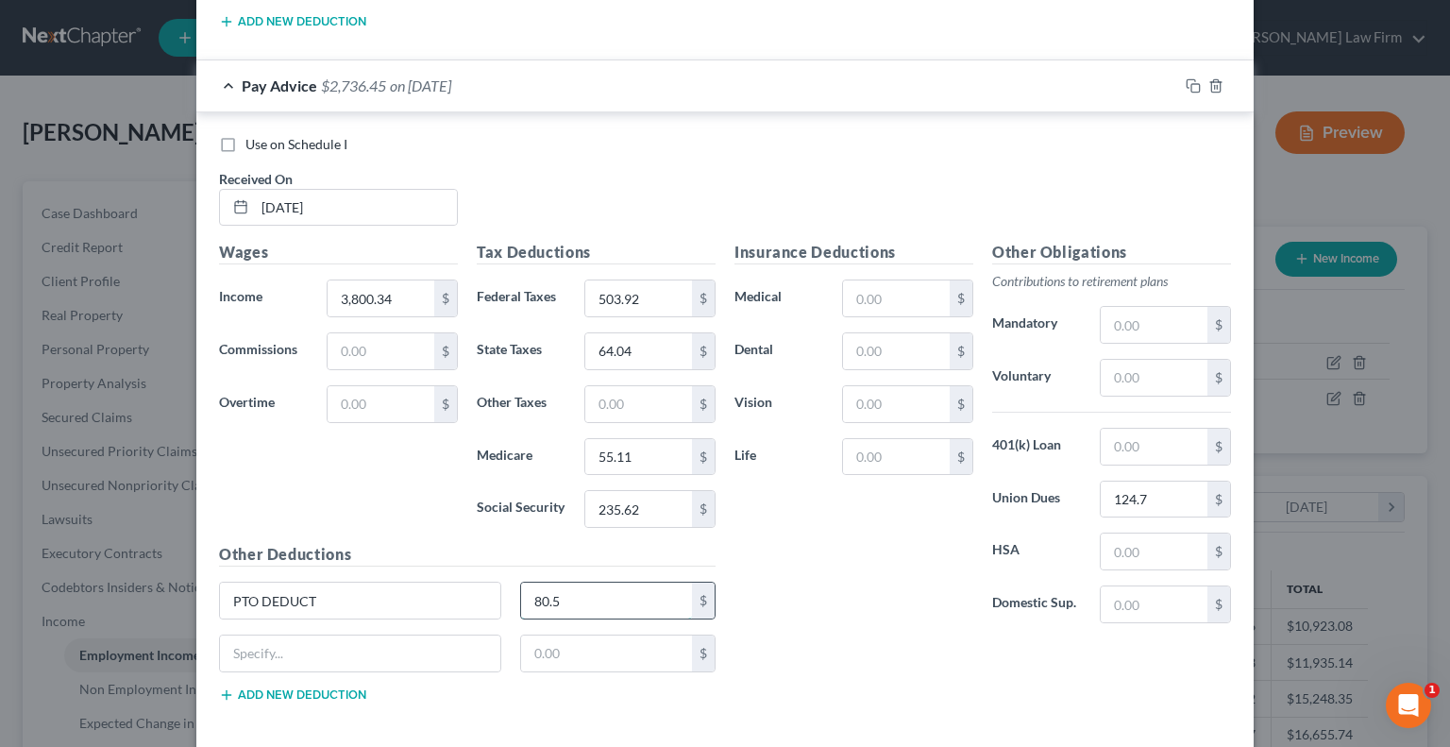
click at [563, 582] on input "80.5" at bounding box center [607, 600] width 172 height 36
type input "80.50"
click at [332, 635] on input "text" at bounding box center [360, 653] width 280 height 36
type input "VAC DEDUCT"
click at [559, 635] on input "60.9" at bounding box center [607, 653] width 172 height 36
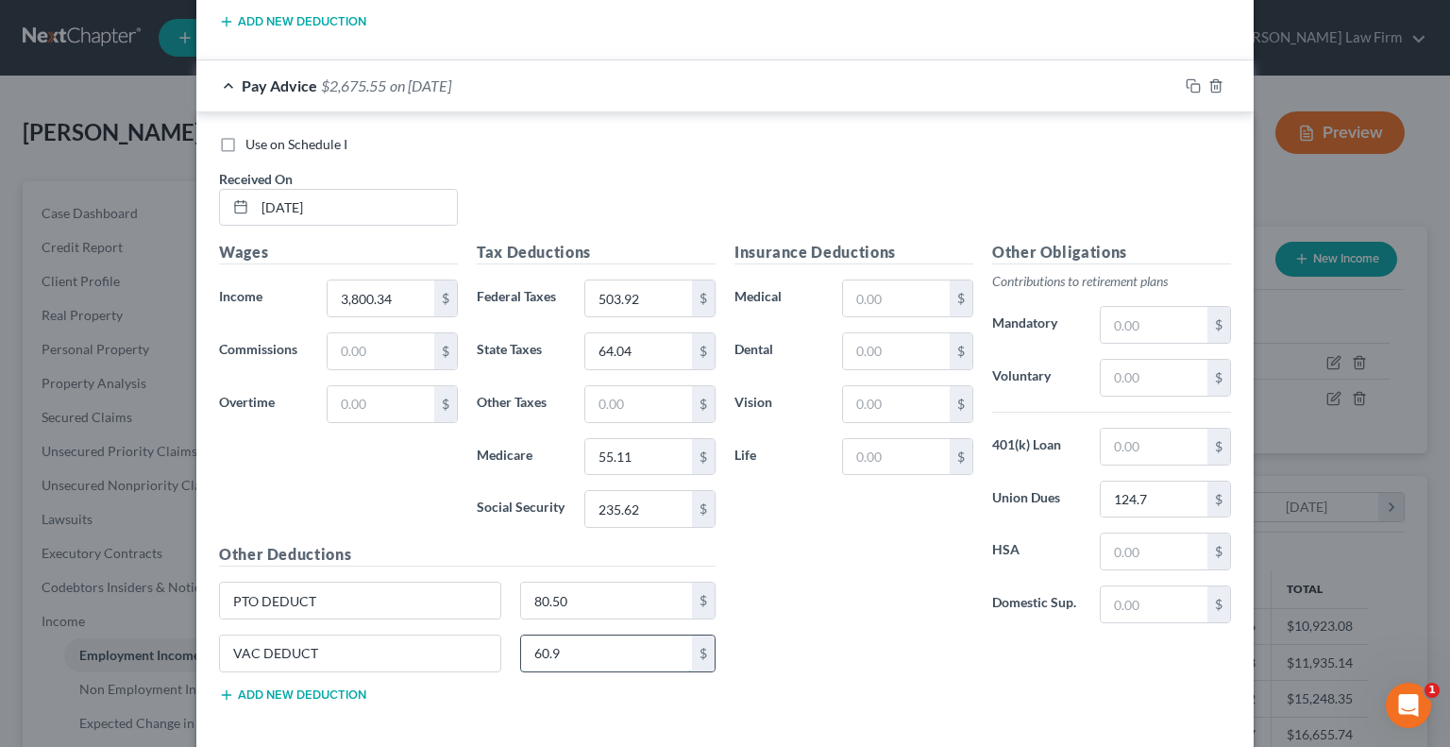
click at [559, 635] on input "60.9" at bounding box center [607, 653] width 172 height 36
type input "60.90"
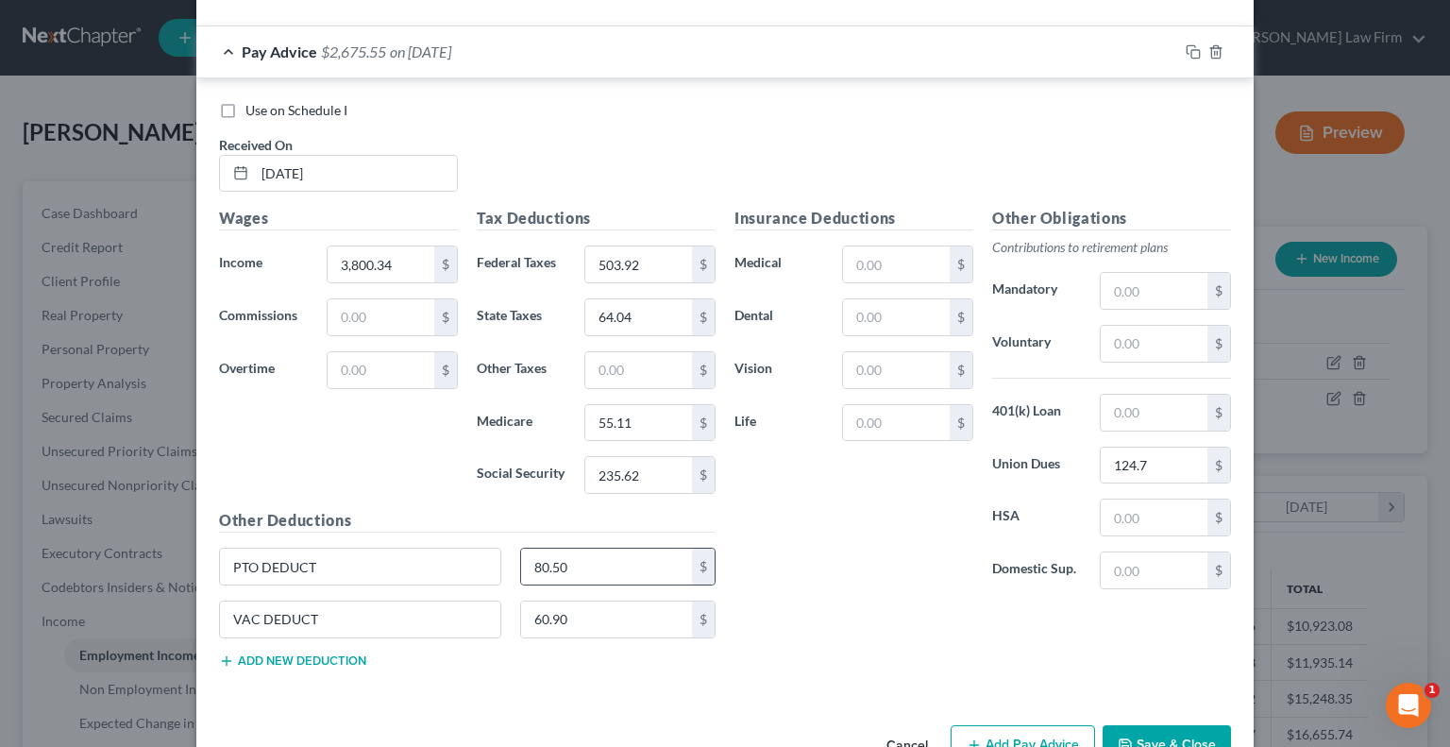
scroll to position [7569, 0]
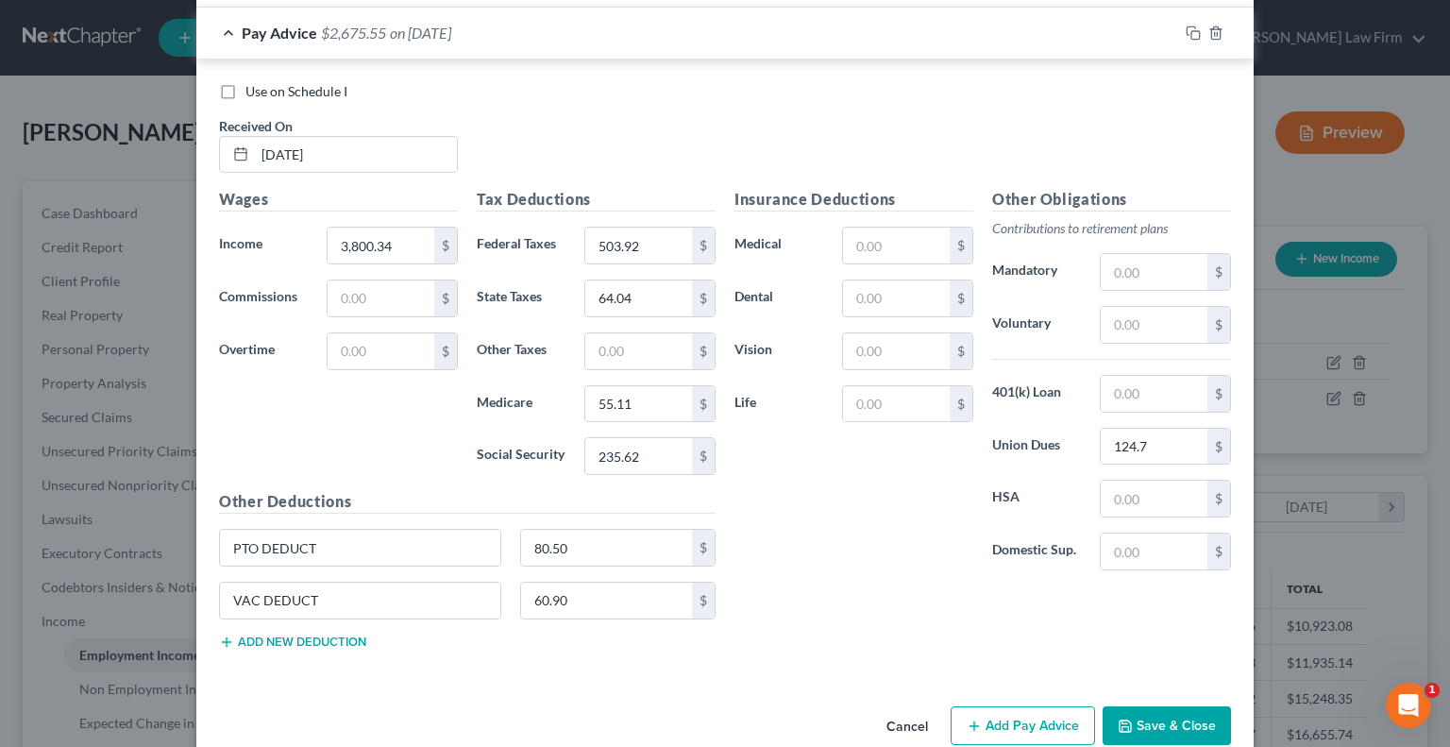
click at [981, 706] on button "Add Pay Advice" at bounding box center [1023, 726] width 144 height 40
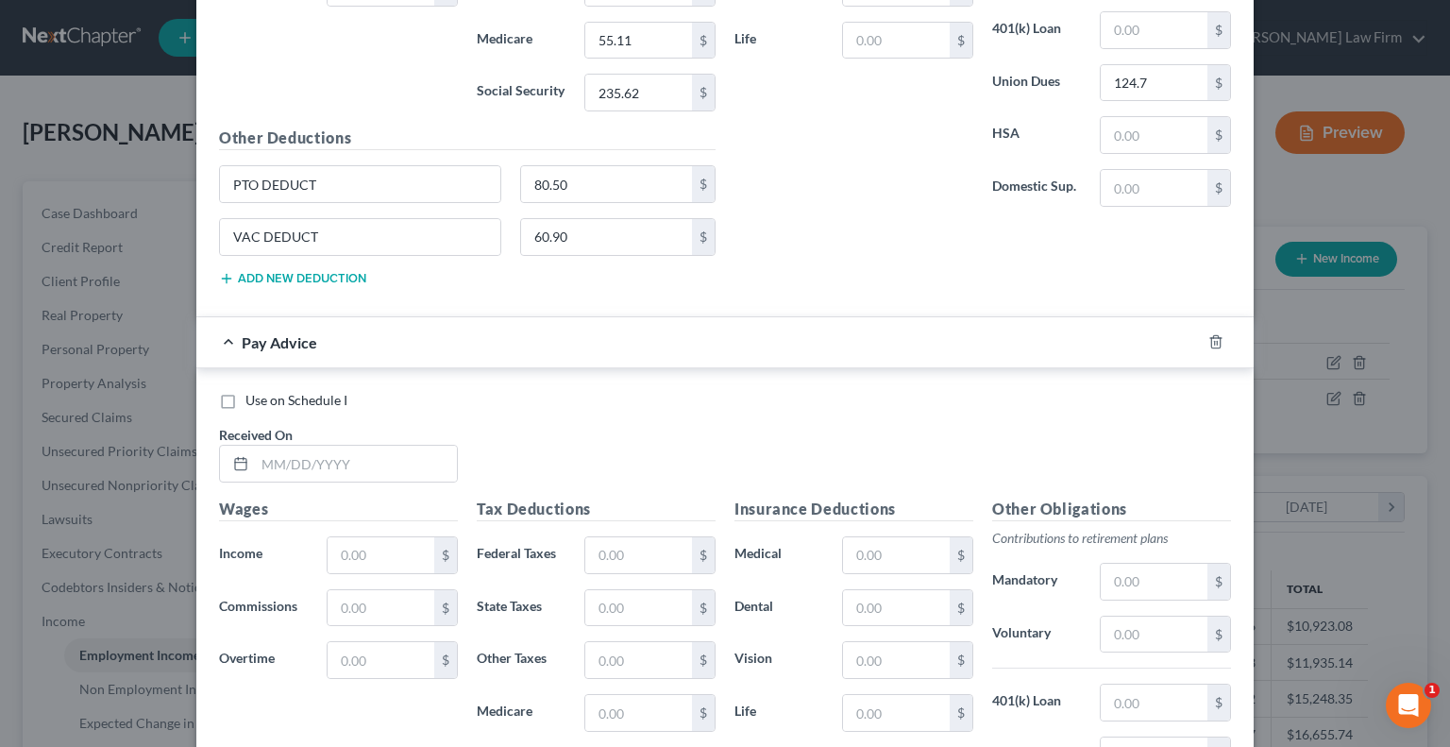
scroll to position [7946, 0]
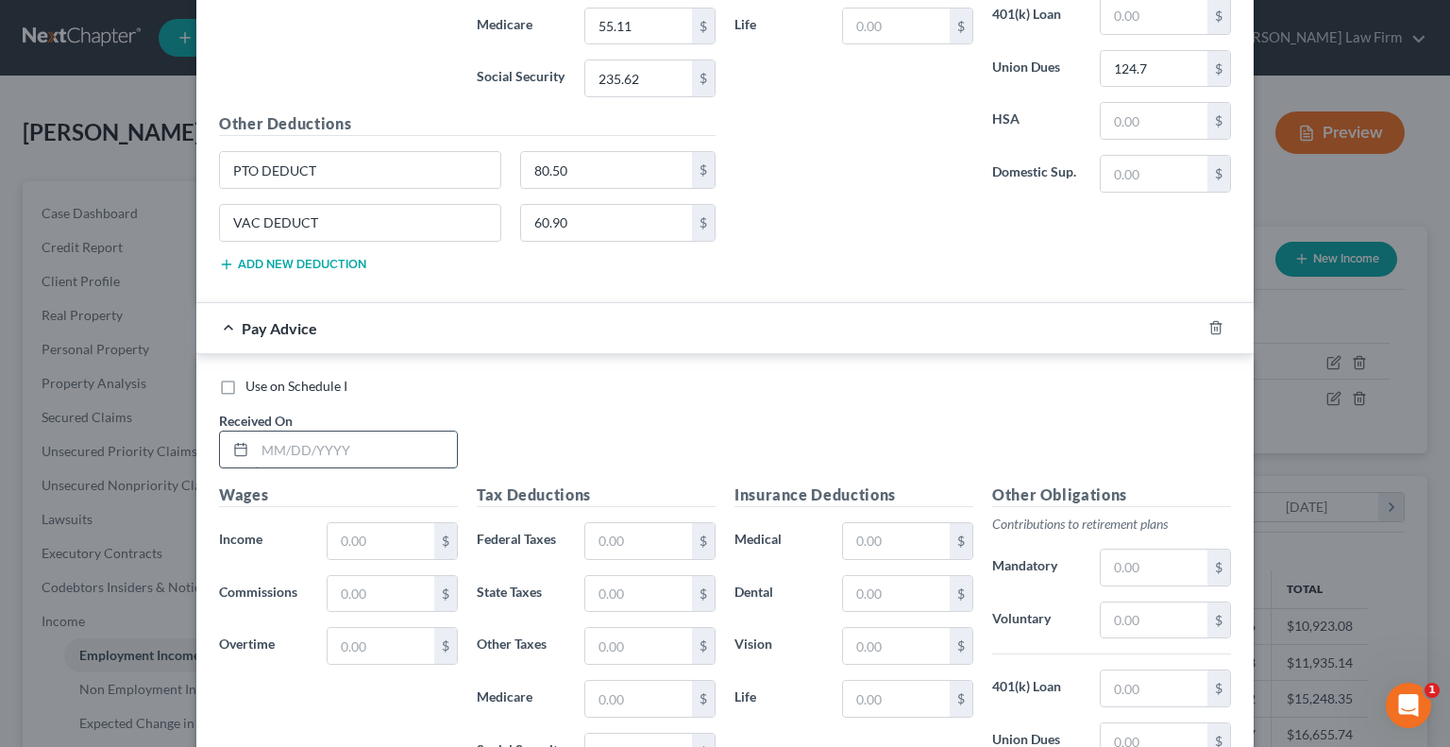
click at [325, 431] on input "text" at bounding box center [356, 449] width 202 height 36
type input "[DATE]"
type input "4,937.81"
click at [592, 523] on input "text" at bounding box center [638, 541] width 107 height 36
type input "761.88"
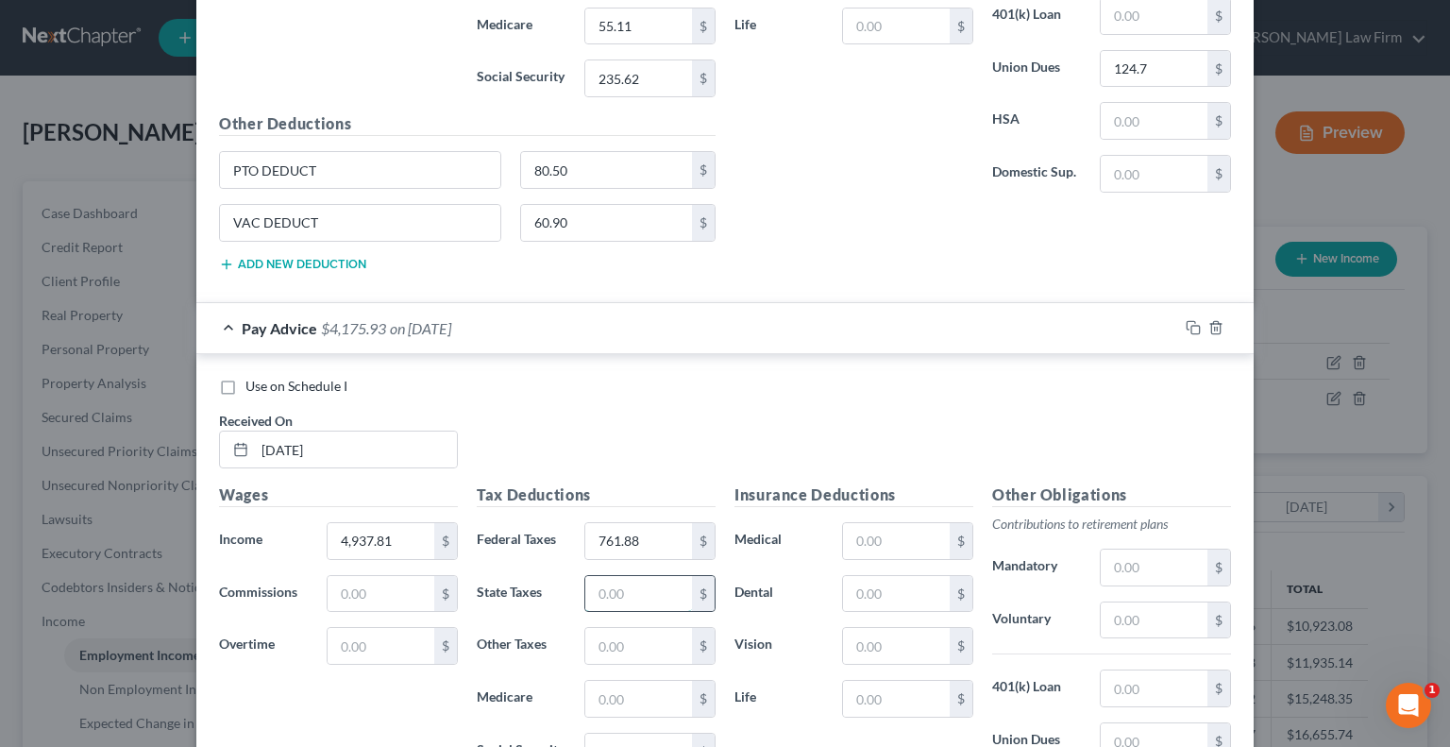
click at [585, 576] on input "text" at bounding box center [638, 594] width 107 height 36
type input "81.22"
type input "71.60"
type input "306.15"
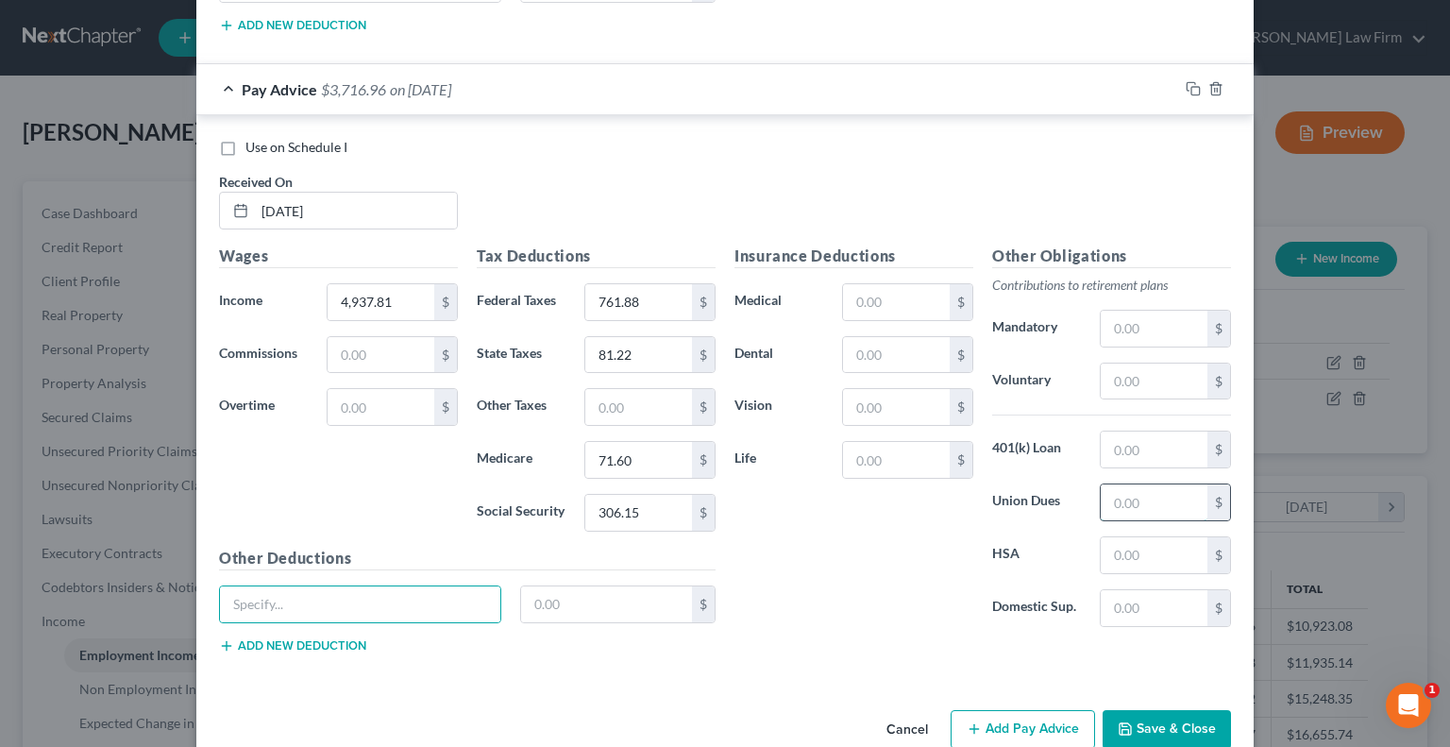
click at [1145, 484] on input "text" at bounding box center [1154, 502] width 107 height 36
type input "145.13"
click at [401, 586] on input "text" at bounding box center [360, 604] width 280 height 36
type input "PTO DEDUCT"
type input "93.69"
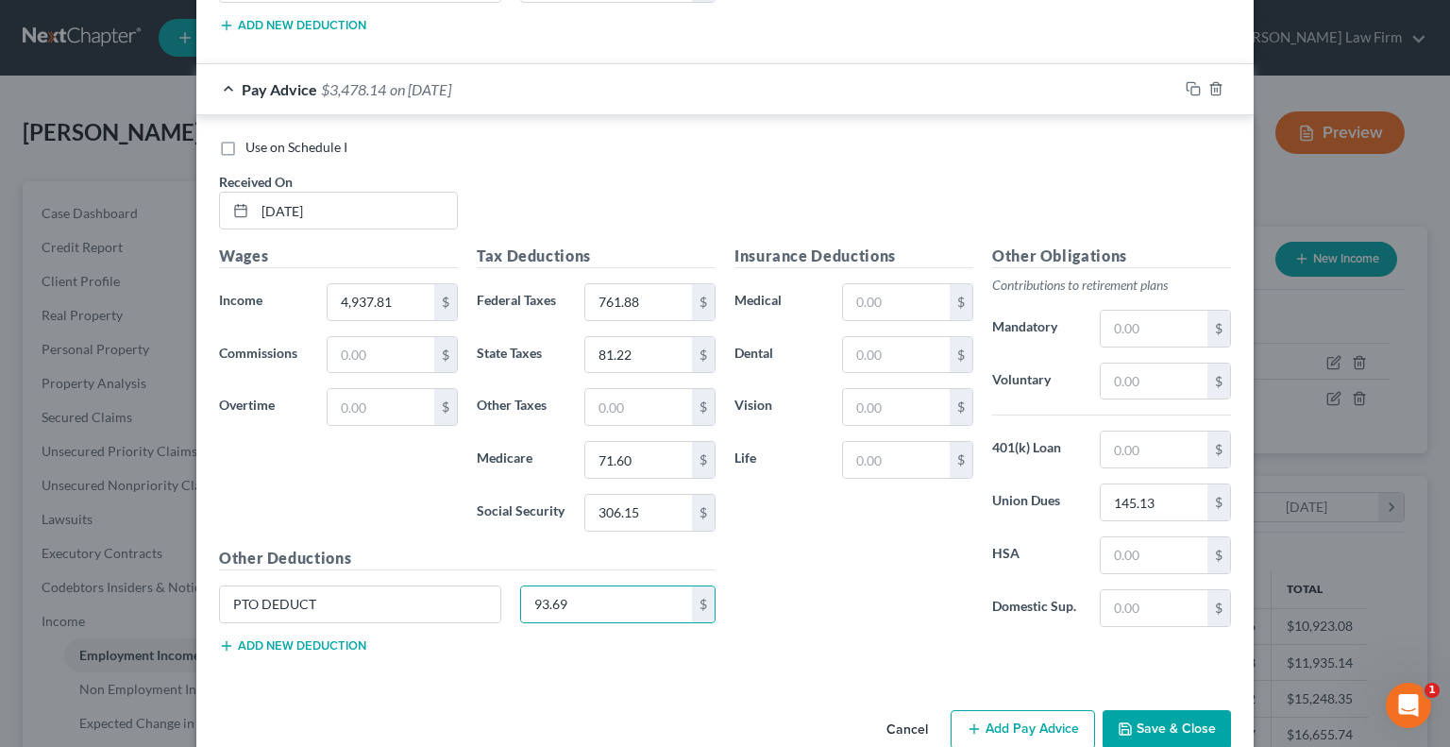
click at [309, 638] on button "Add new deduction" at bounding box center [292, 645] width 147 height 15
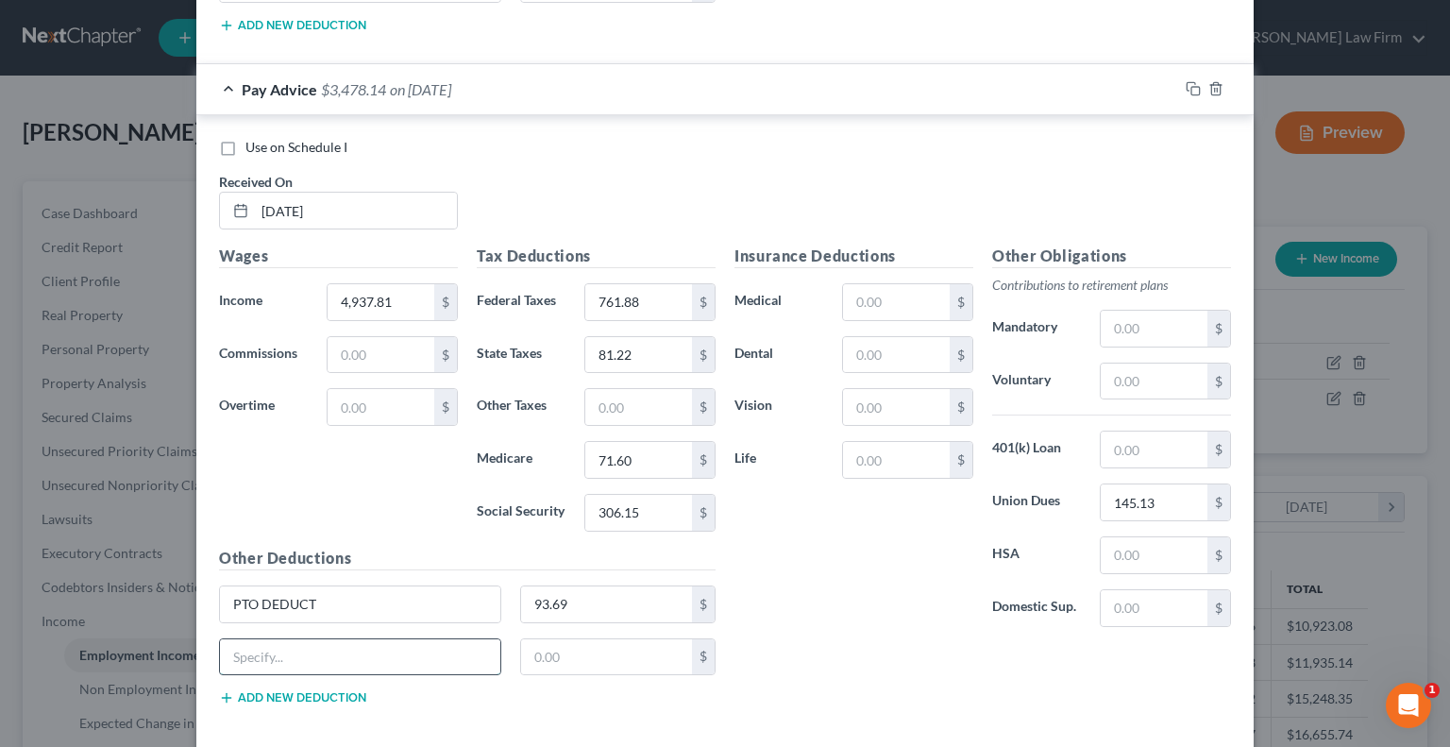
click at [300, 639] on input "text" at bounding box center [360, 657] width 280 height 36
type input "VAC DEDUCT"
type input "70.88"
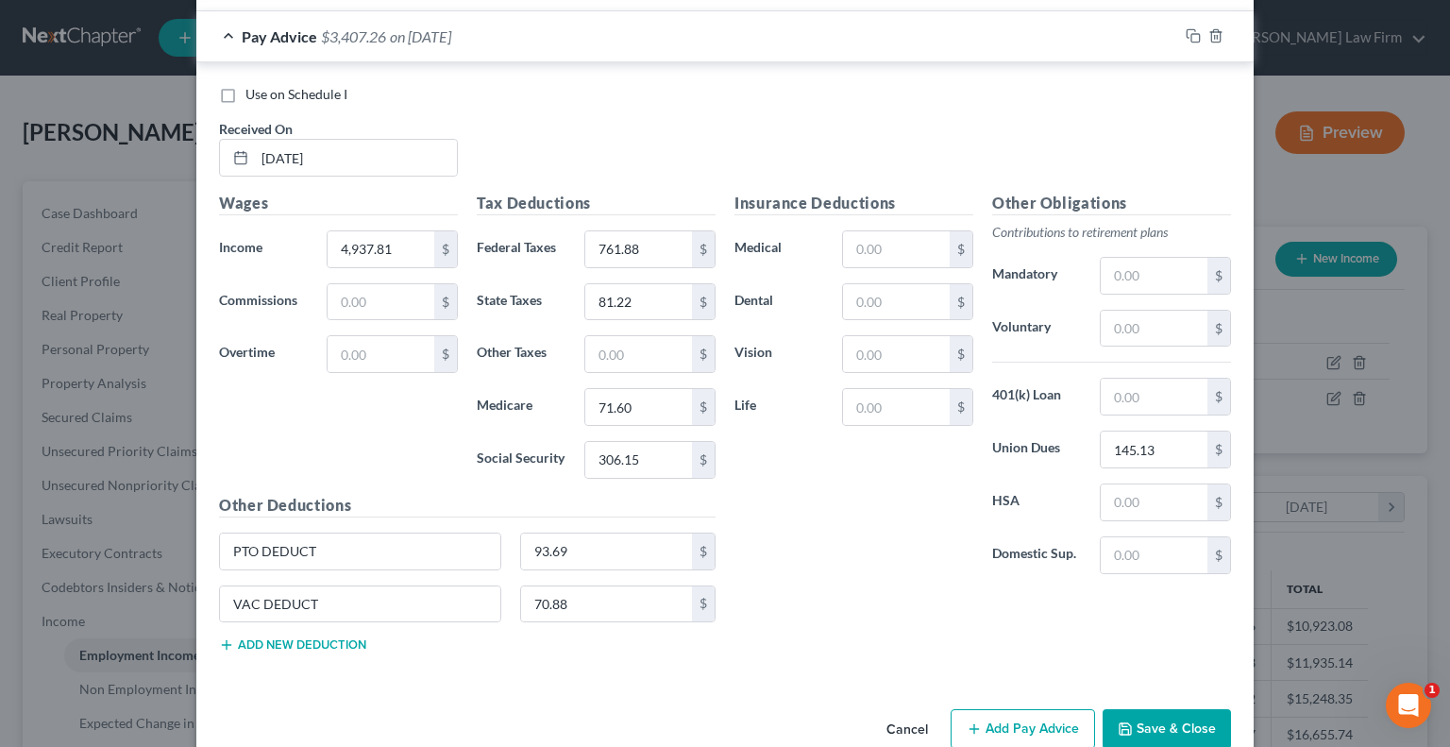
click at [1000, 709] on button "Add Pay Advice" at bounding box center [1023, 729] width 144 height 40
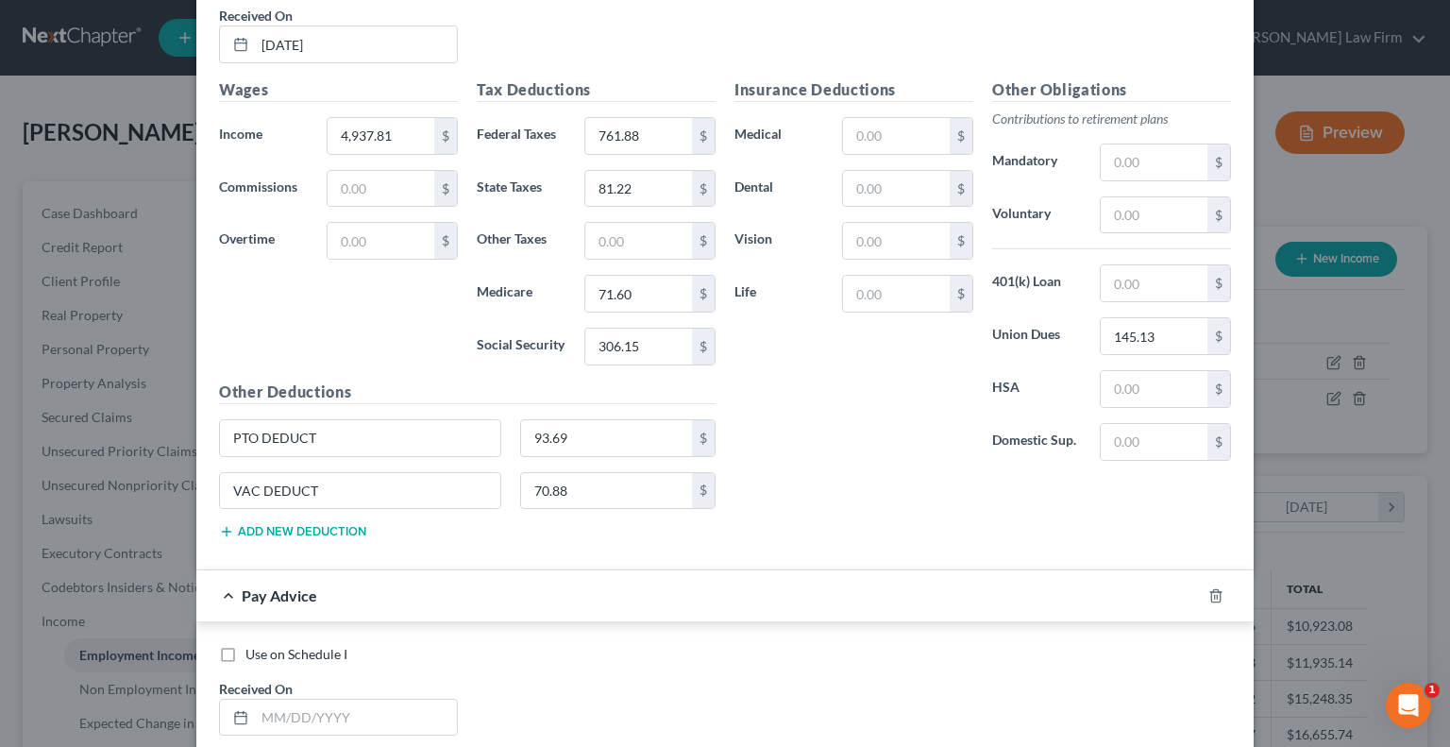
scroll to position [8710, 0]
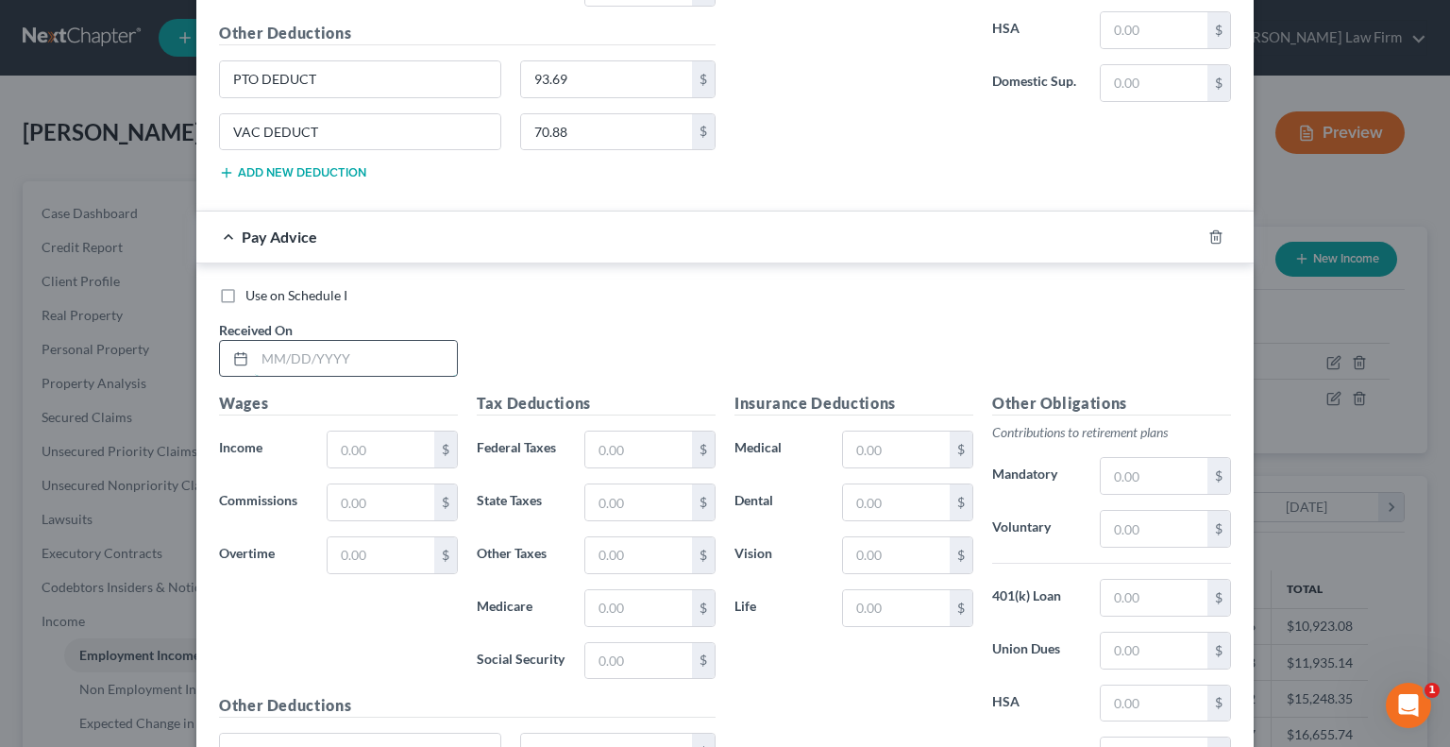
click at [355, 341] on input "text" at bounding box center [356, 359] width 202 height 36
type input "[DATE]"
type input "5,064.81"
click at [633, 431] on input "text" at bounding box center [638, 449] width 107 height 36
type input "792.36"
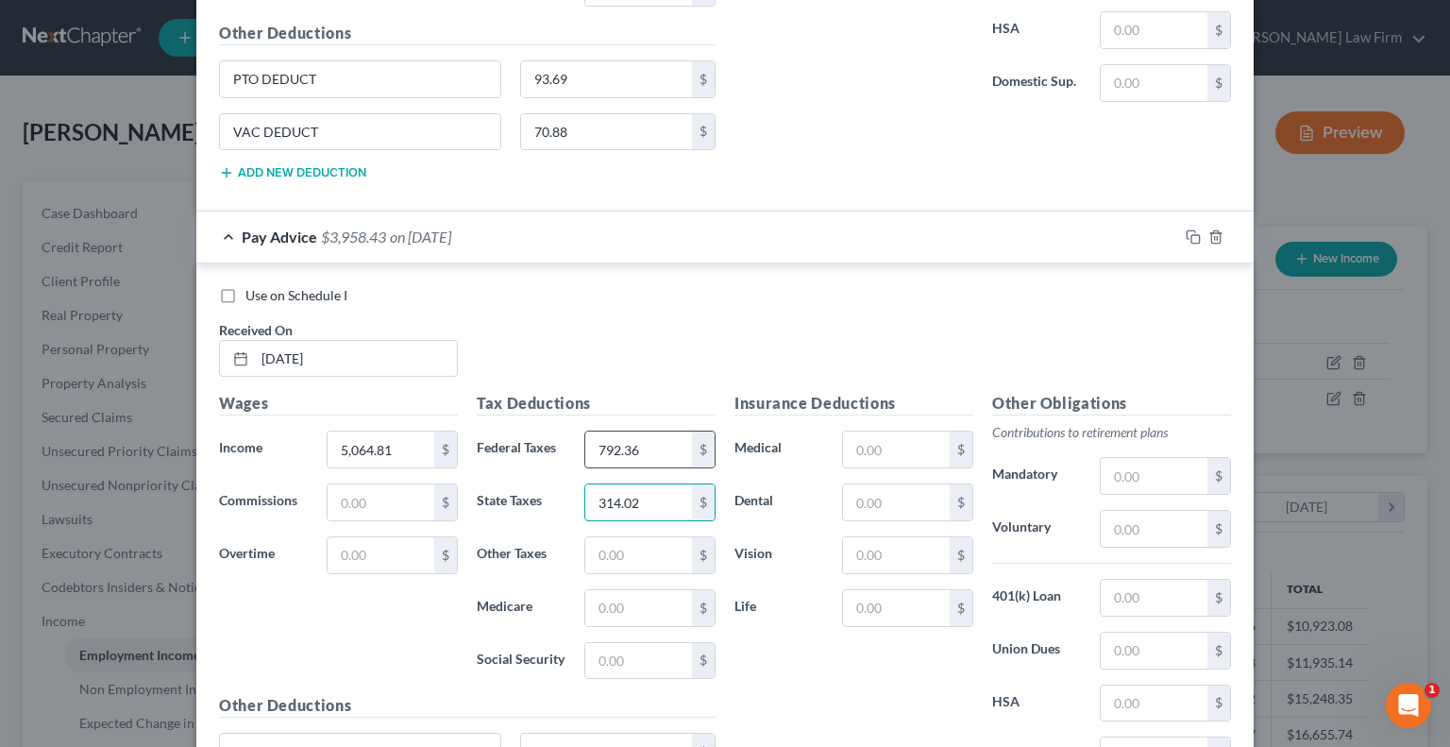
type input "314.02"
click at [618, 643] on input "text" at bounding box center [638, 661] width 107 height 36
type input "314.02"
click at [634, 484] on input "text" at bounding box center [638, 502] width 107 height 36
click at [647, 484] on input "text" at bounding box center [638, 502] width 107 height 36
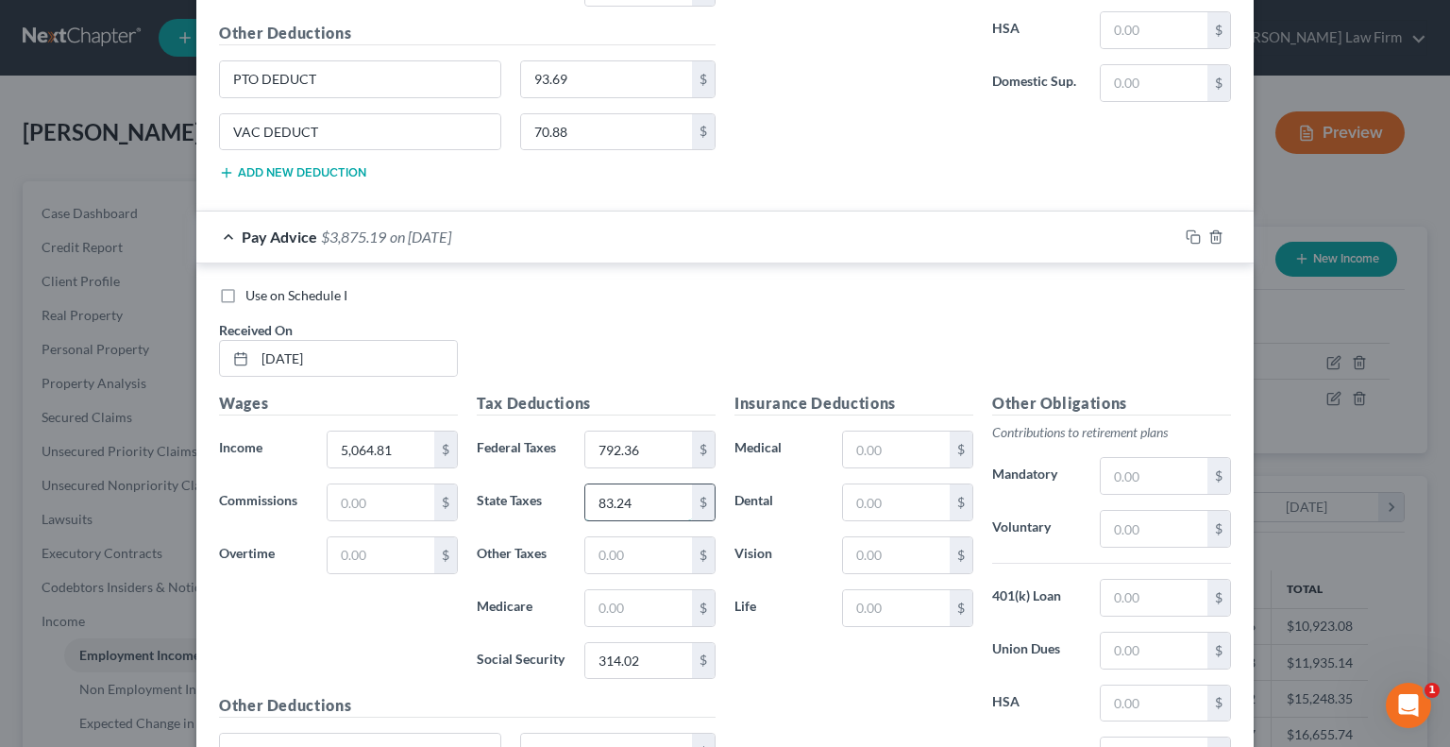
type input "83.24"
type input "73.44"
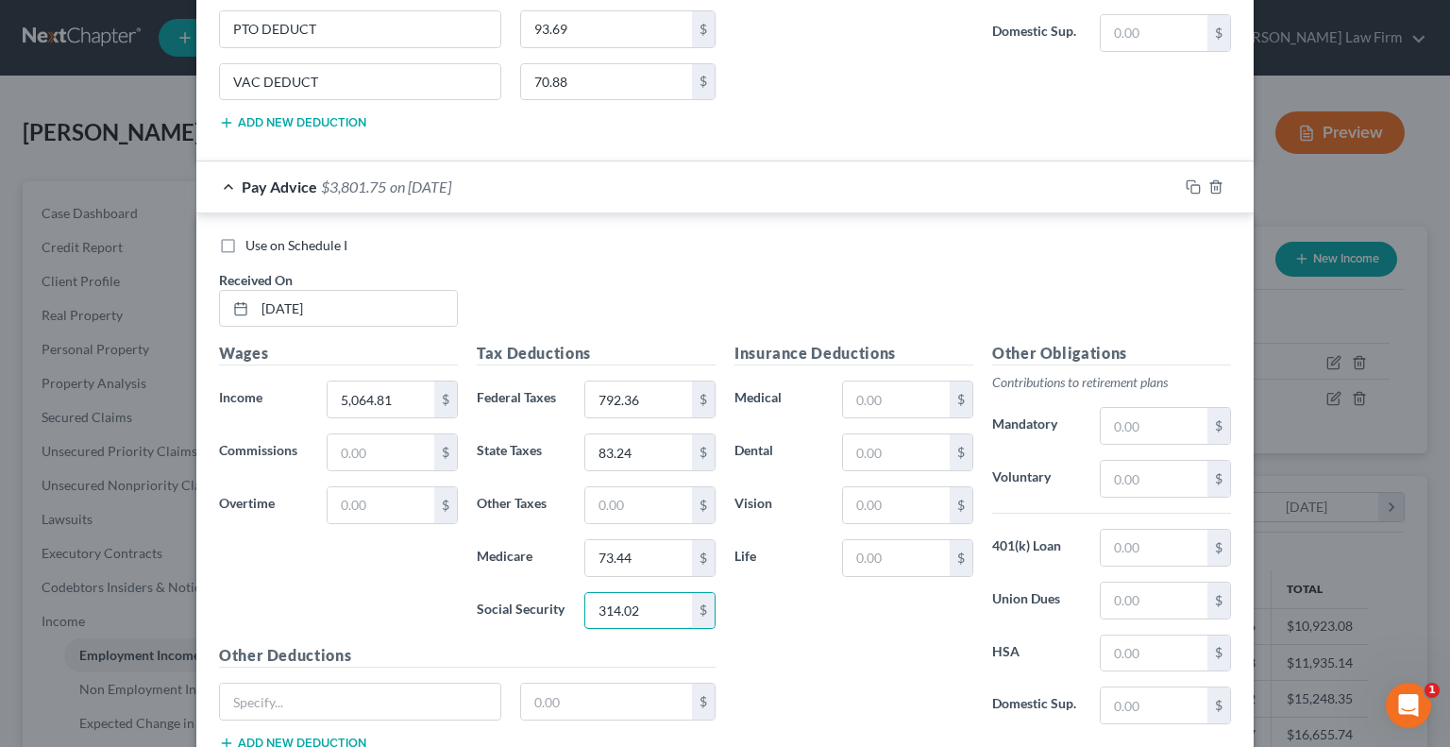
scroll to position [8804, 0]
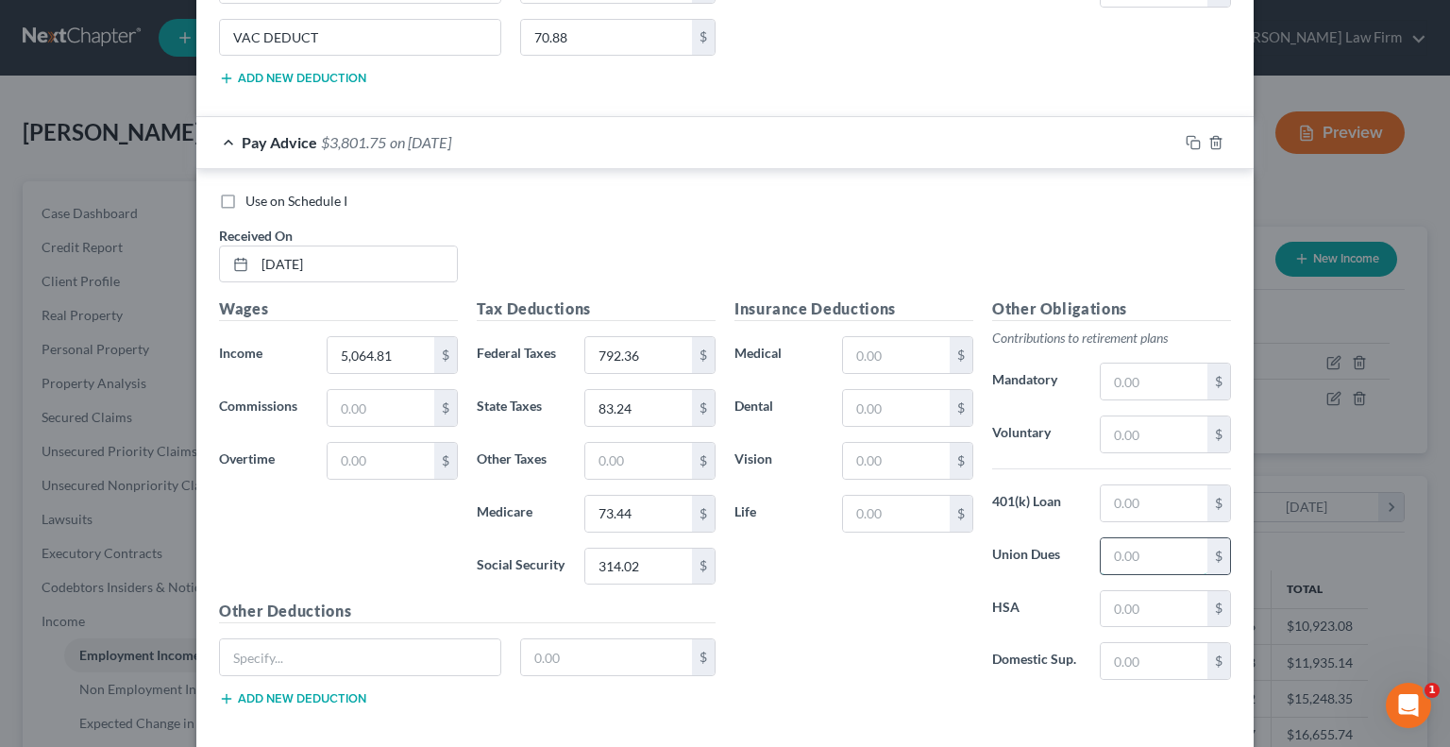
click at [1135, 538] on input "text" at bounding box center [1154, 556] width 107 height 36
type input "148.34"
click at [282, 639] on input "text" at bounding box center [360, 657] width 280 height 36
type input "PTO DEDUCT"
type input "95.77"
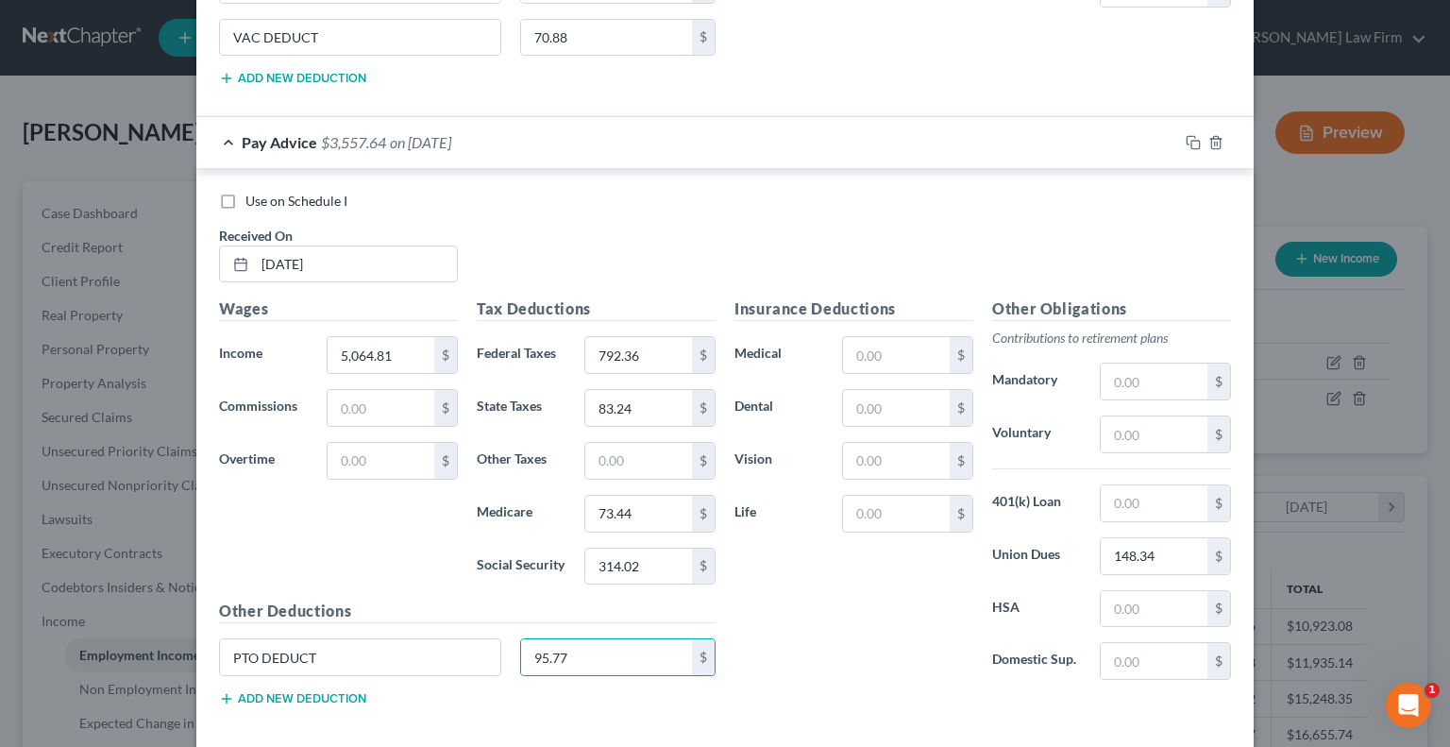
click at [283, 691] on button "Add new deduction" at bounding box center [292, 698] width 147 height 15
click at [219, 744] on button "Add new deduction" at bounding box center [292, 751] width 147 height 15
click at [295, 692] on input "text" at bounding box center [360, 710] width 280 height 36
type input "VAC DEDUCT"
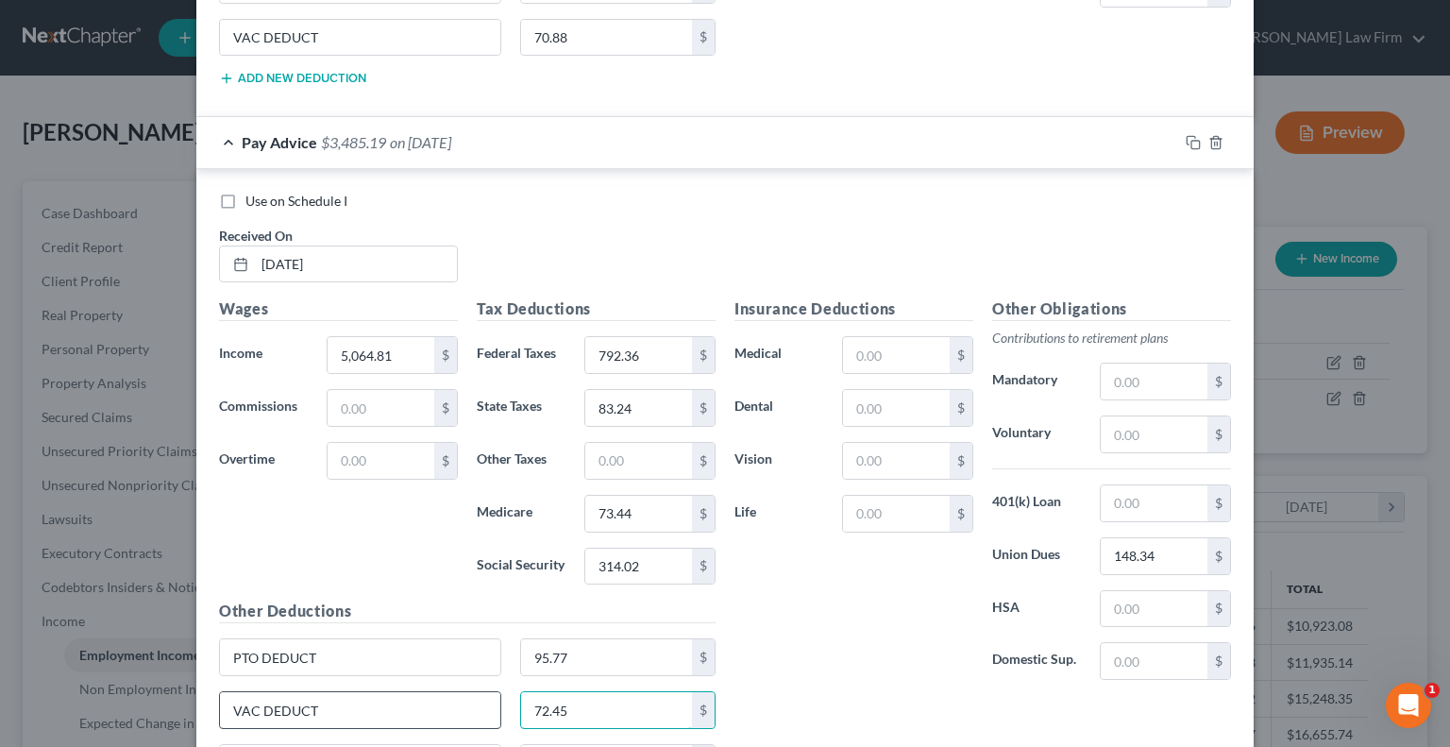
type input "72.45"
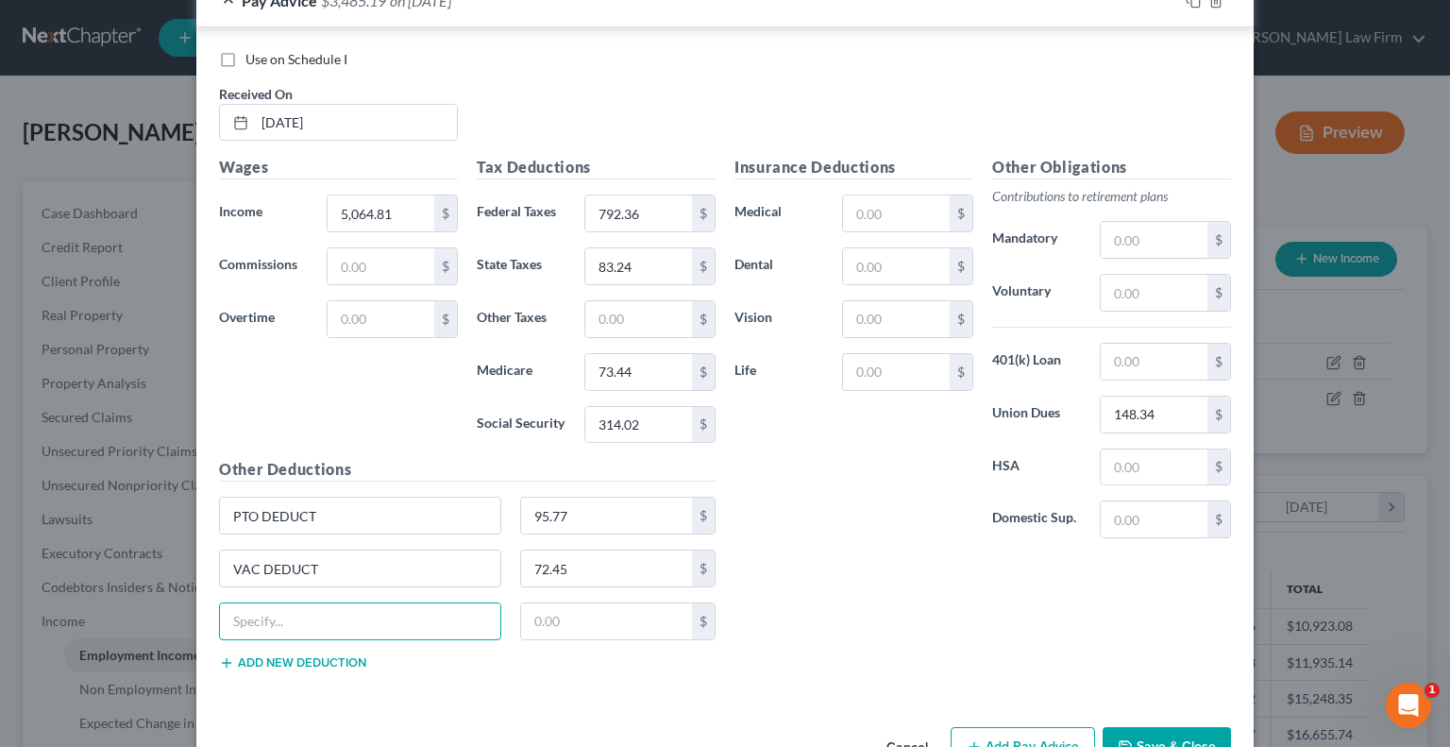
scroll to position [8959, 0]
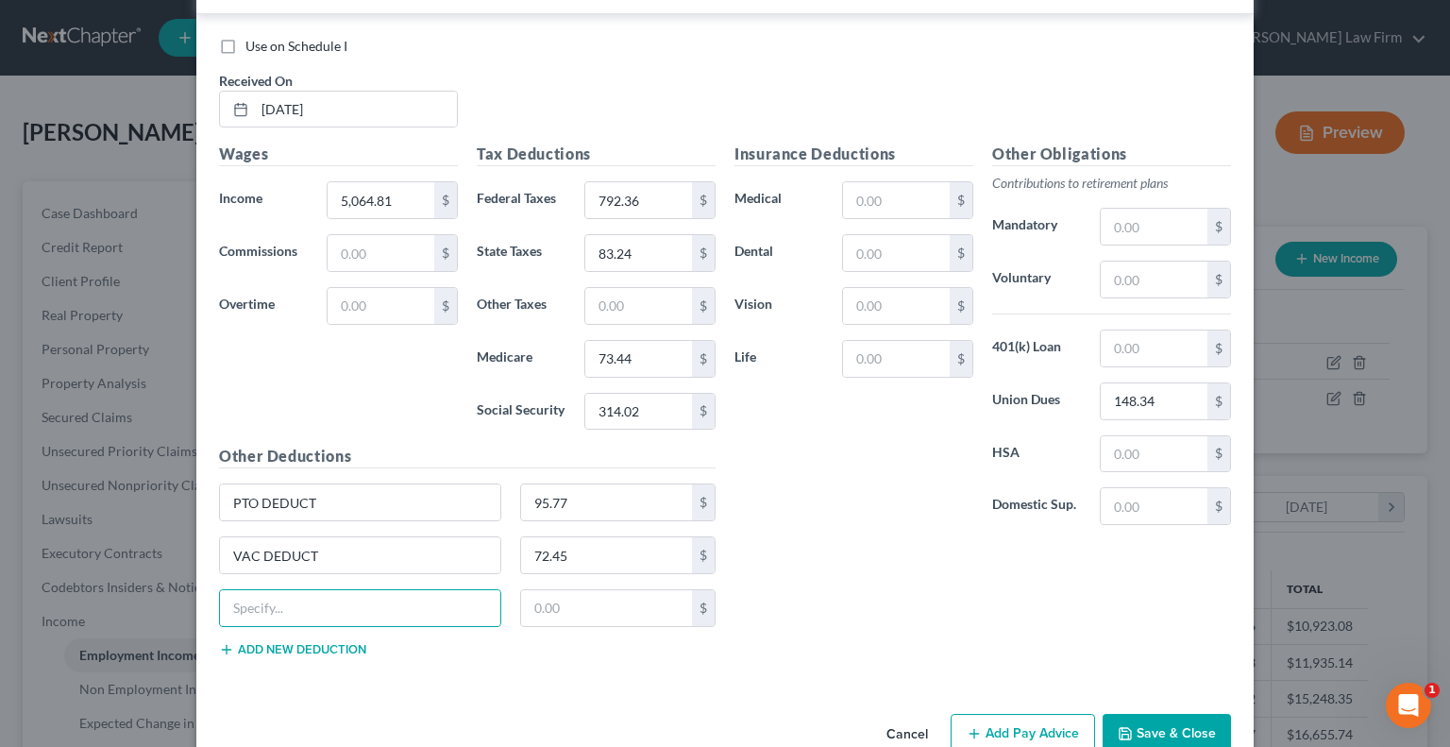
click at [995, 714] on button "Add Pay Advice" at bounding box center [1023, 734] width 144 height 40
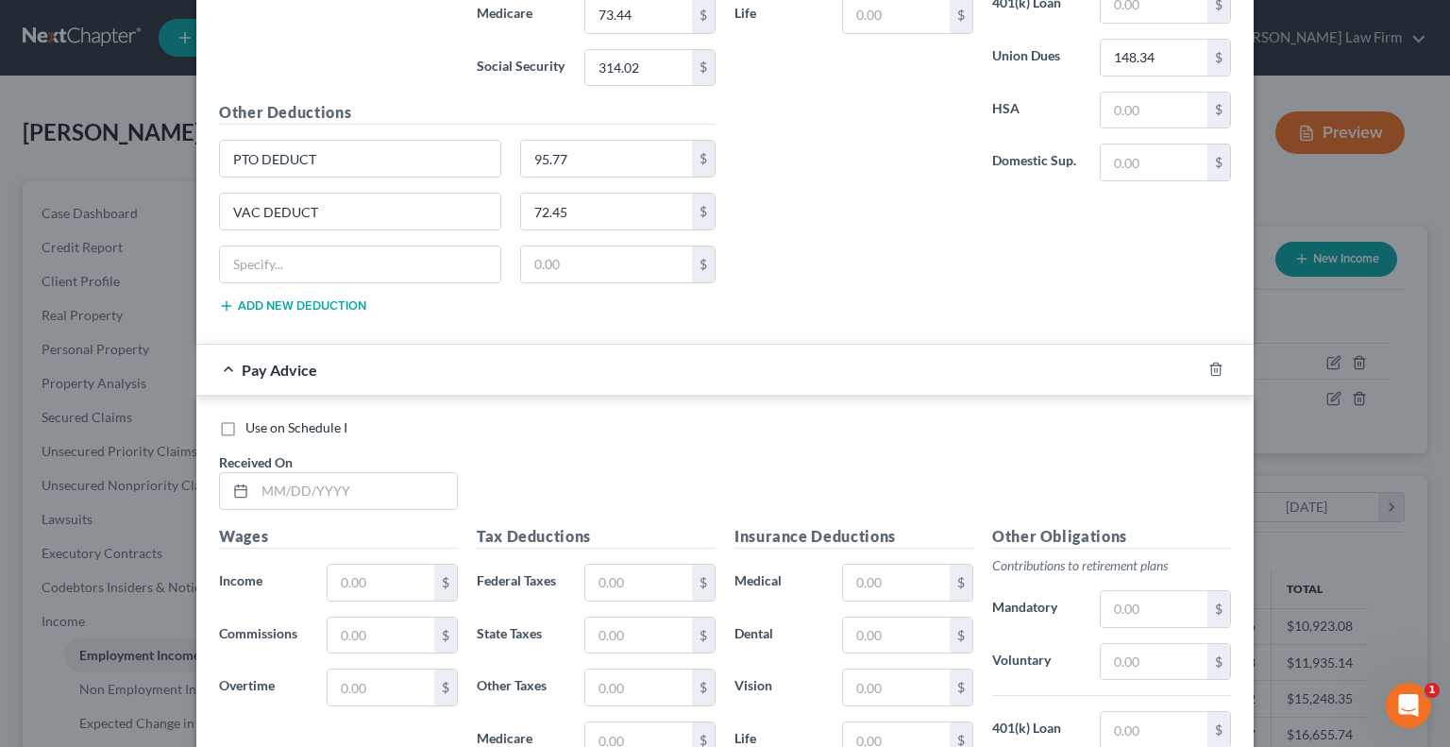
scroll to position [9337, 0]
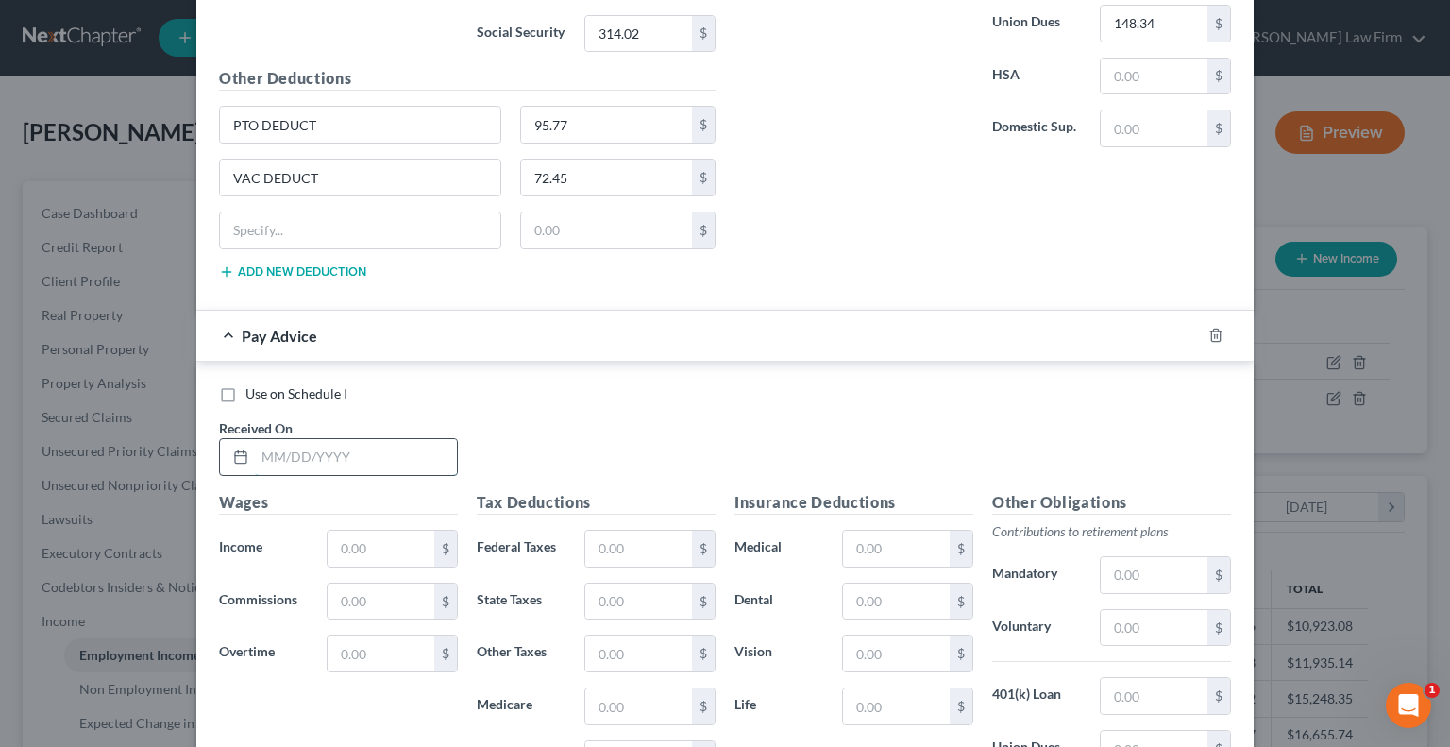
click at [370, 439] on input "text" at bounding box center [356, 457] width 202 height 36
type input "[DATE]"
type input "4,123.05"
type input "574.92"
click at [657, 583] on input "text" at bounding box center [638, 601] width 107 height 36
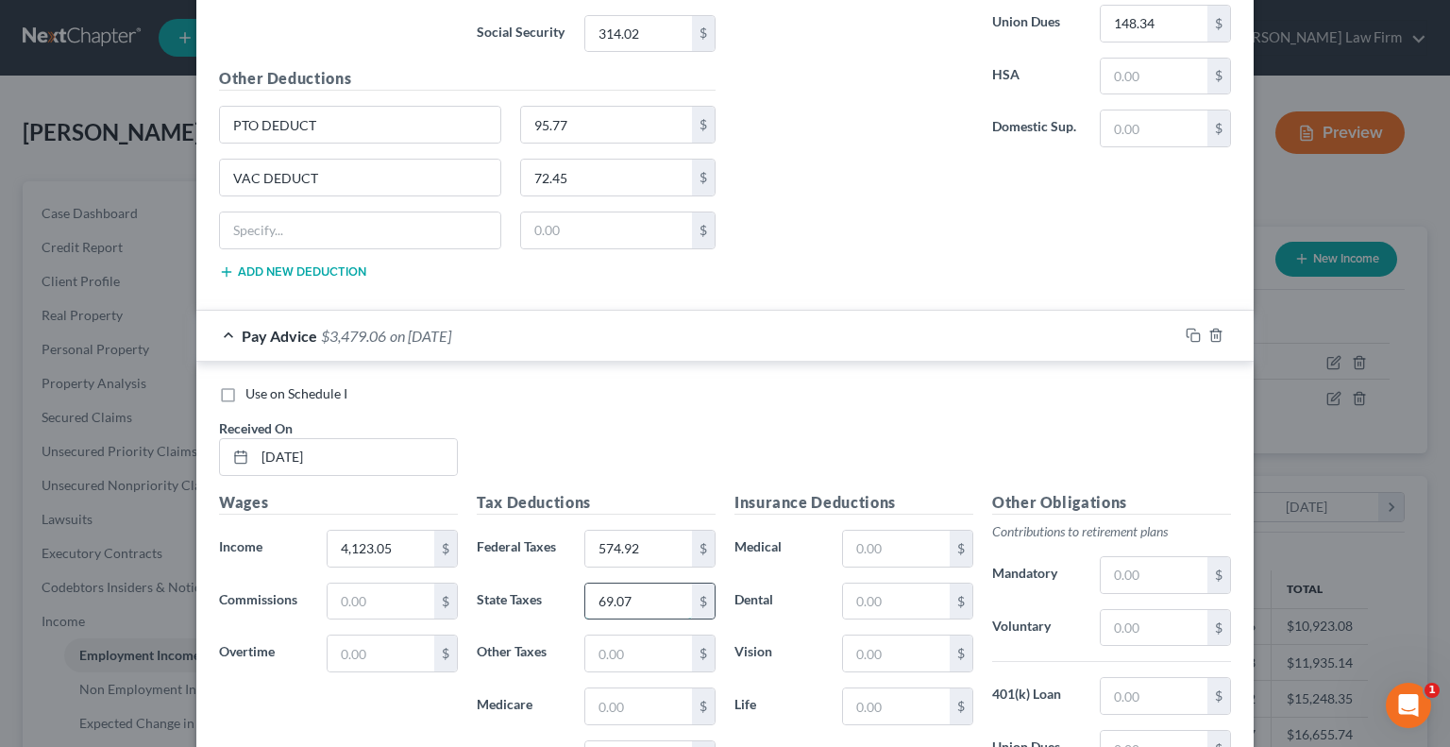
type input "69.07"
click at [653, 688] on input "text" at bounding box center [638, 706] width 107 height 36
type input "59.78"
type input "255.63"
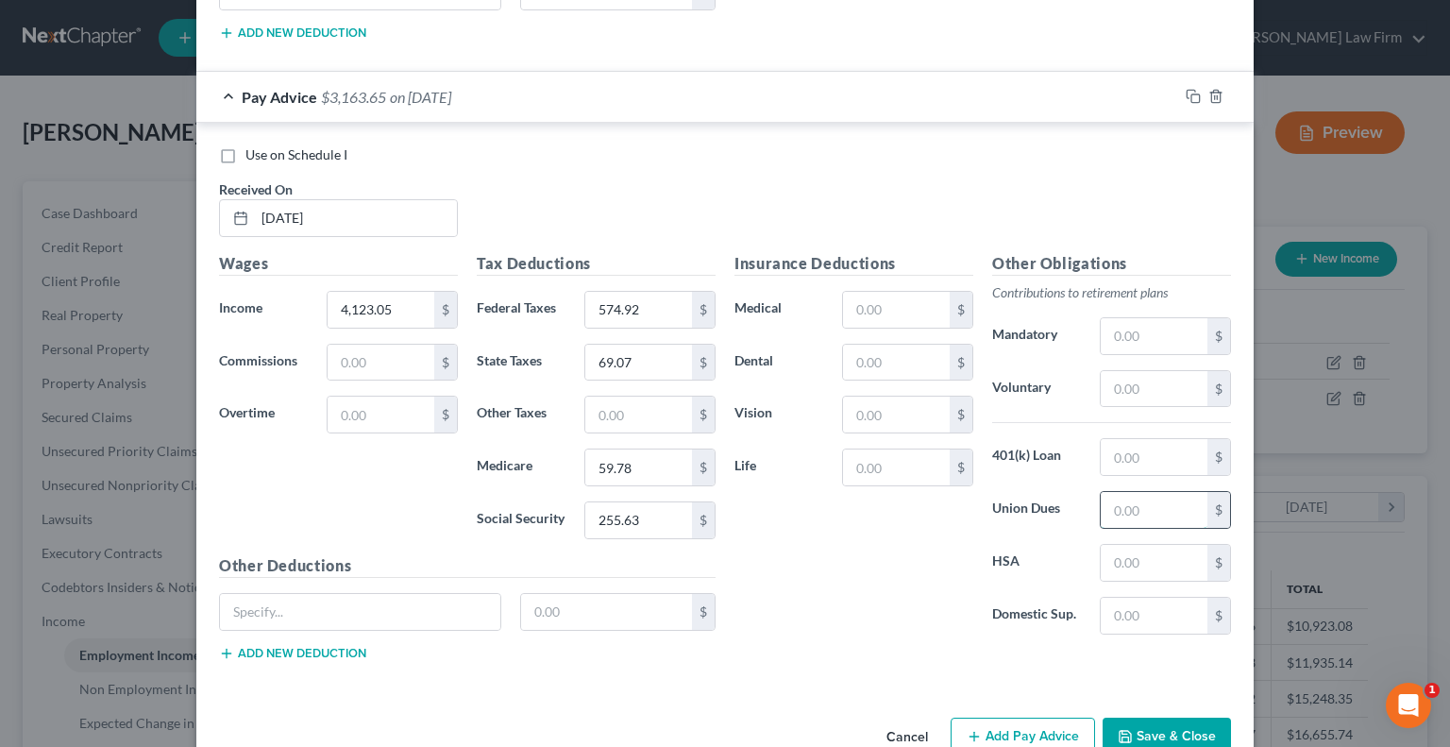
click at [1134, 492] on input "text" at bounding box center [1154, 510] width 107 height 36
type input "130.08"
click at [379, 594] on input "text" at bounding box center [360, 612] width 280 height 36
type input "PTO DEDUCT"
type input "83.97"
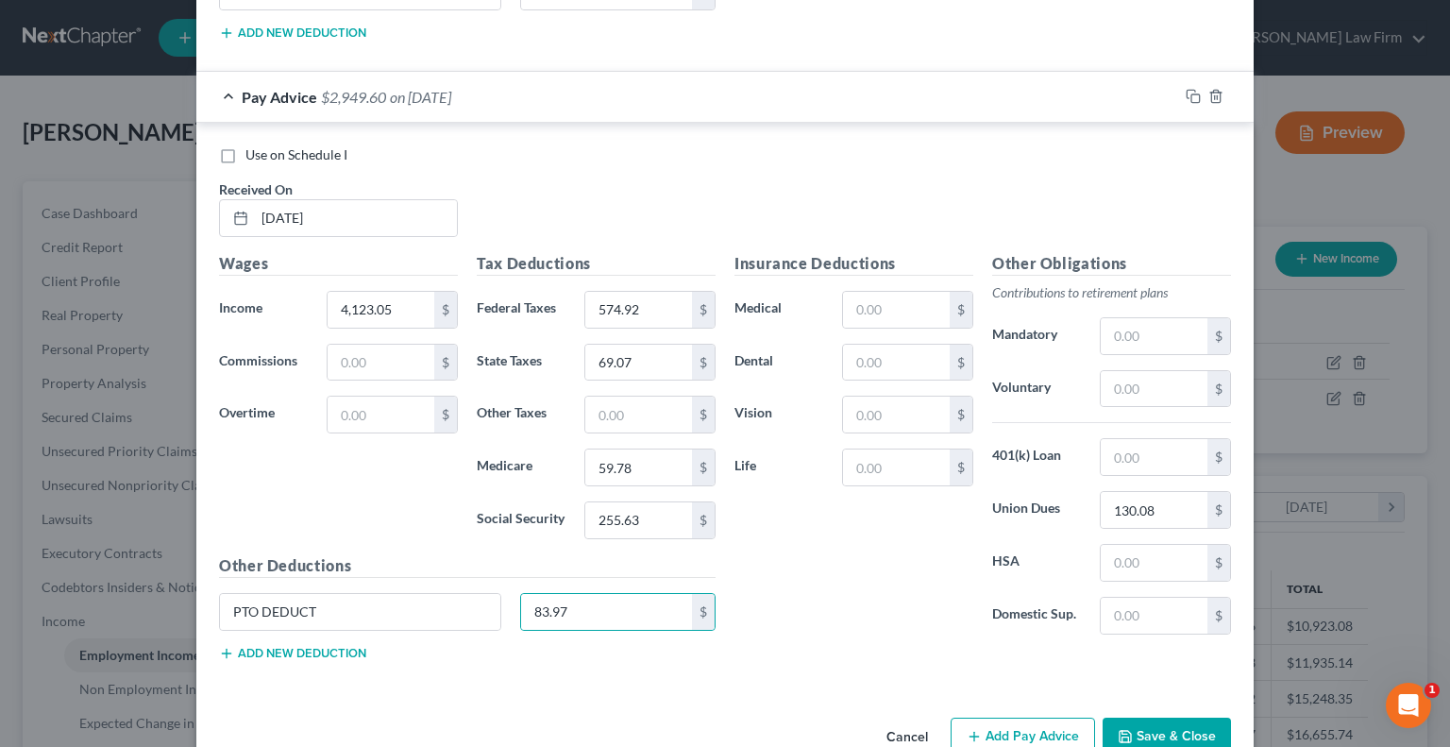
click at [314, 646] on button "Add new deduction" at bounding box center [292, 653] width 147 height 15
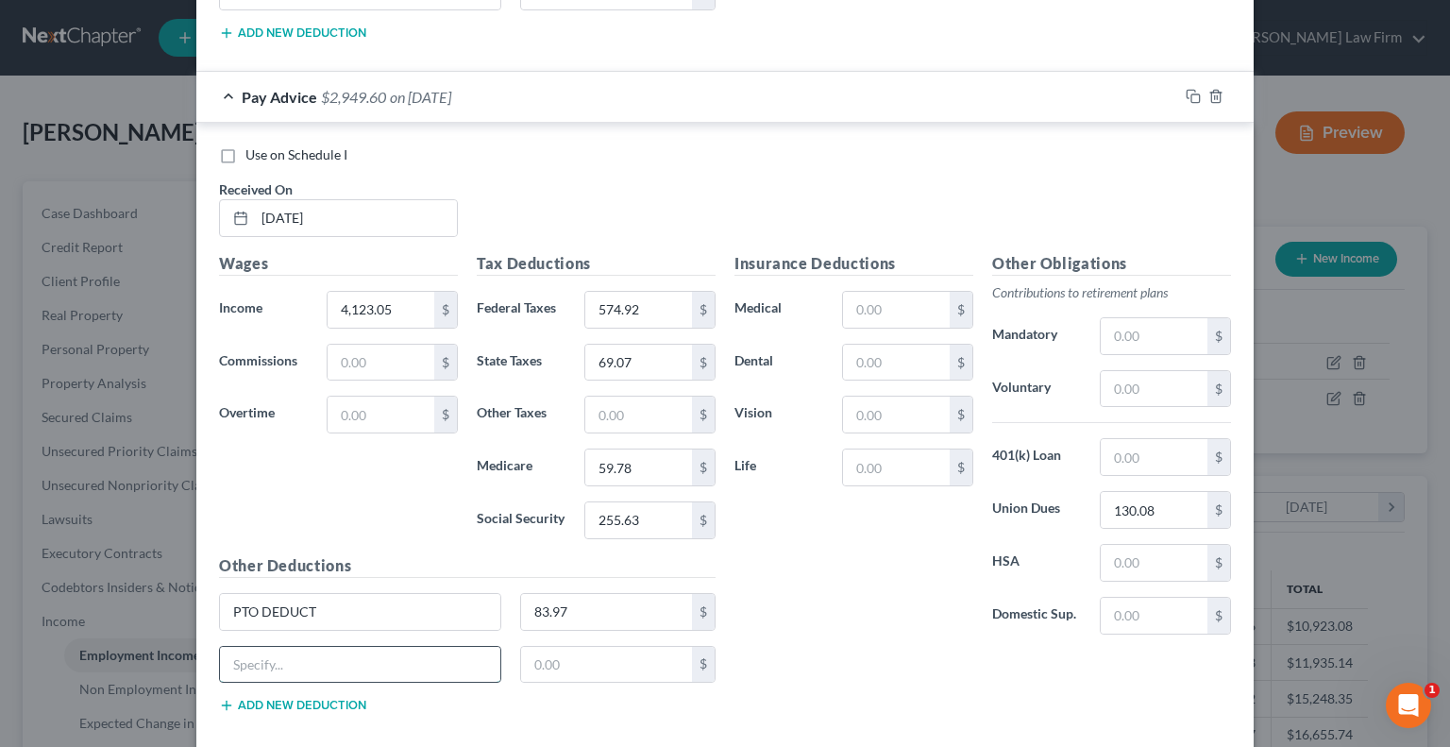
click at [312, 647] on input "text" at bounding box center [360, 665] width 280 height 36
type input "VAC DEDUCT"
type input "130.08"
type input "63.53"
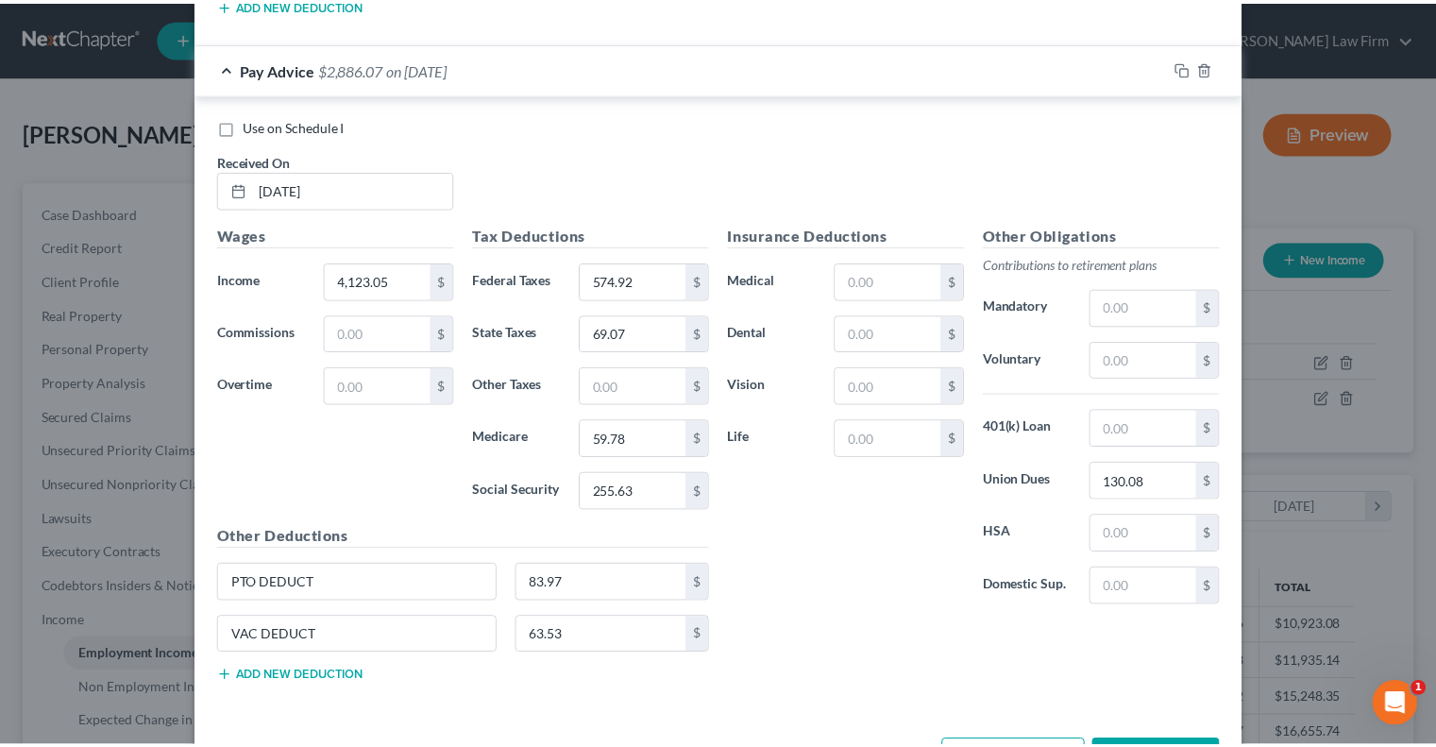
scroll to position [9629, 0]
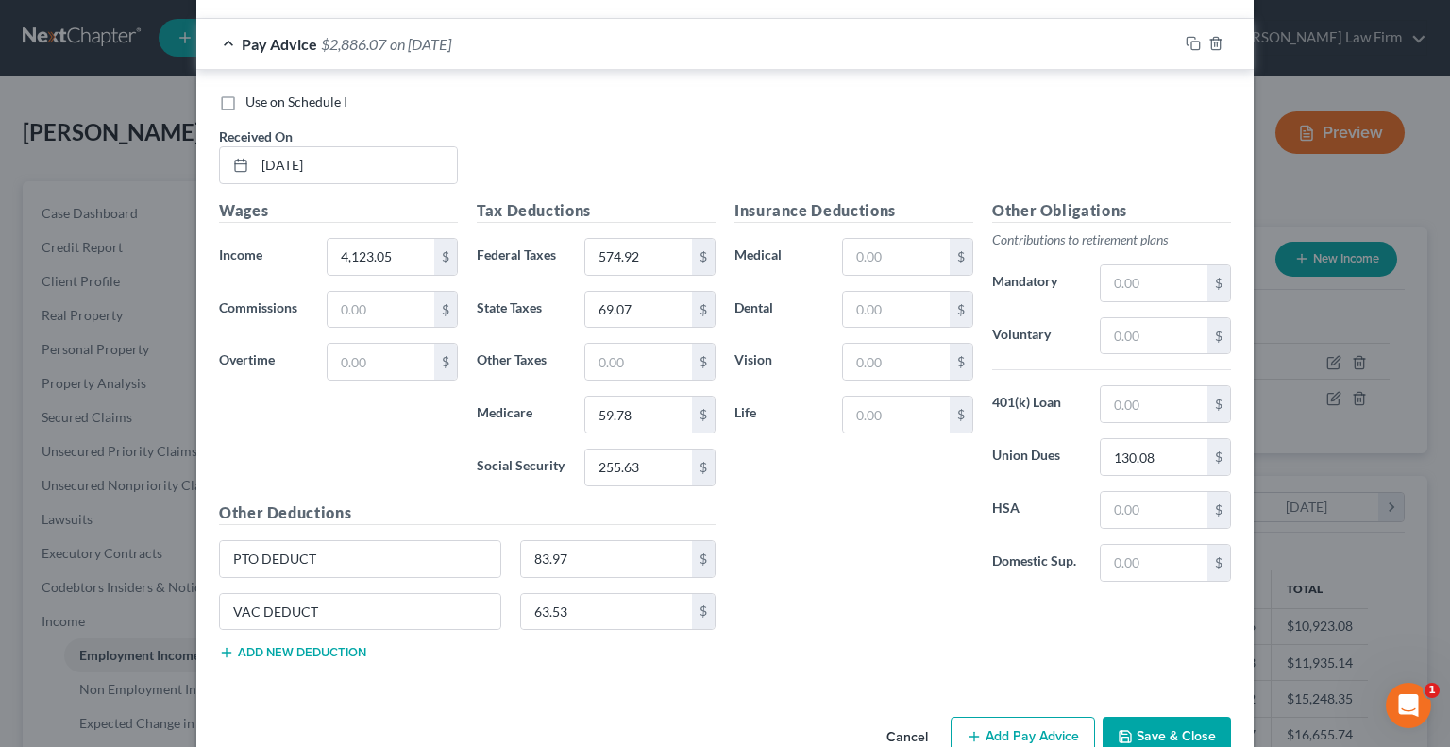
click at [1149, 717] on button "Save & Close" at bounding box center [1167, 737] width 128 height 40
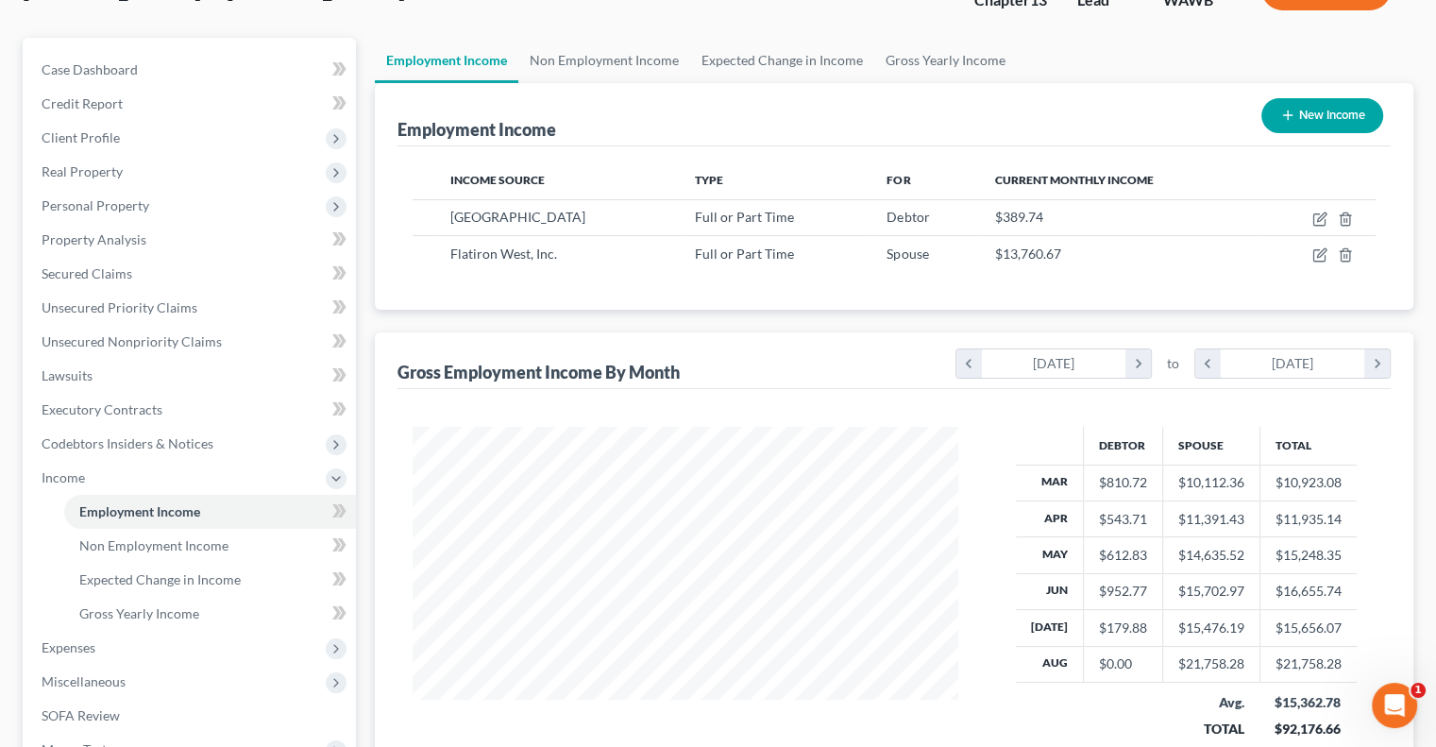
scroll to position [189, 0]
